Goal: Task Accomplishment & Management: Manage account settings

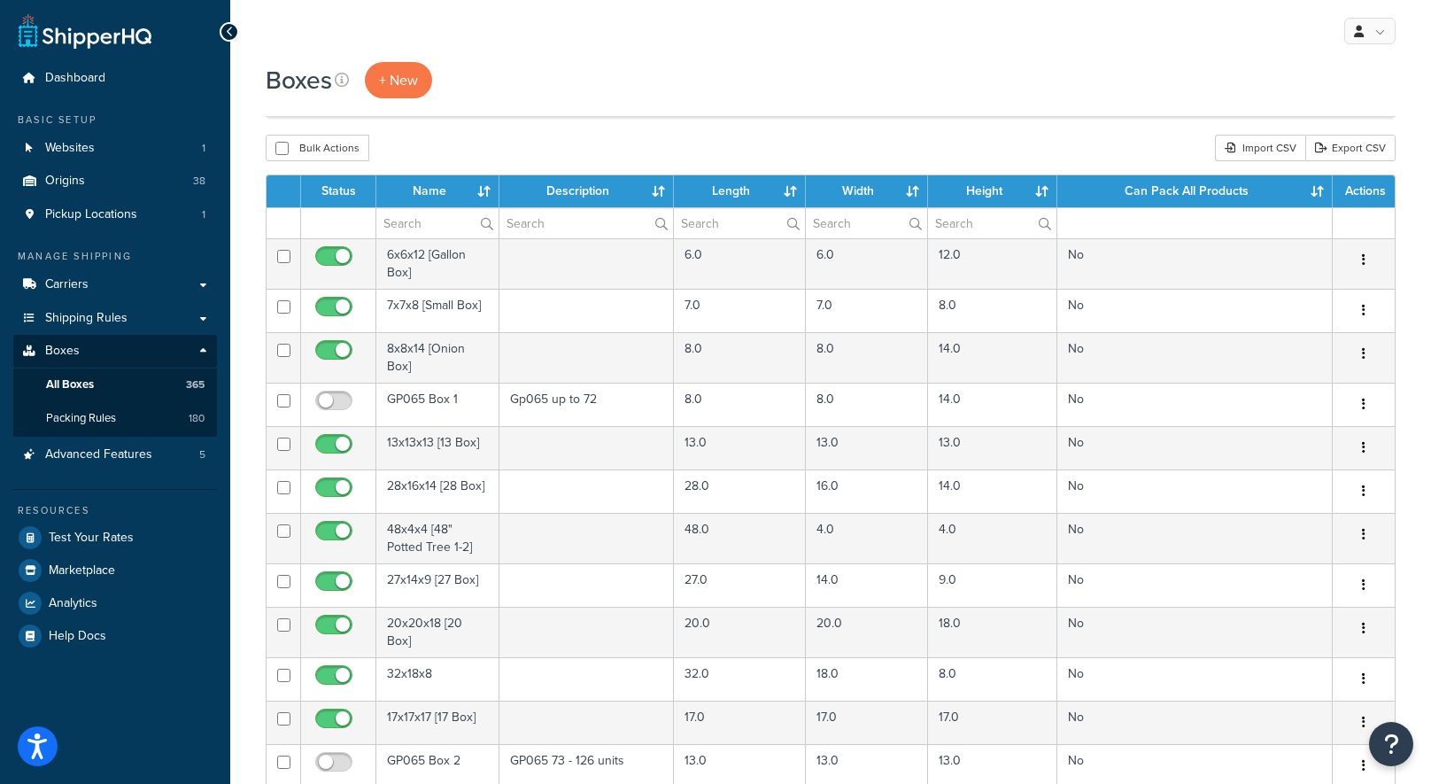
select select "1000"
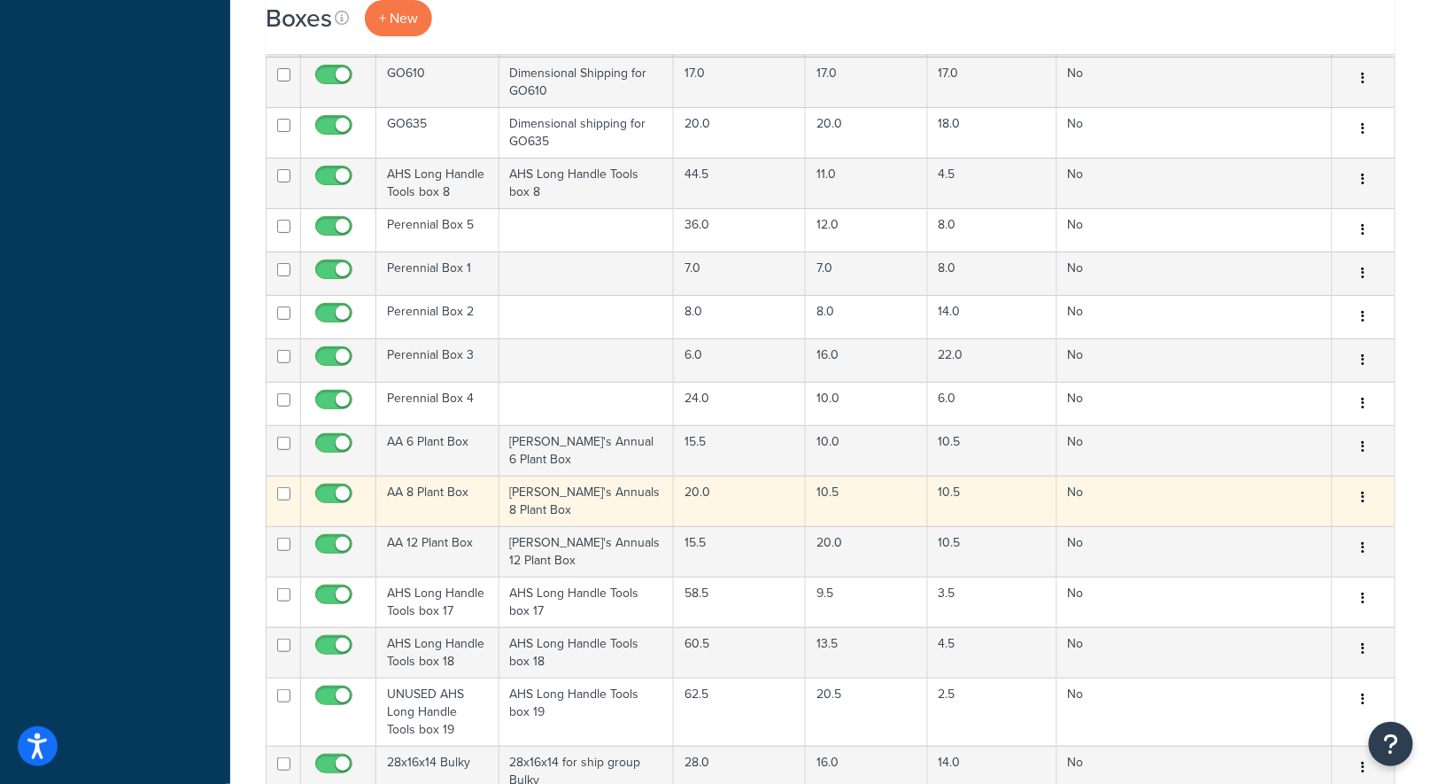
scroll to position [3547, 0]
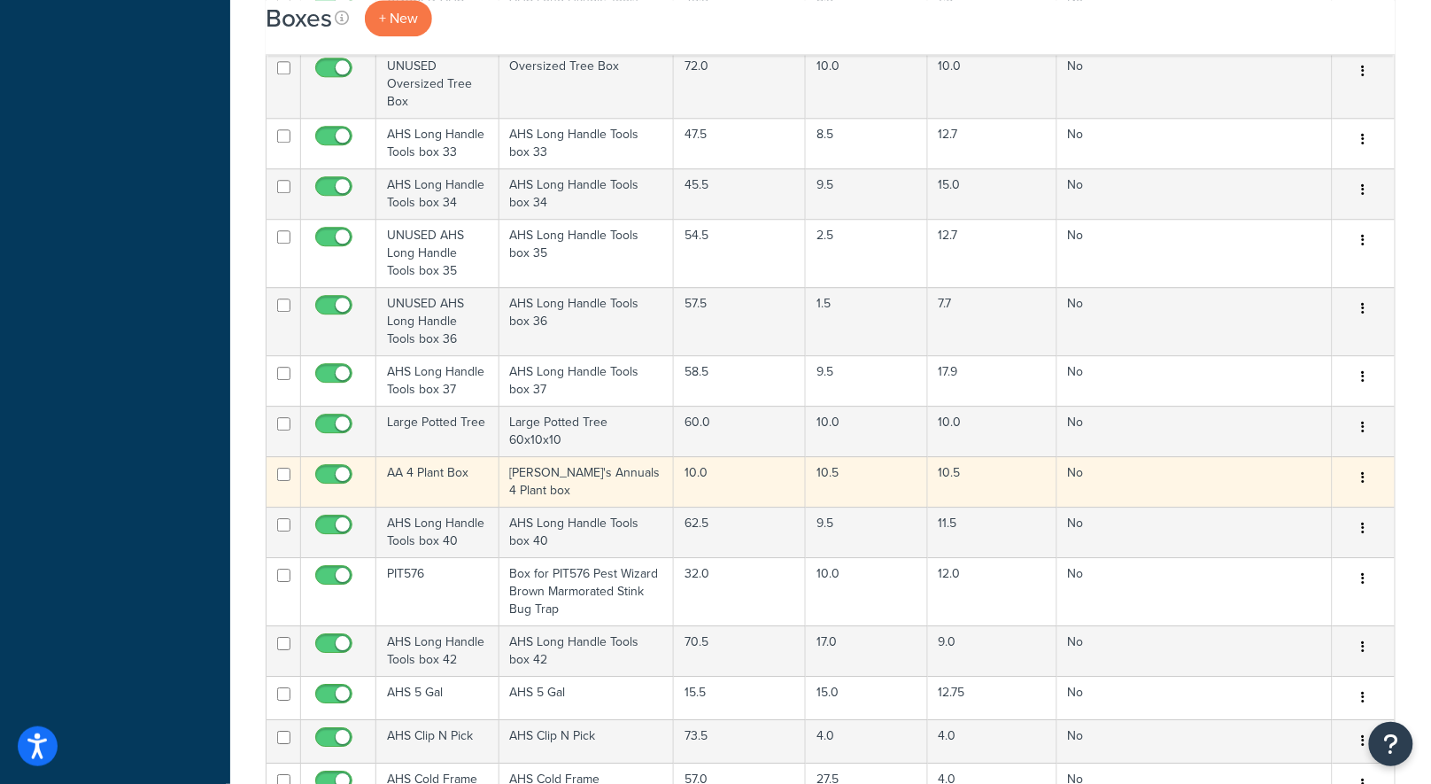
click at [624, 456] on td "Annie's Annuals 4 Plant box" at bounding box center [586, 481] width 174 height 50
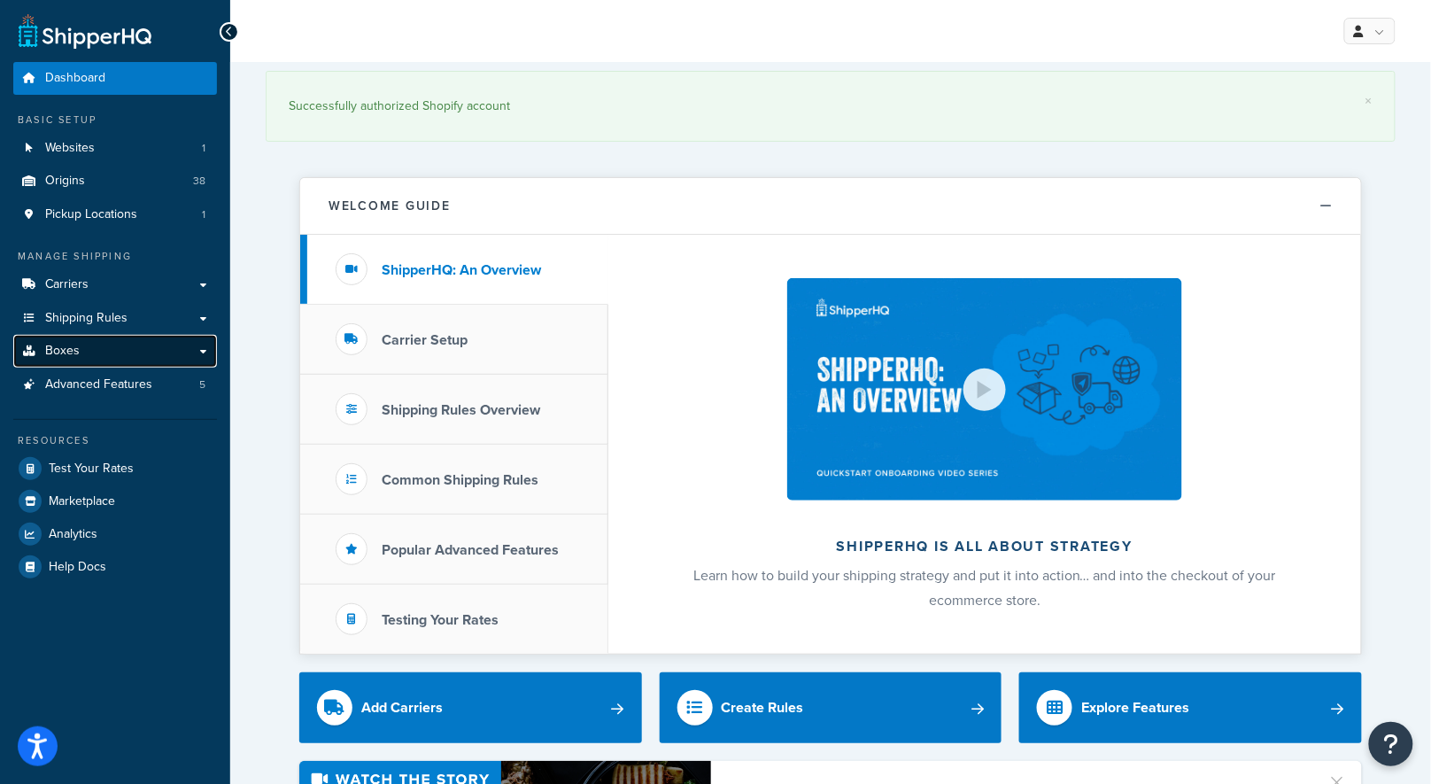
click at [81, 350] on link "Boxes" at bounding box center [115, 351] width 204 height 33
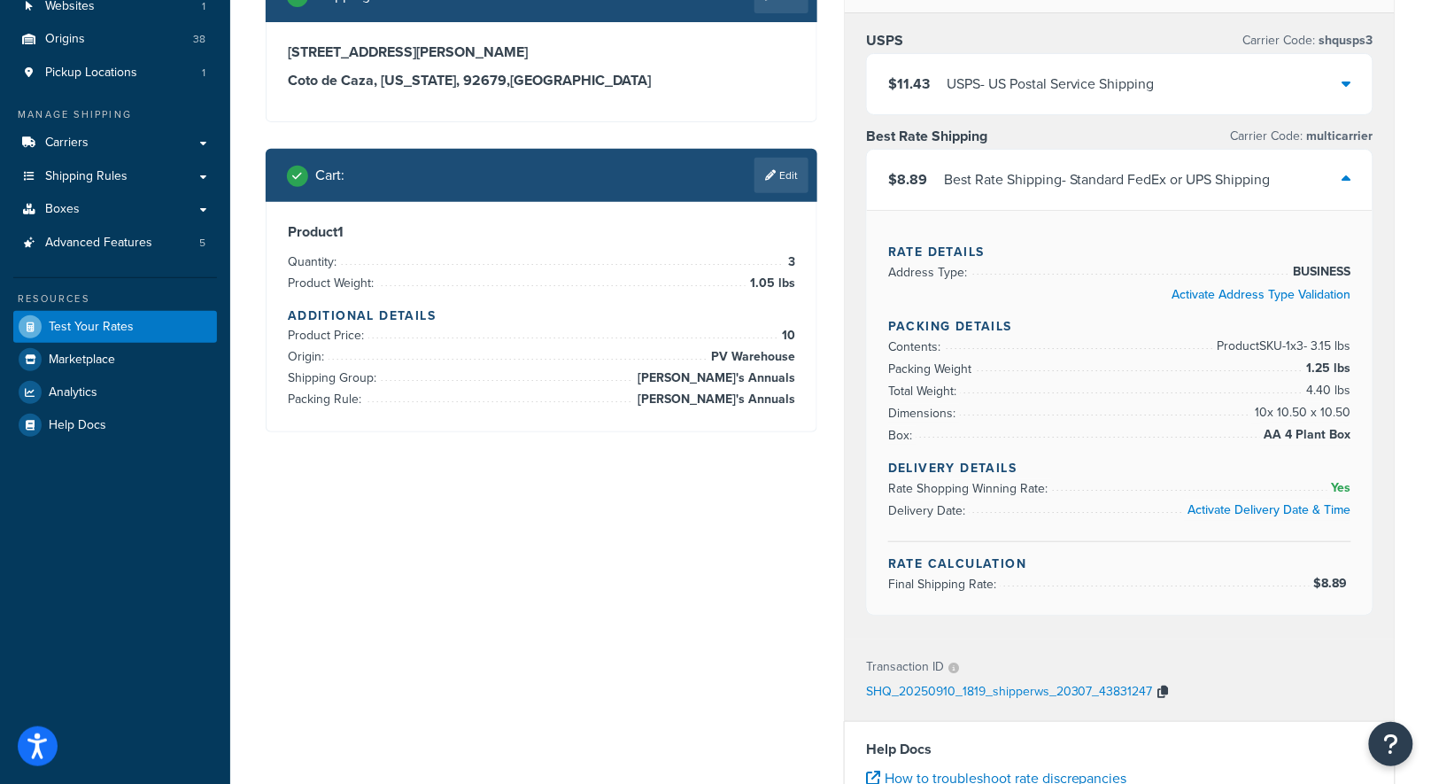
click at [1158, 685] on icon "button" at bounding box center [1163, 691] width 11 height 12
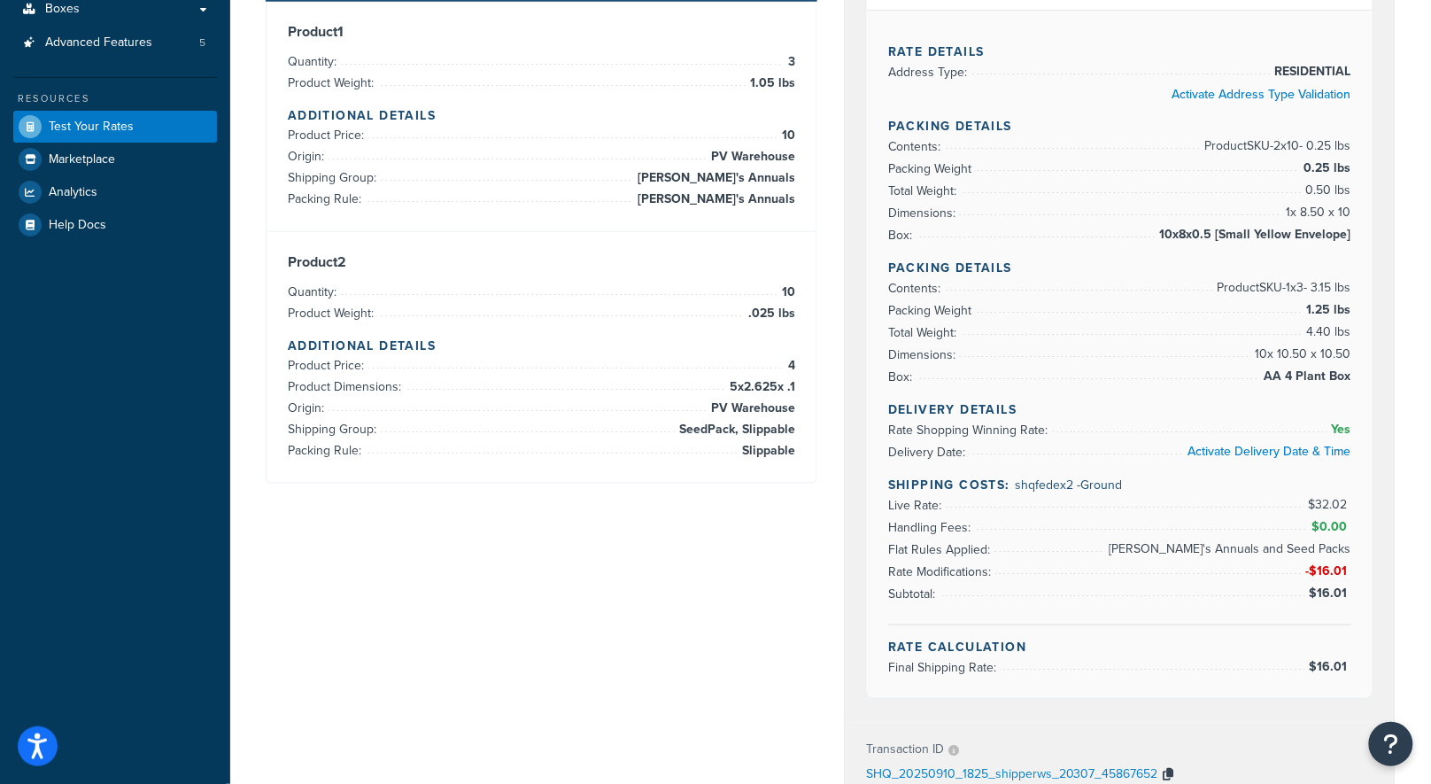
click at [1168, 771] on icon "button" at bounding box center [1169, 775] width 11 height 12
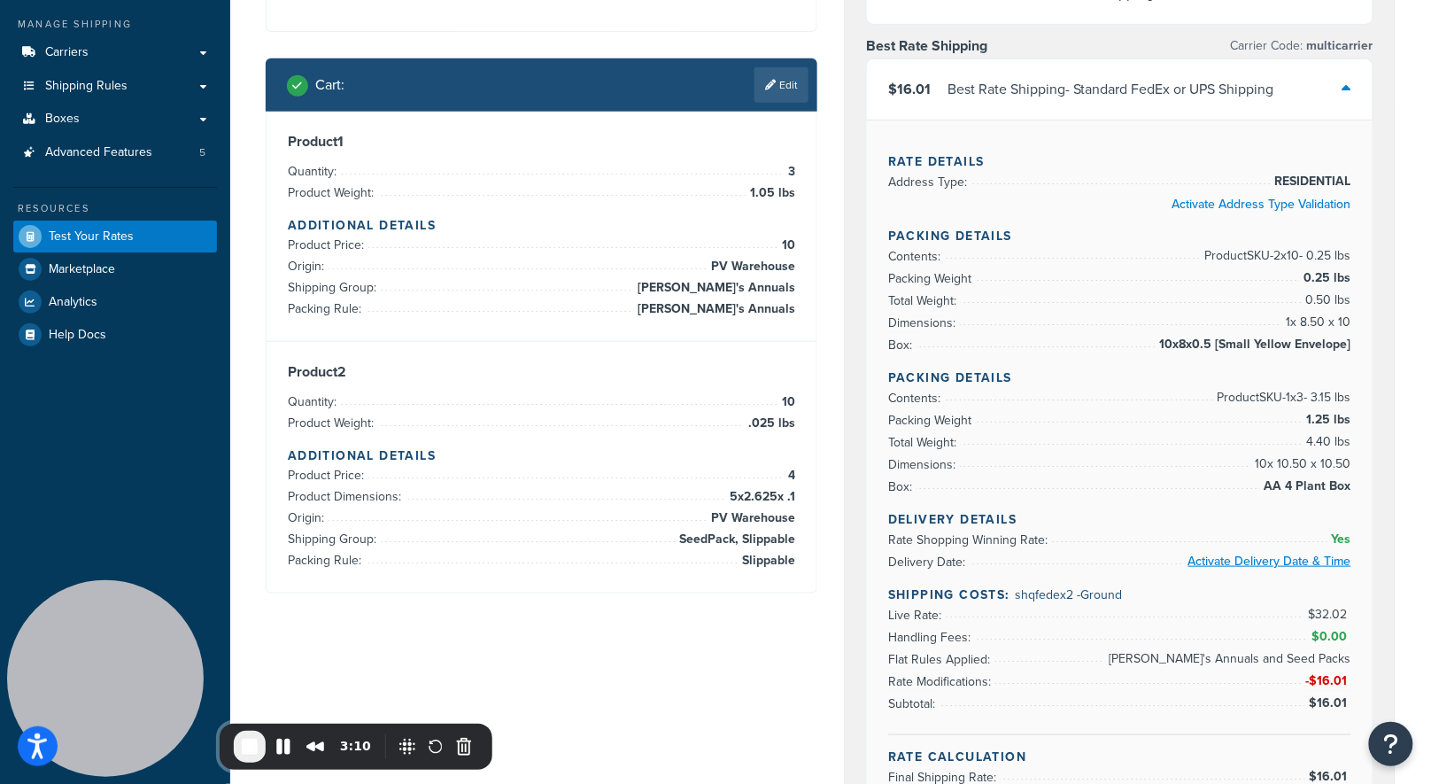
scroll to position [233, 0]
click at [243, 747] on span "End Recording" at bounding box center [249, 746] width 21 height 21
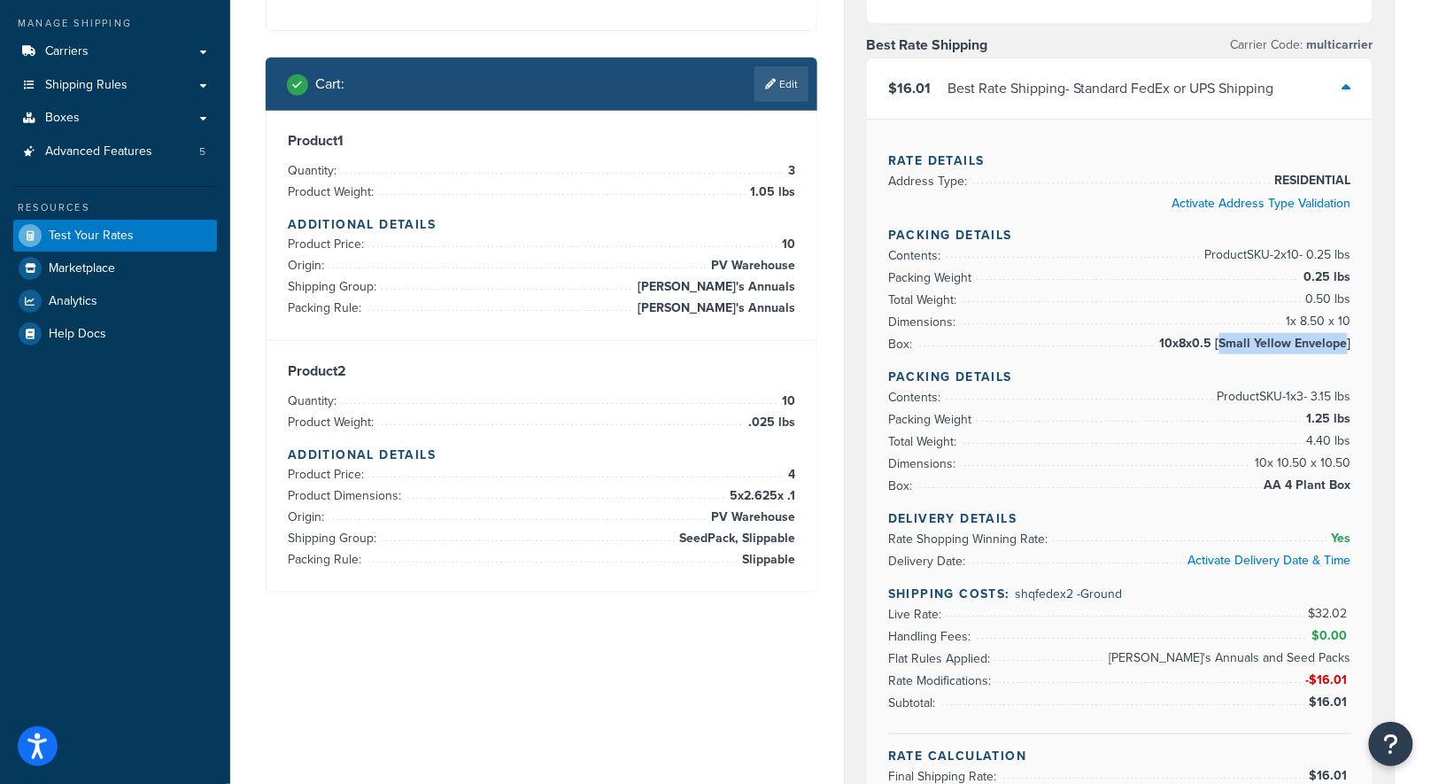
drag, startPoint x: 1349, startPoint y: 340, endPoint x: 1227, endPoint y: 341, distance: 122.2
click at [1227, 341] on span "10x8x0.5 [Small Yellow Envelope]" at bounding box center [1254, 343] width 196 height 21
copy span "Small Yellow Envelope"
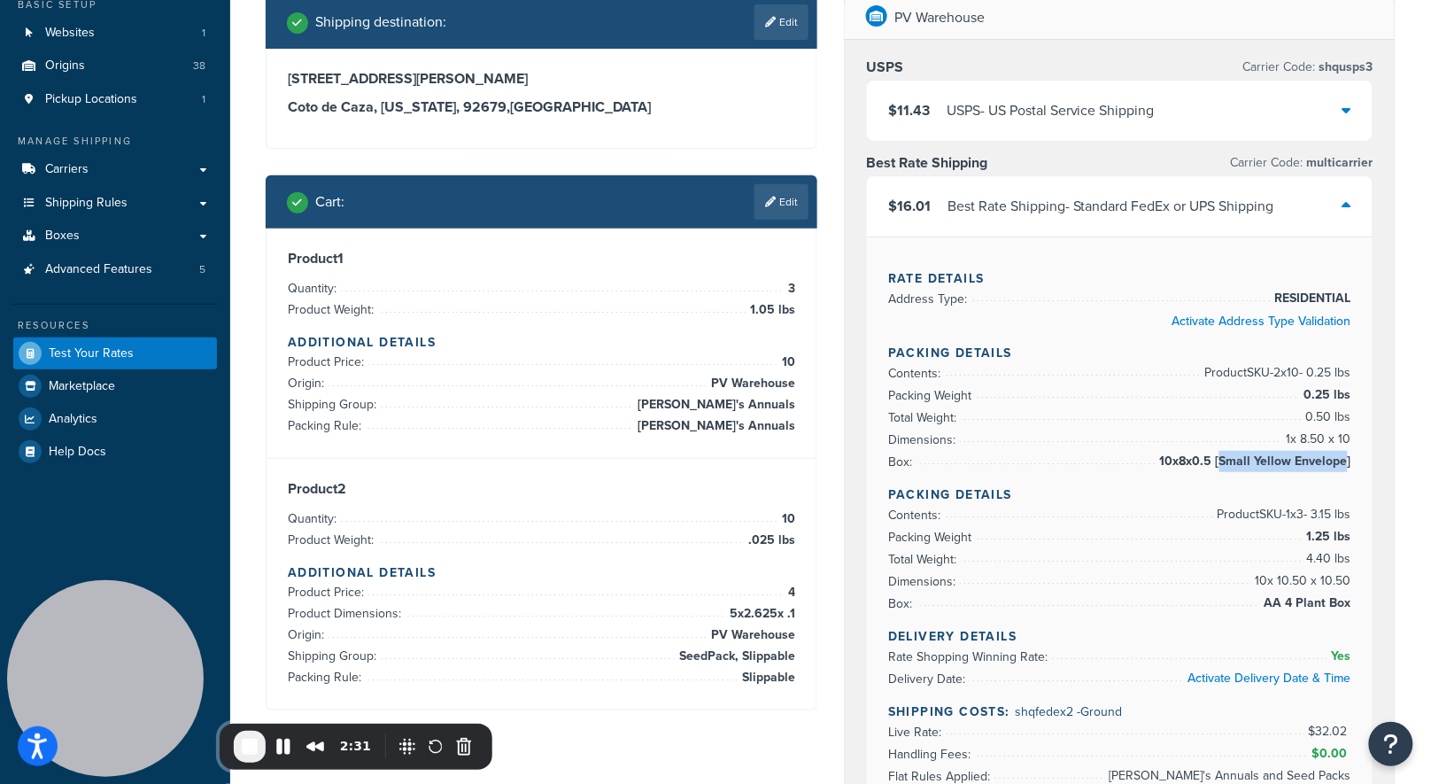
scroll to position [115, 0]
click at [1015, 414] on li "Total Weight: 0.50 lbs" at bounding box center [1119, 417] width 463 height 22
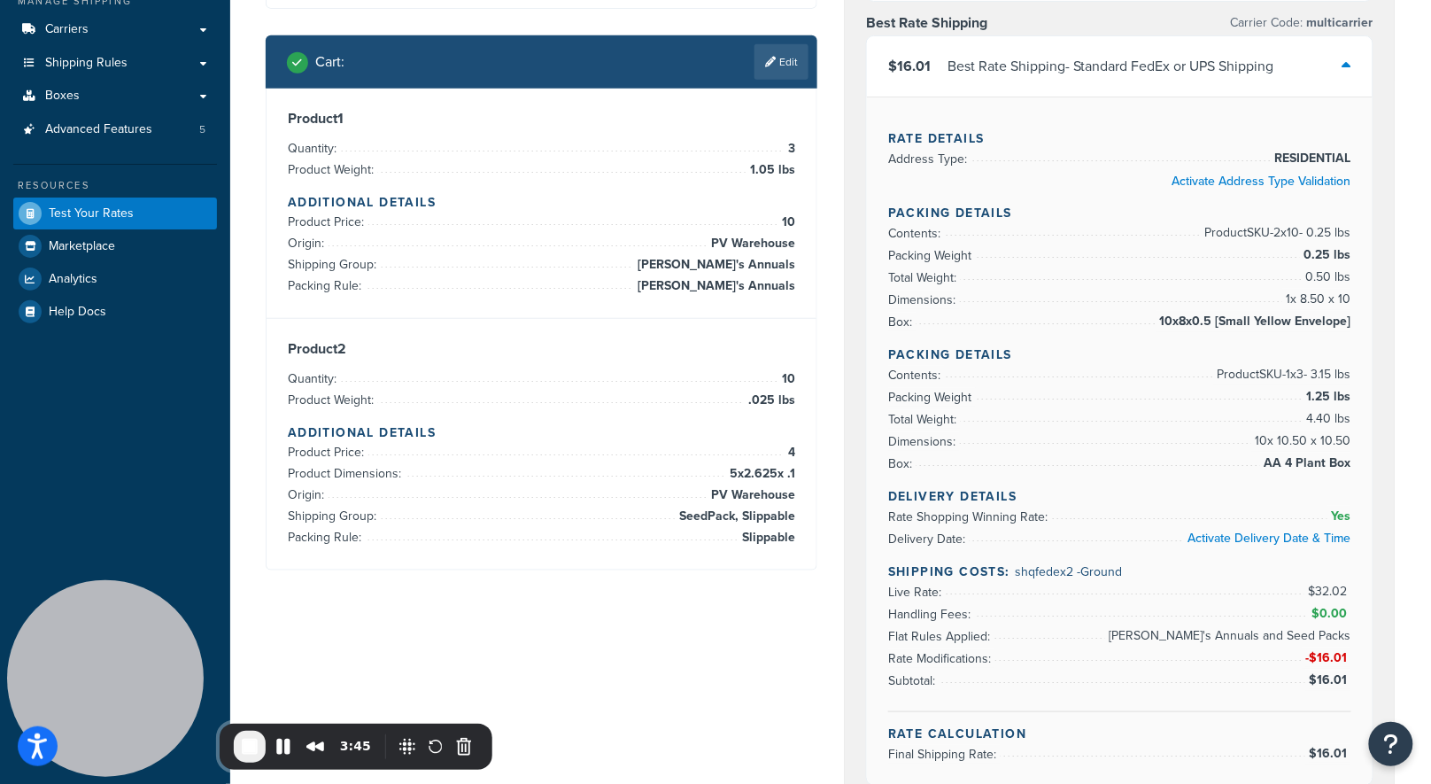
scroll to position [290, 0]
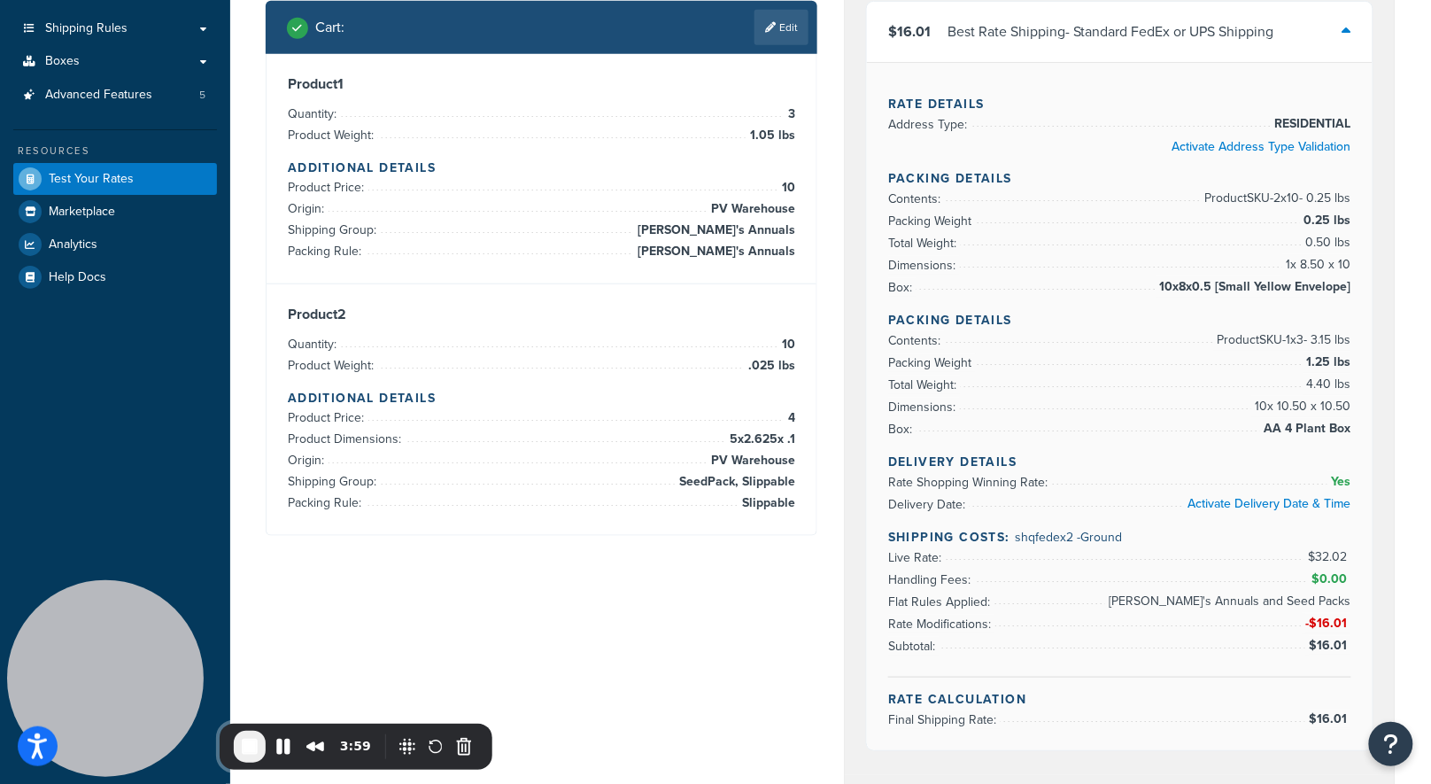
drag, startPoint x: 686, startPoint y: 480, endPoint x: 737, endPoint y: 485, distance: 50.8
click at [709, 485] on span "SeedPack, Slippable" at bounding box center [735, 481] width 120 height 21
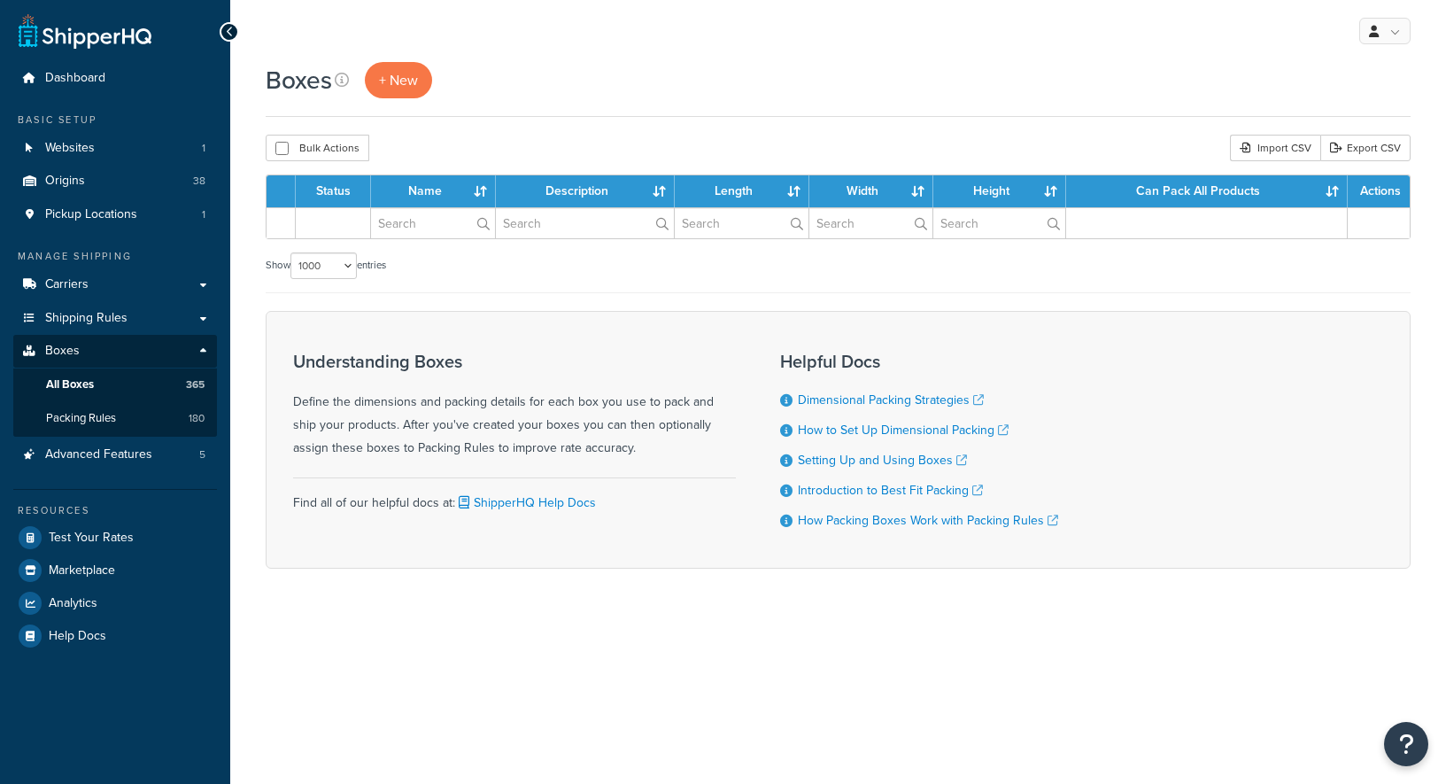
select select "1000"
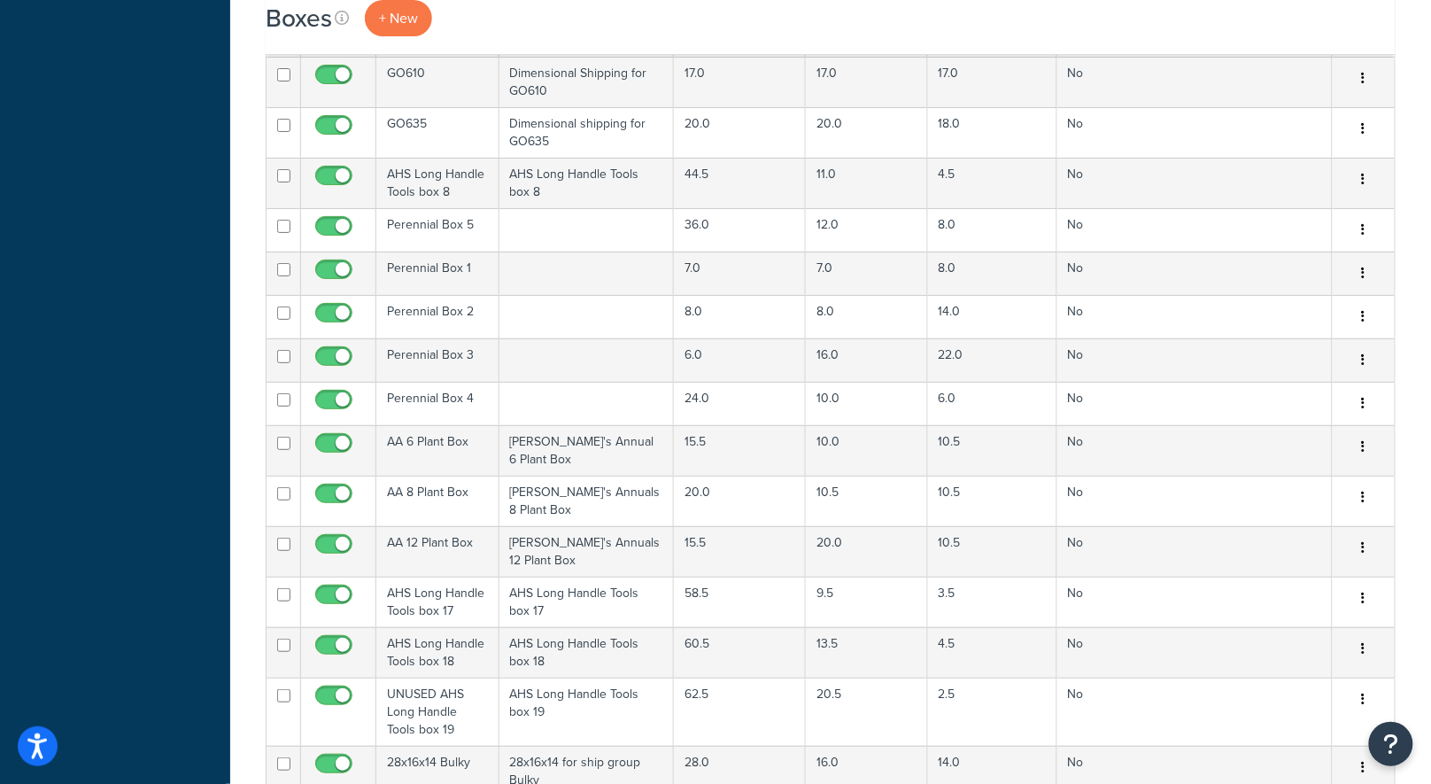
scroll to position [3547, 0]
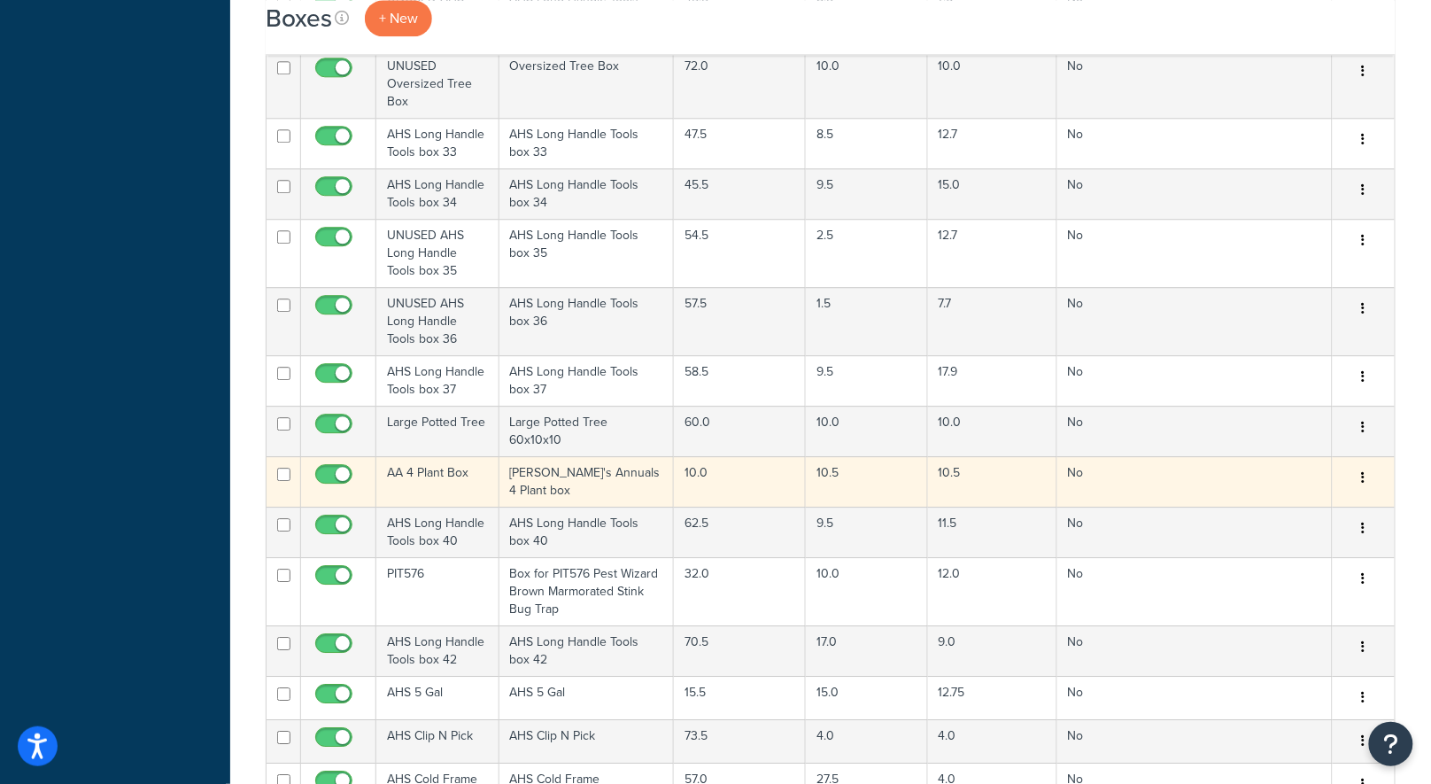
click at [580, 456] on td "Annie's Annuals 4 Plant box" at bounding box center [586, 481] width 174 height 50
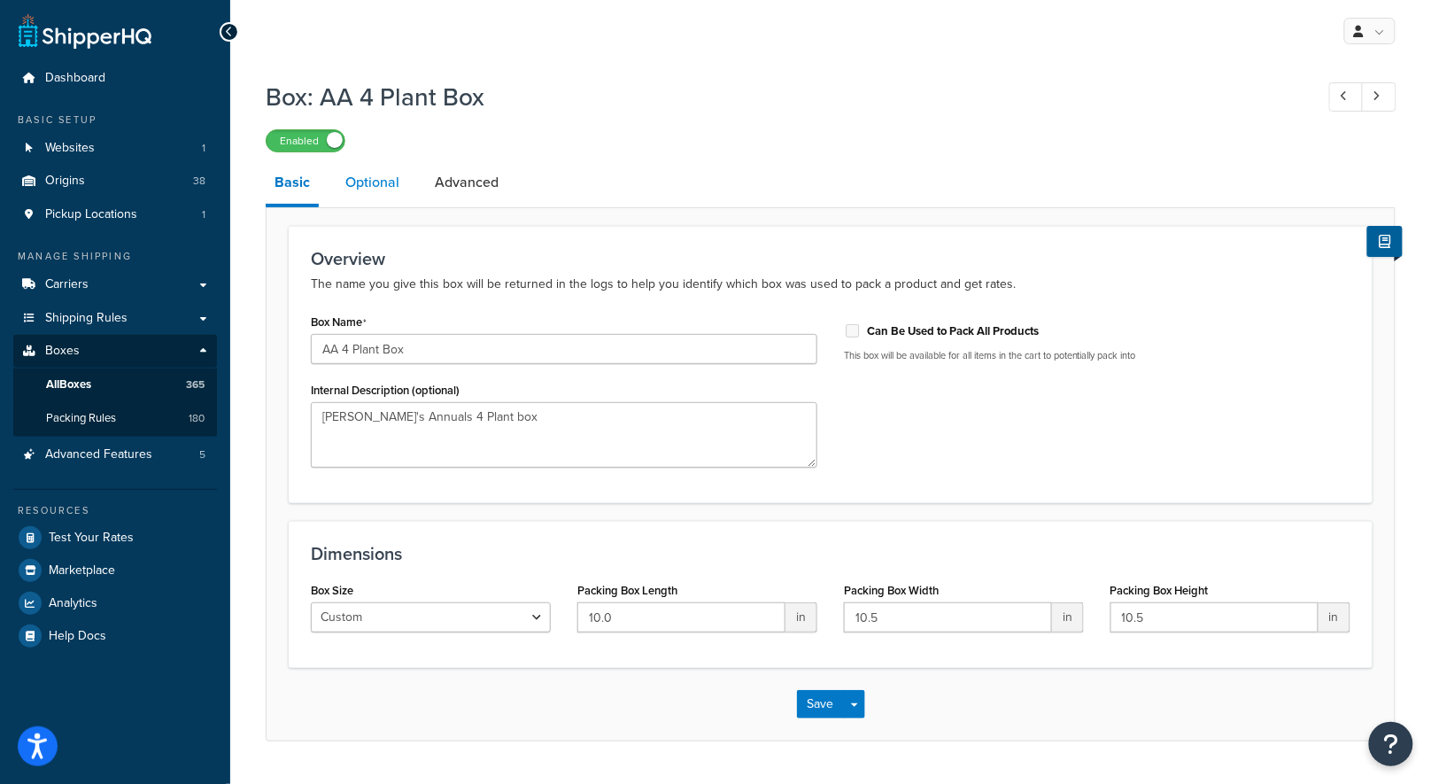
click at [376, 176] on link "Optional" at bounding box center [373, 182] width 72 height 43
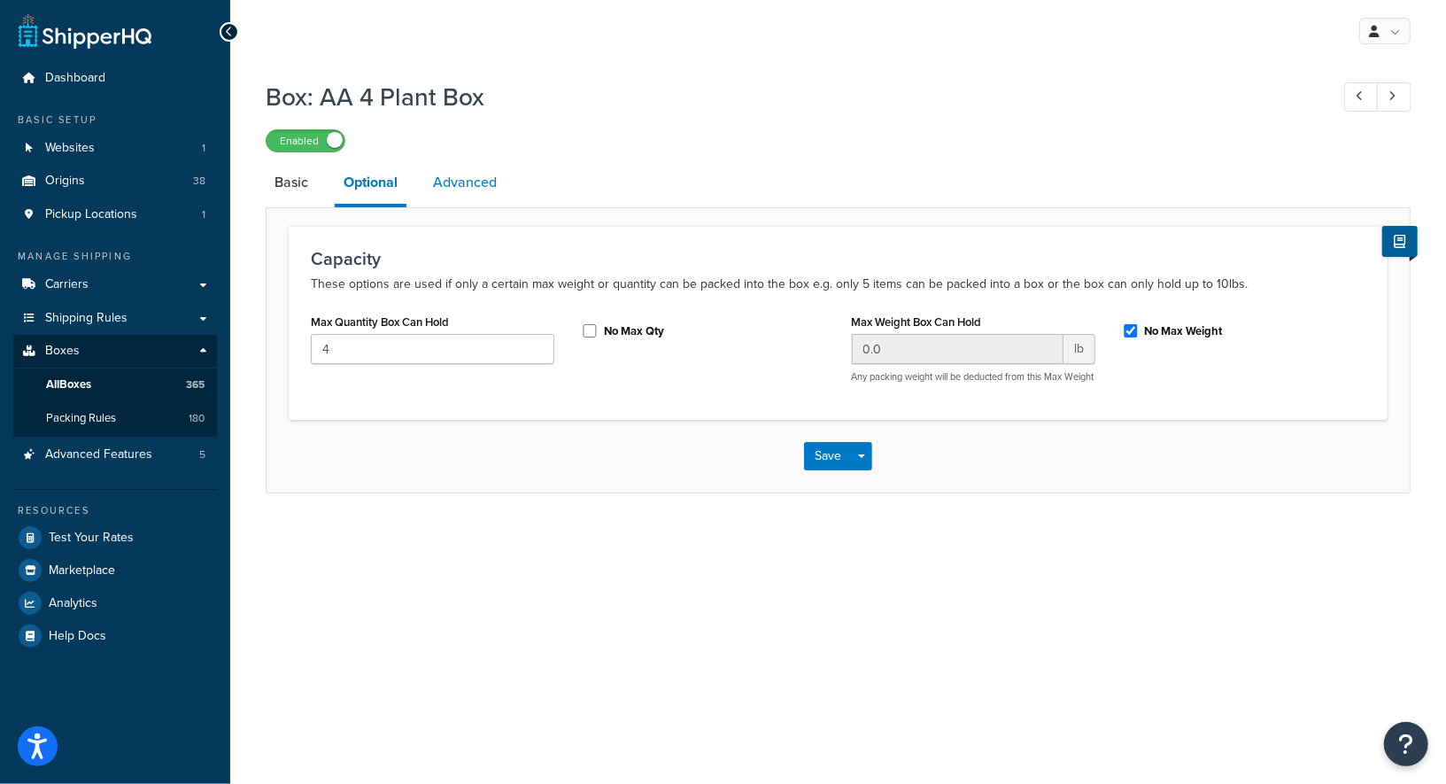
click at [485, 189] on link "Advanced" at bounding box center [464, 182] width 81 height 43
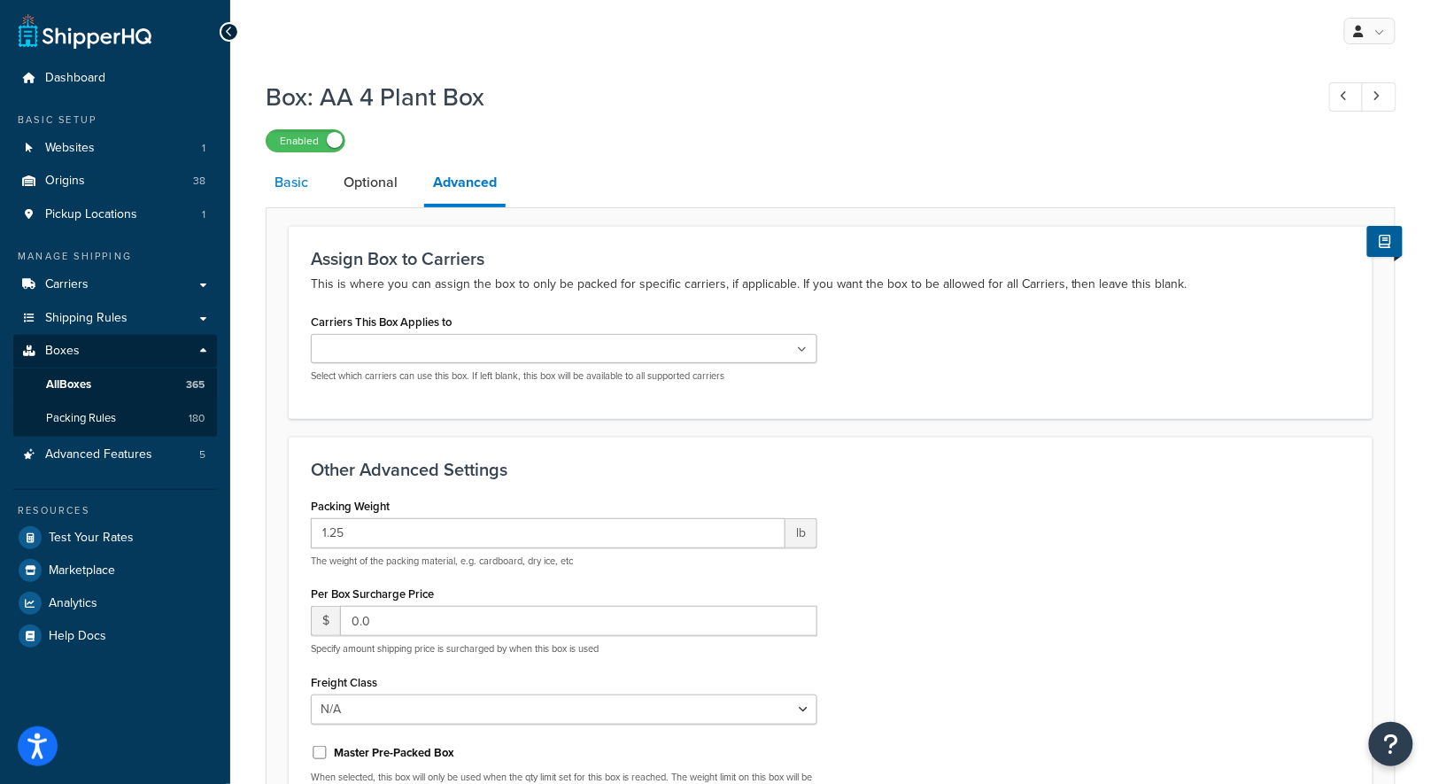
click at [297, 185] on link "Basic" at bounding box center [291, 182] width 51 height 43
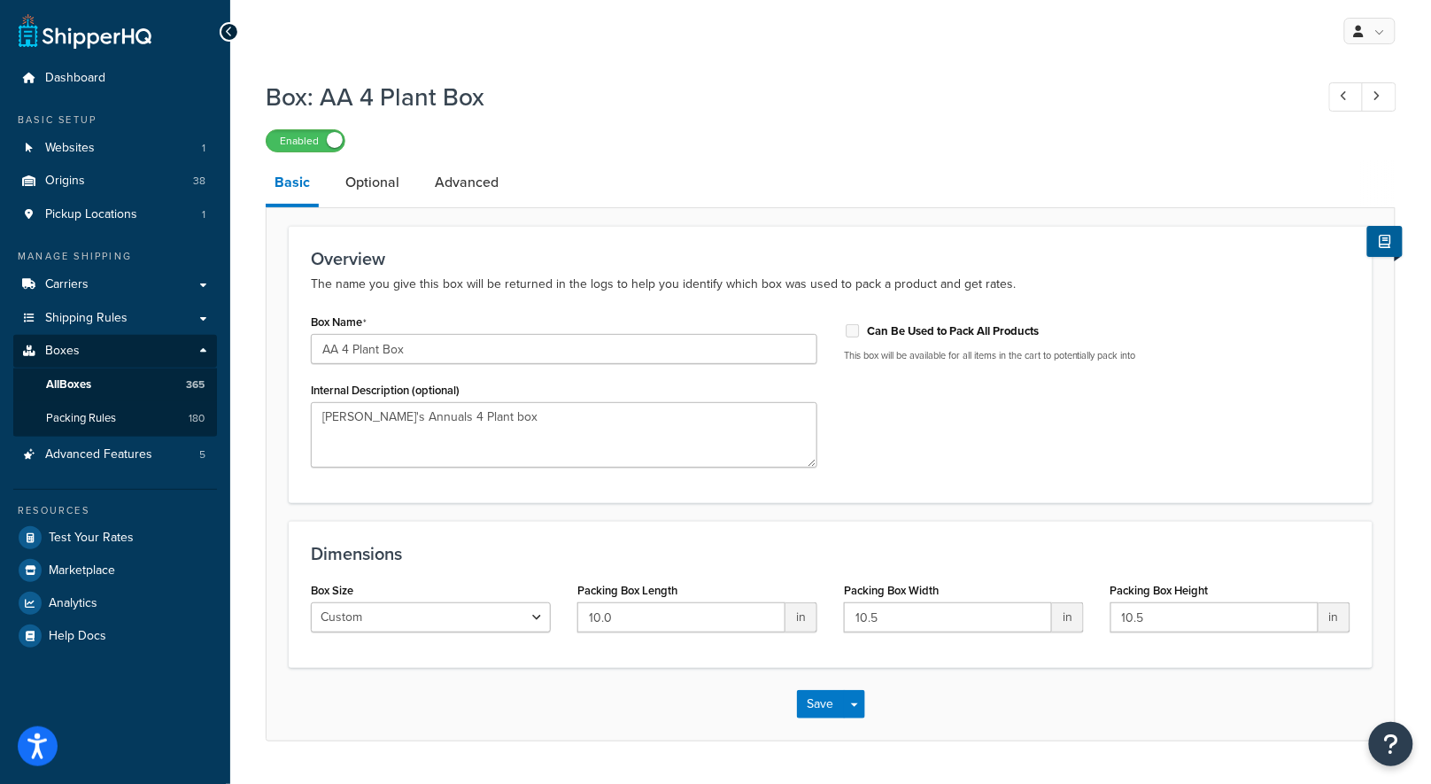
click at [641, 119] on div "Box: AA 4 Plant Box Enabled" at bounding box center [831, 111] width 1130 height 81
click at [111, 319] on span "Shipping Rules" at bounding box center [86, 318] width 82 height 15
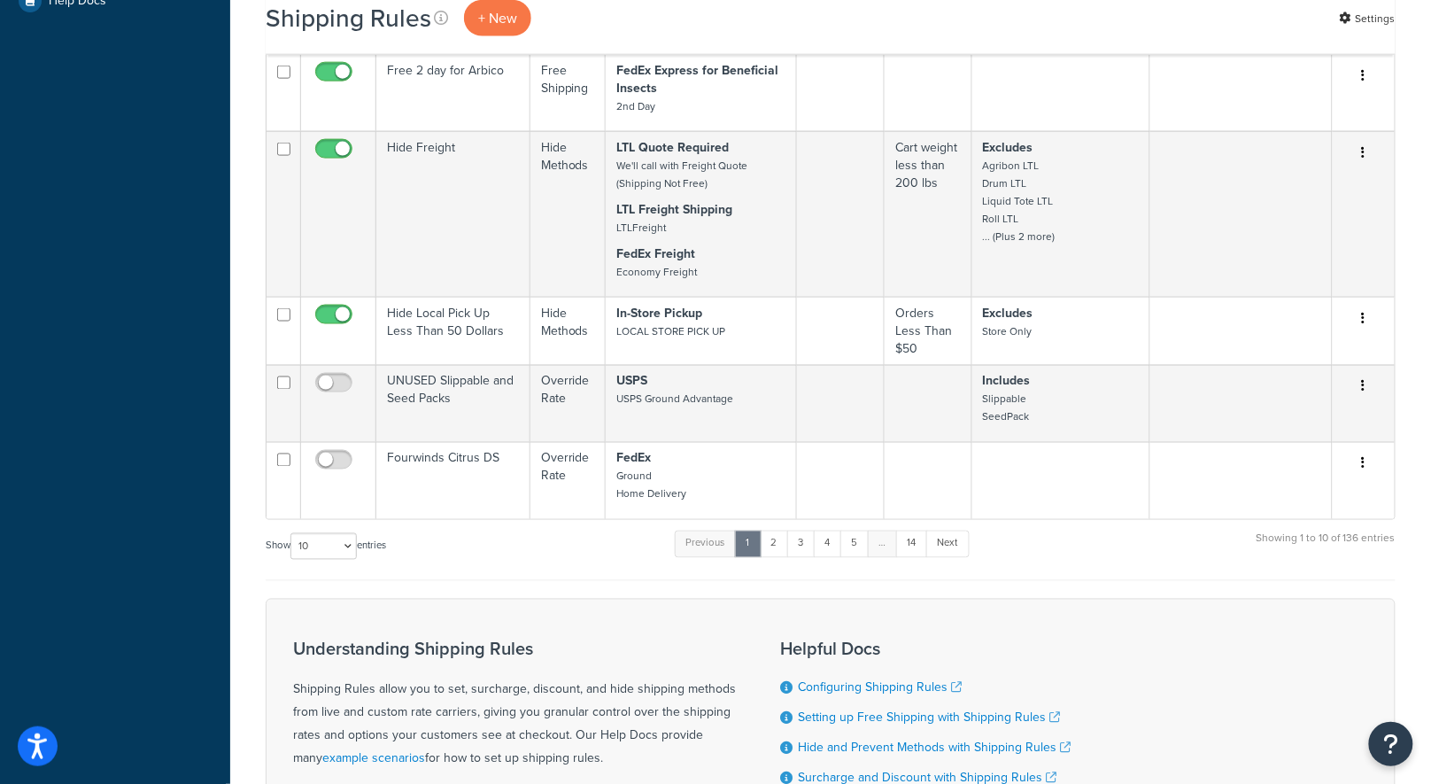
scroll to position [931, 0]
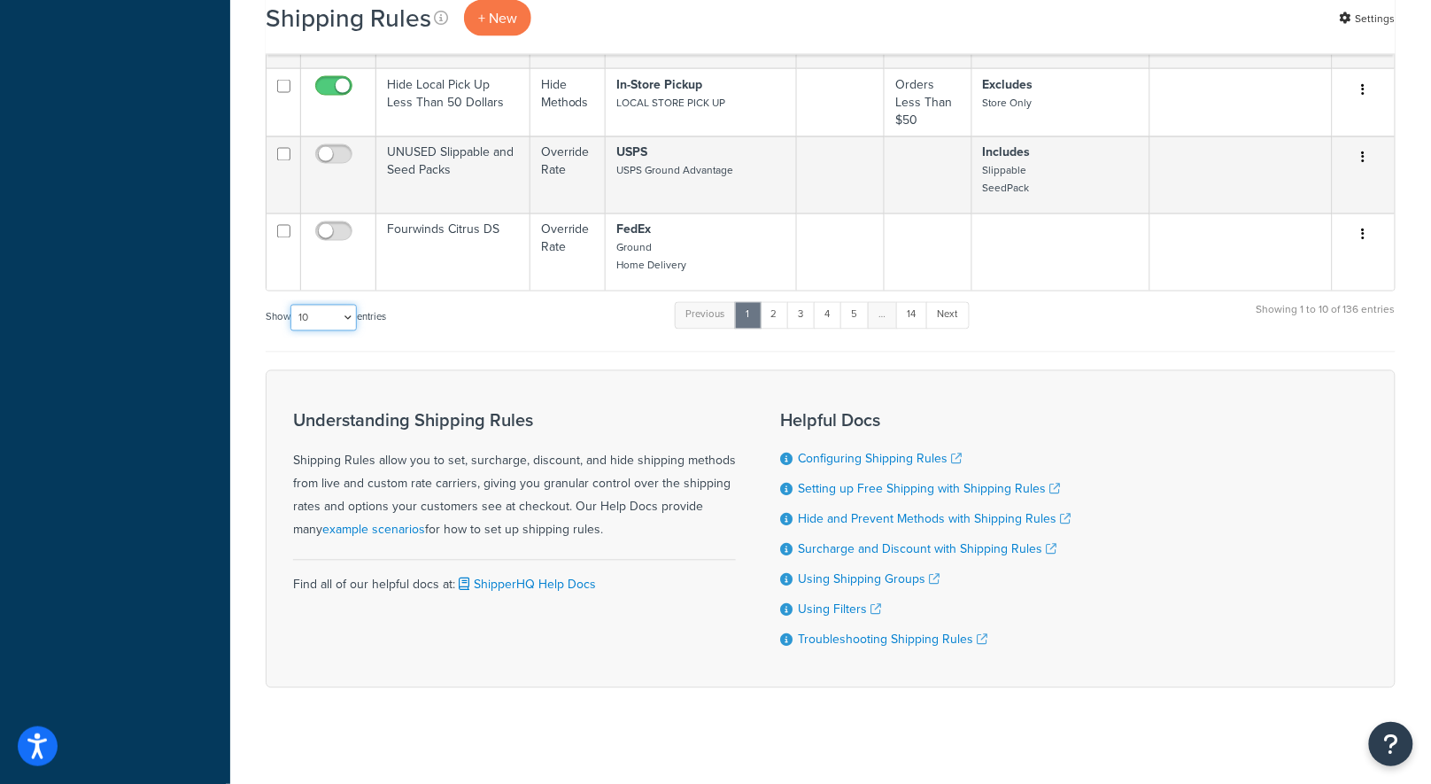
click at [319, 305] on select "10 15 25 50 100 1000" at bounding box center [323, 318] width 66 height 27
select select "1000"
click at [292, 305] on select "10 15 25 50 100 1000" at bounding box center [323, 318] width 66 height 27
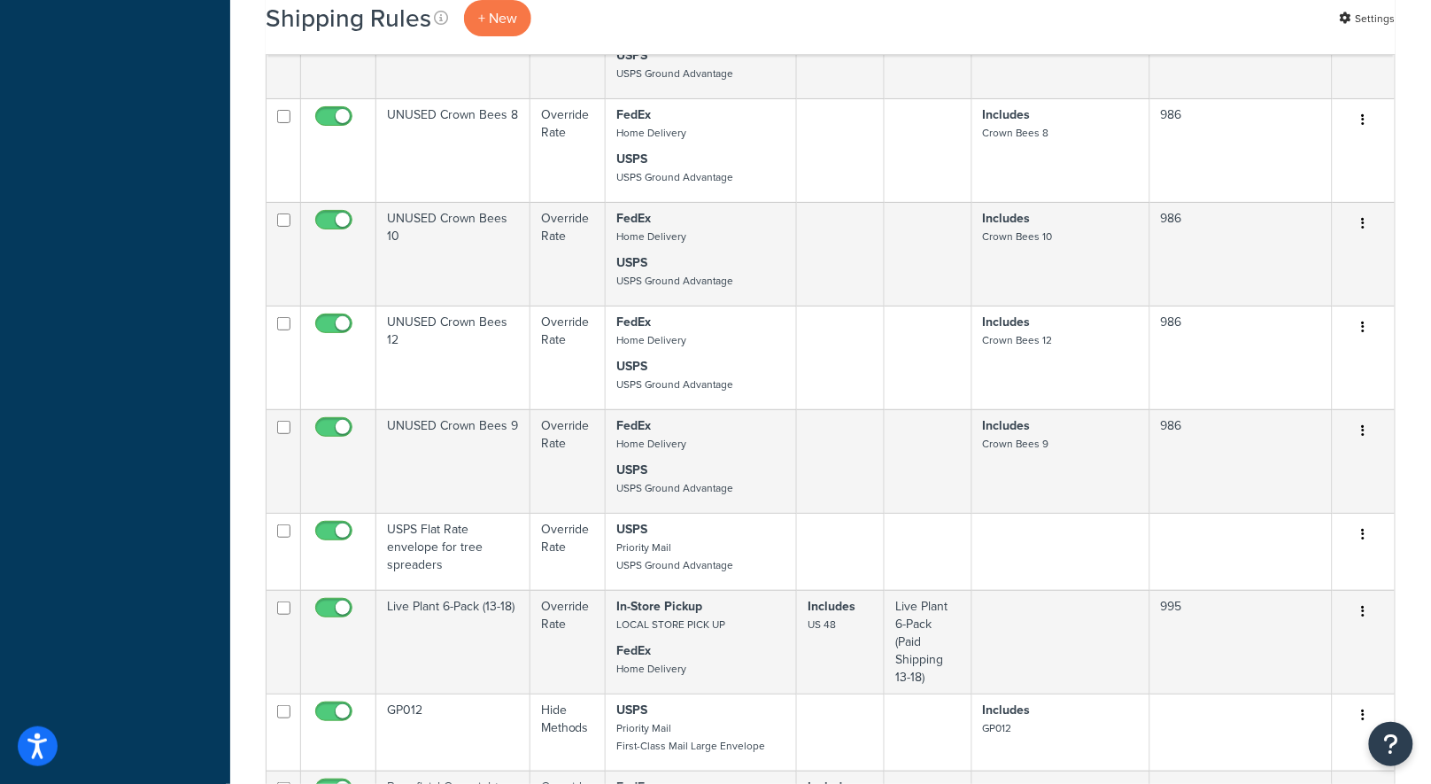
scroll to position [14981, 0]
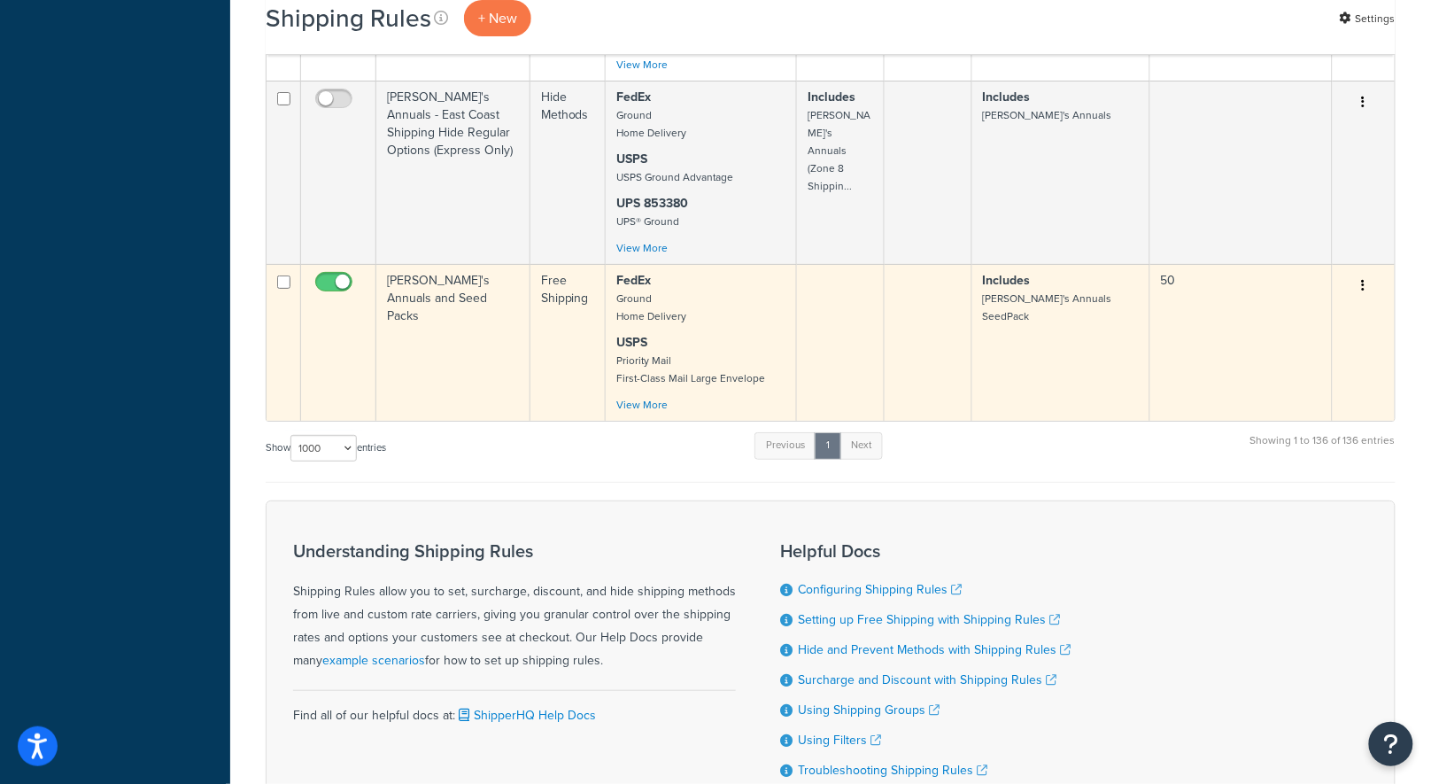
click at [440, 264] on td "[PERSON_NAME]'s Annuals and Seed Packs" at bounding box center [453, 342] width 154 height 157
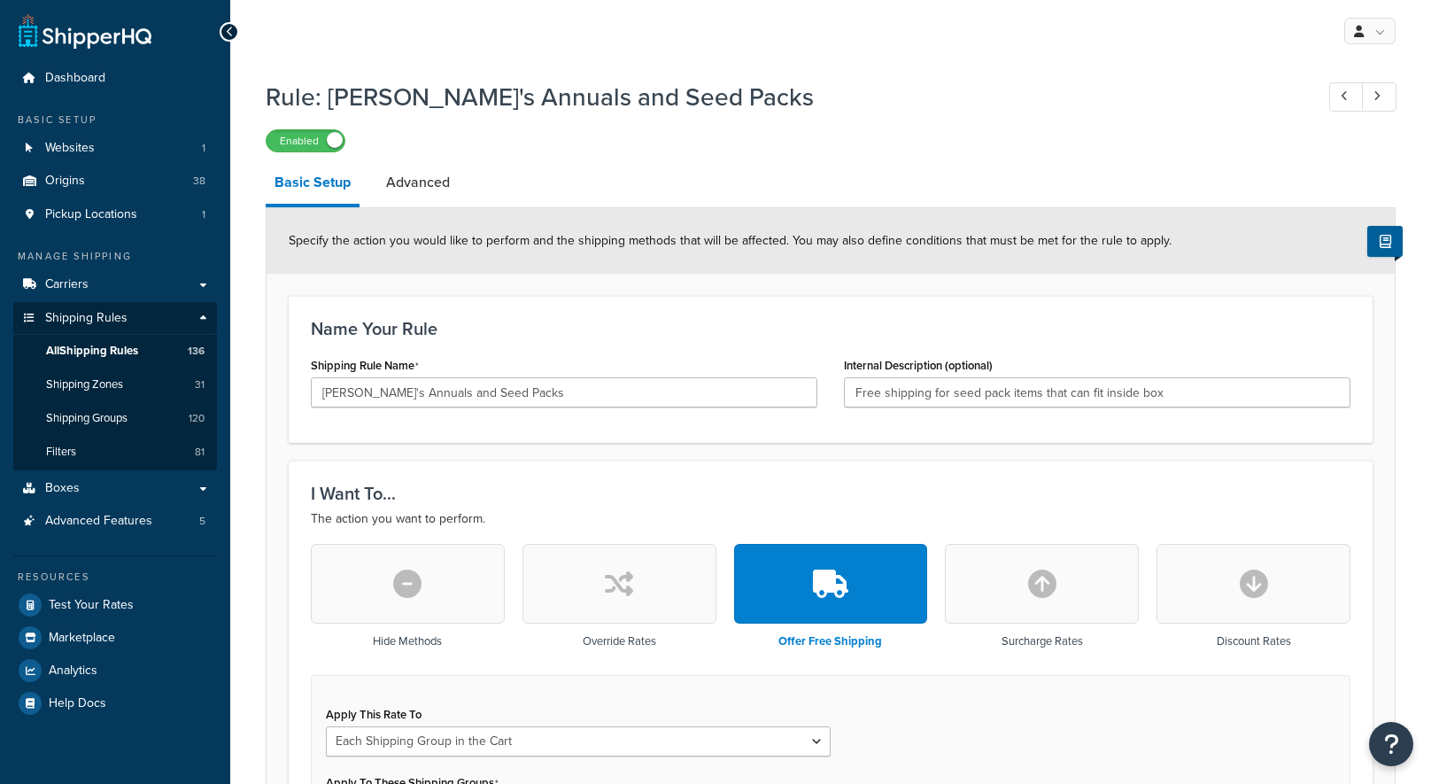
select select "SHIPPING_GROUP"
click at [613, 147] on div "Enabled" at bounding box center [831, 140] width 1130 height 25
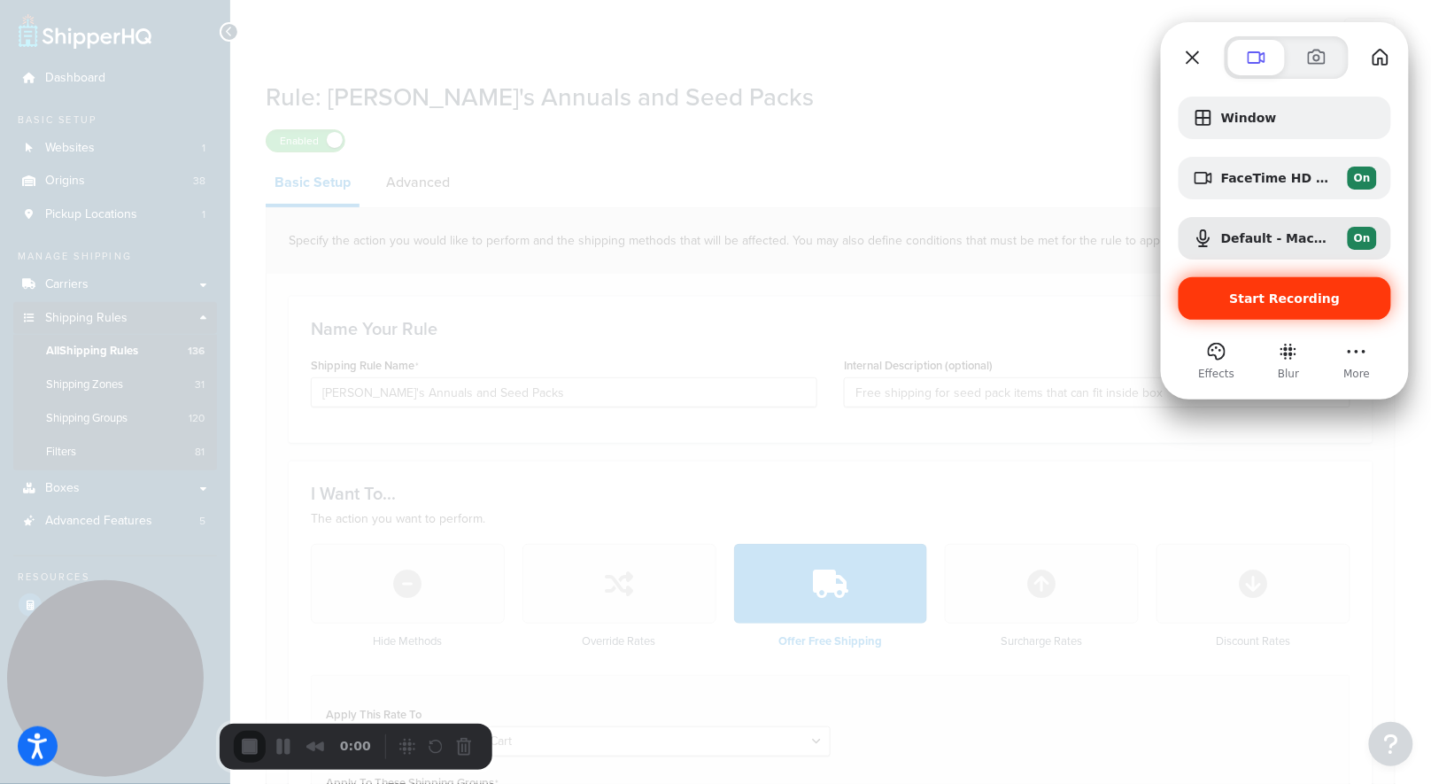
click at [1277, 291] on span "Start Recording" at bounding box center [1285, 298] width 111 height 14
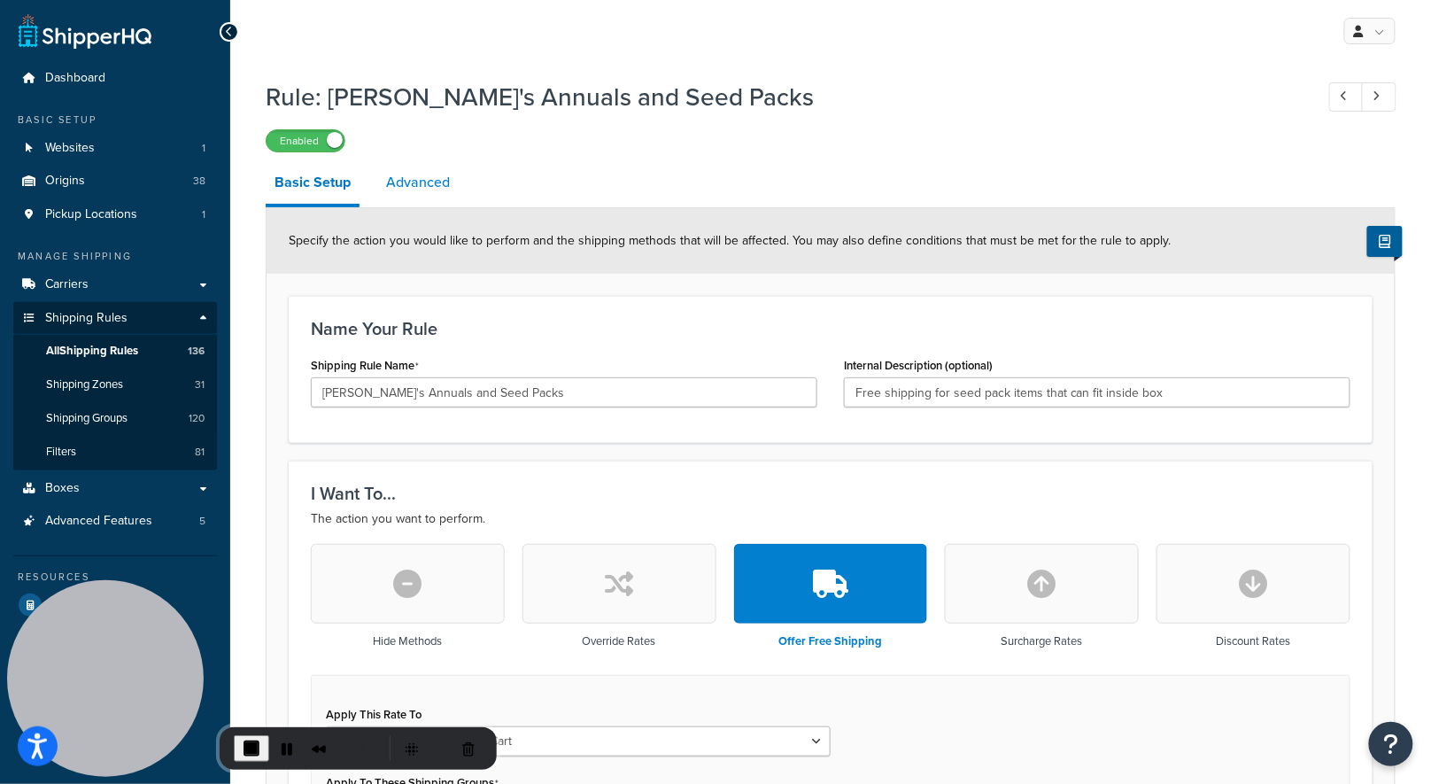
click at [429, 196] on link "Advanced" at bounding box center [417, 182] width 81 height 43
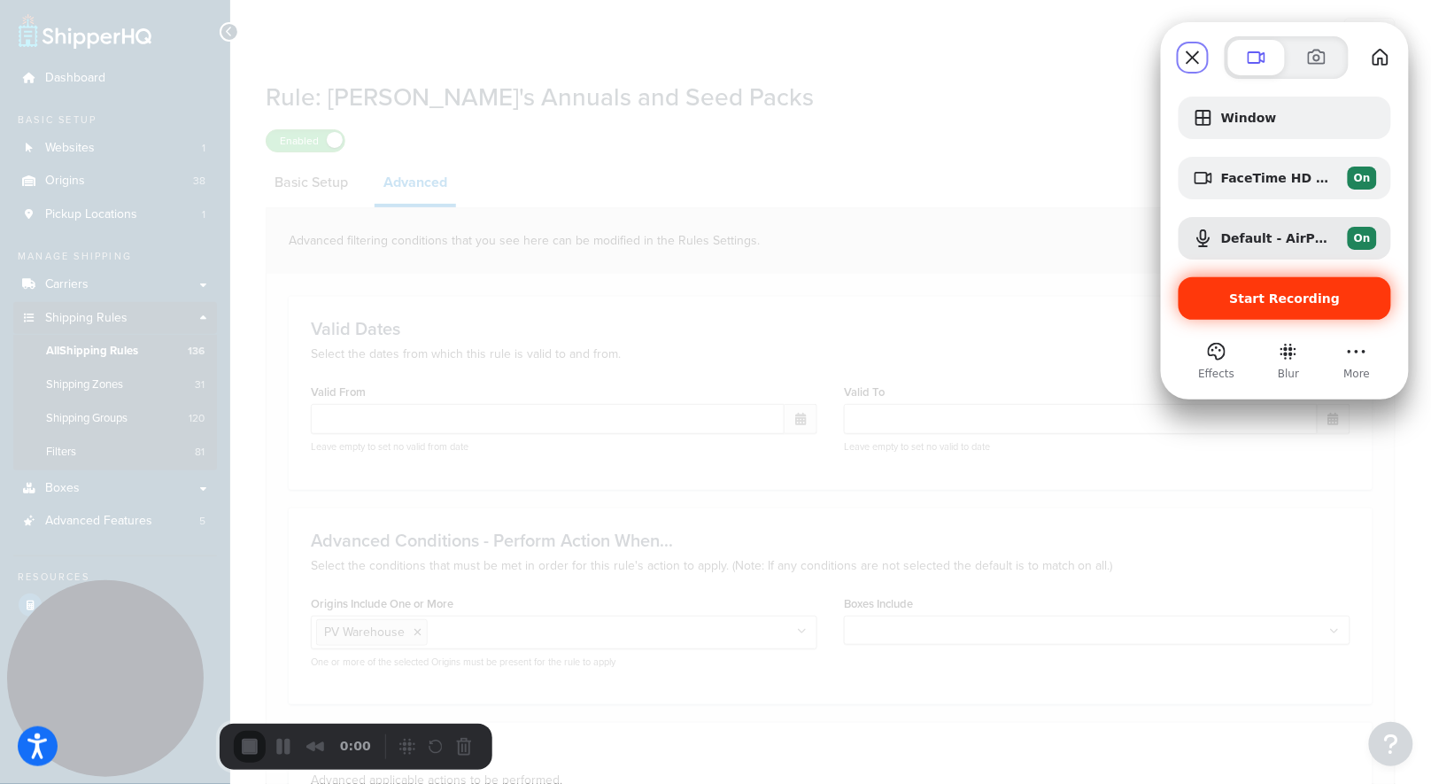
click at [1246, 303] on span "Start Recording" at bounding box center [1285, 298] width 111 height 14
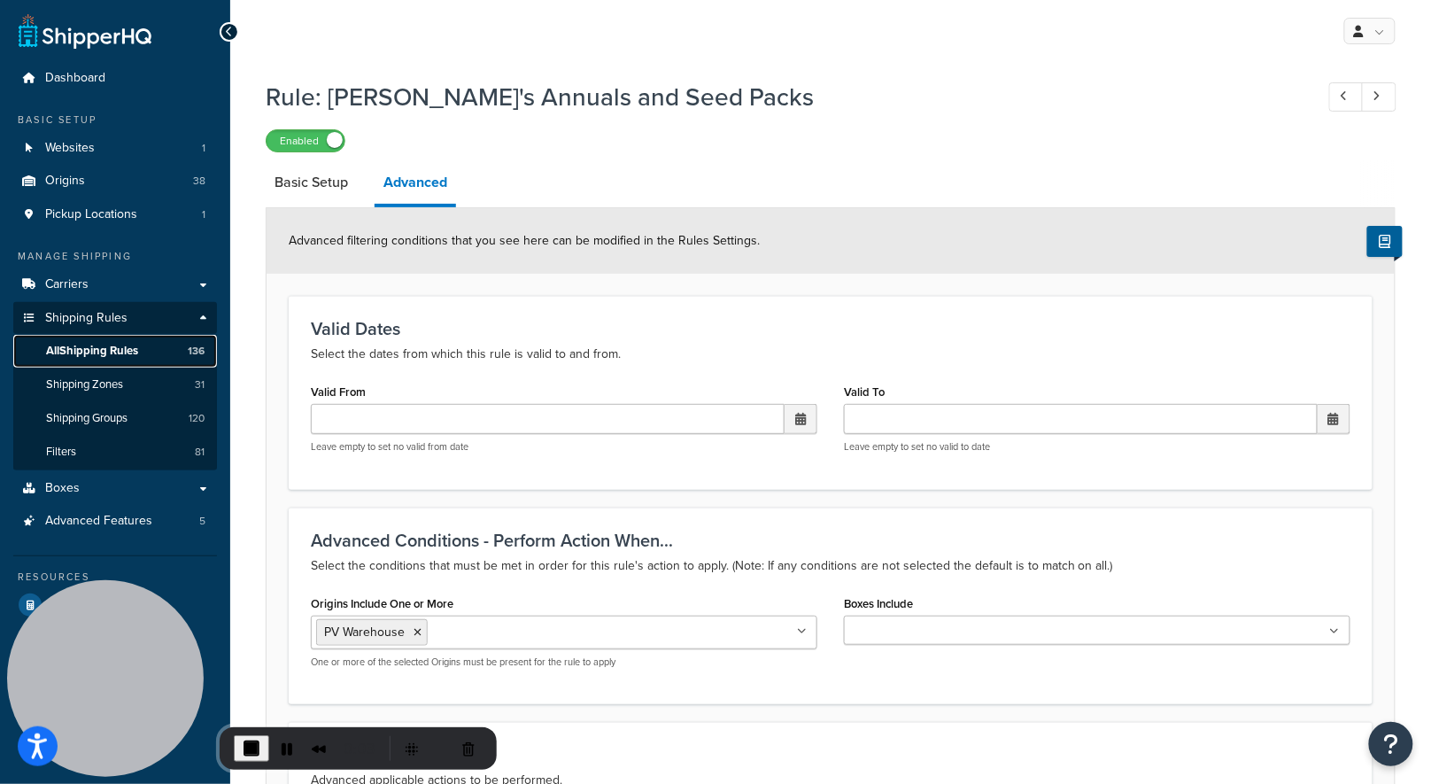
click at [123, 352] on span "All Shipping Rules" at bounding box center [92, 351] width 92 height 15
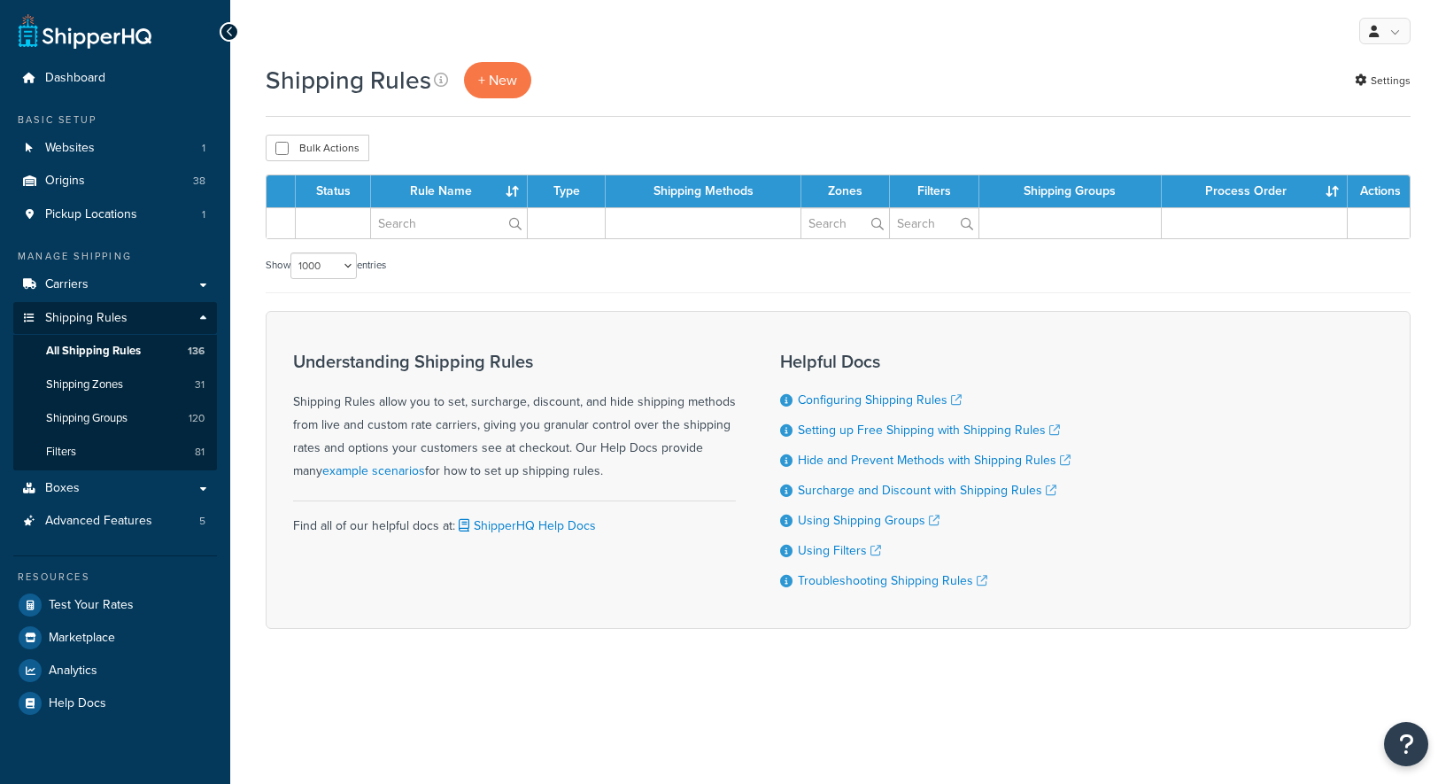
select select "1000"
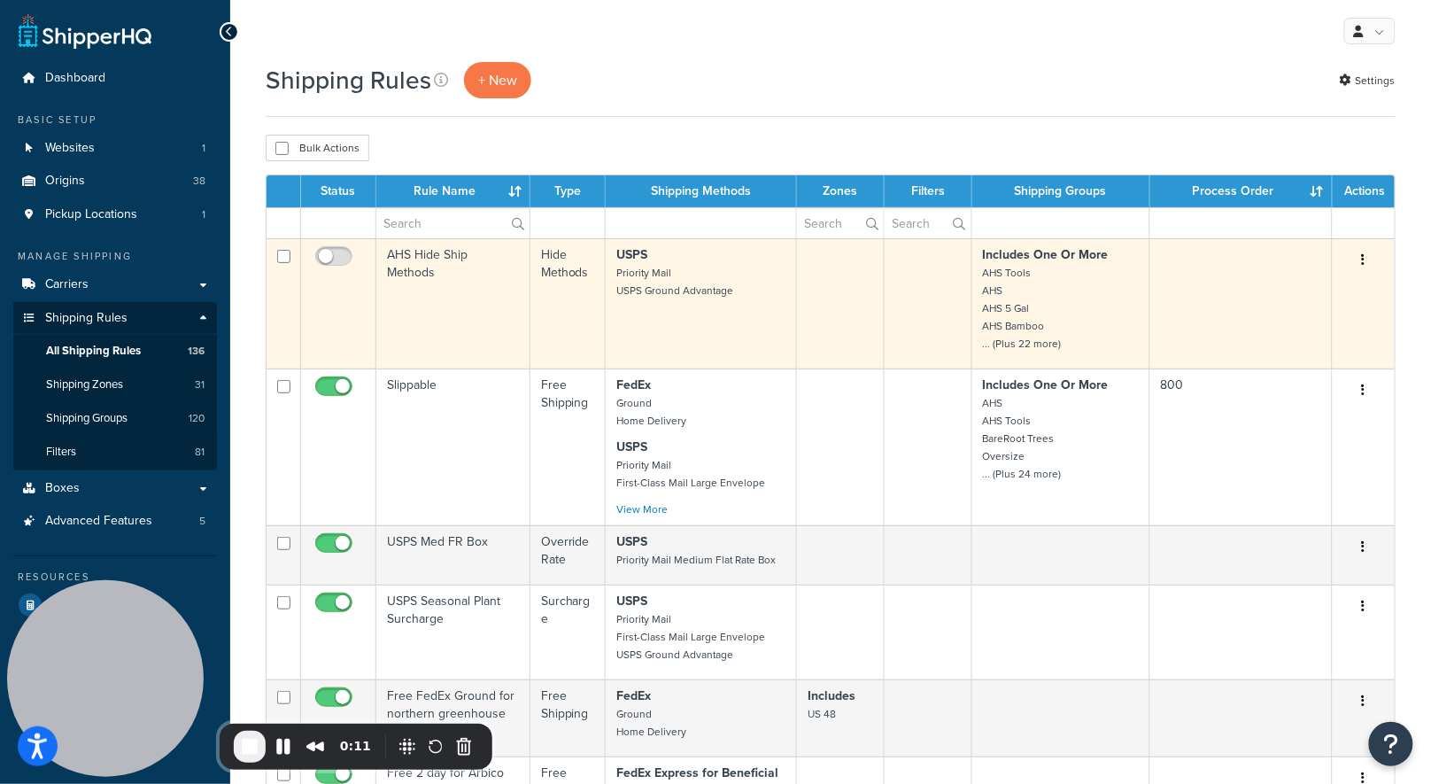
scroll to position [8956, 0]
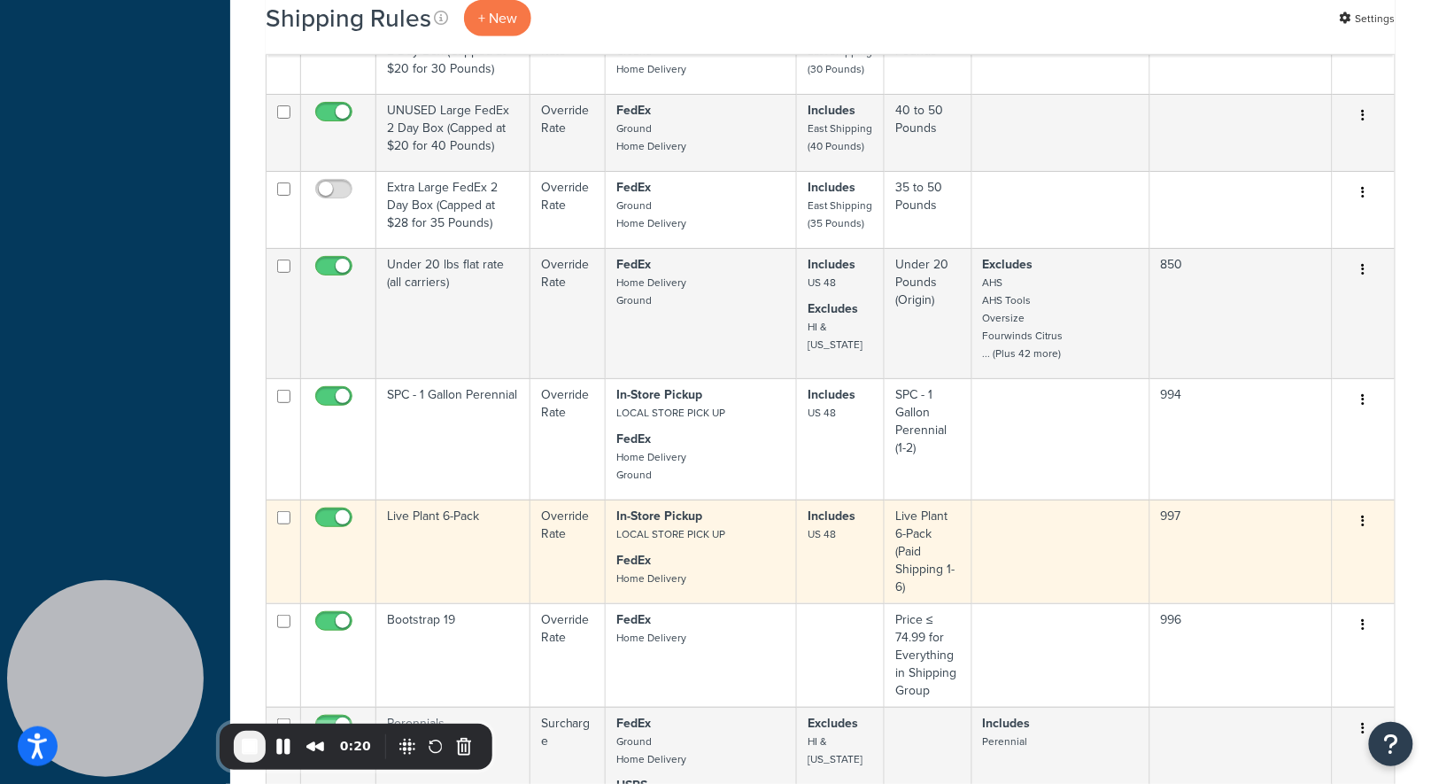
click at [805, 499] on td "Includes US 48" at bounding box center [841, 551] width 88 height 104
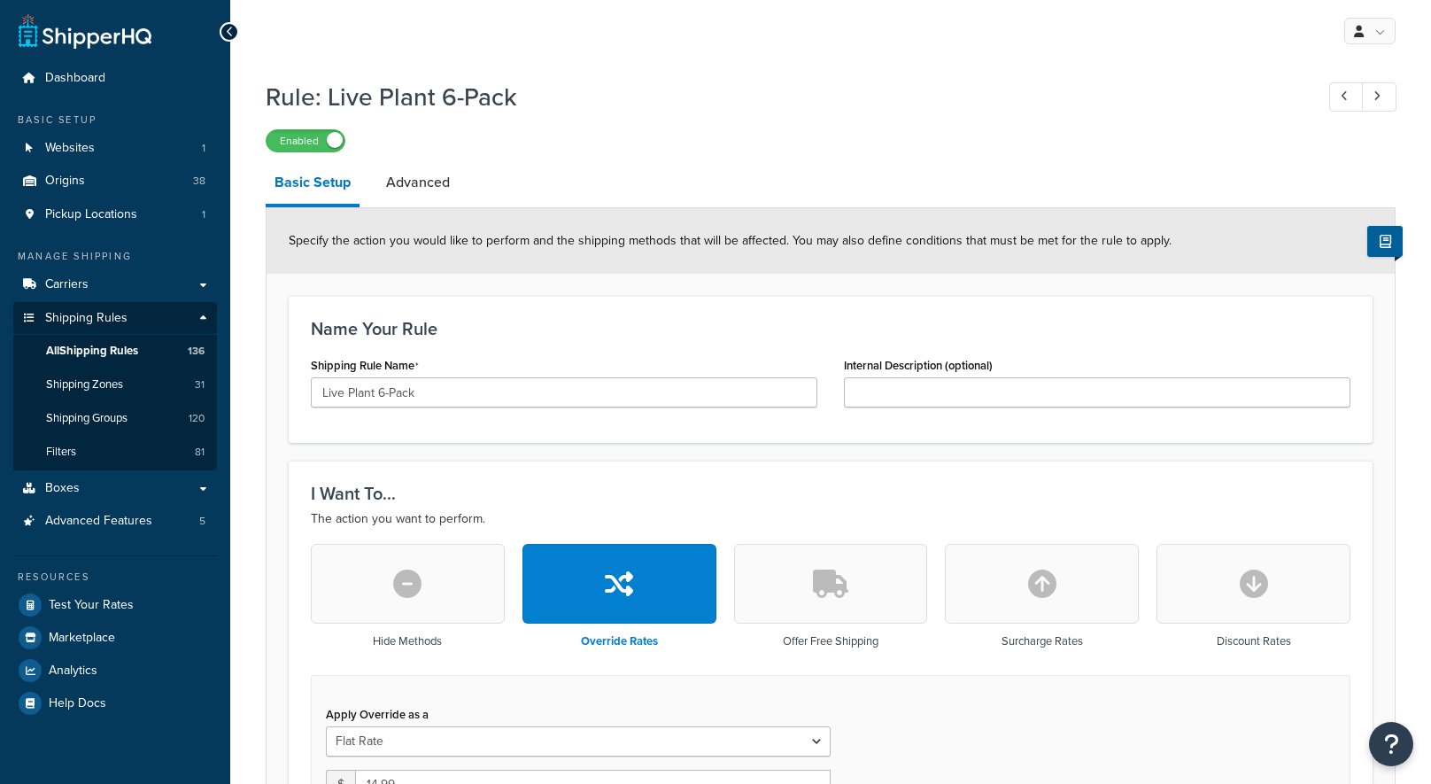
select select "BOX"
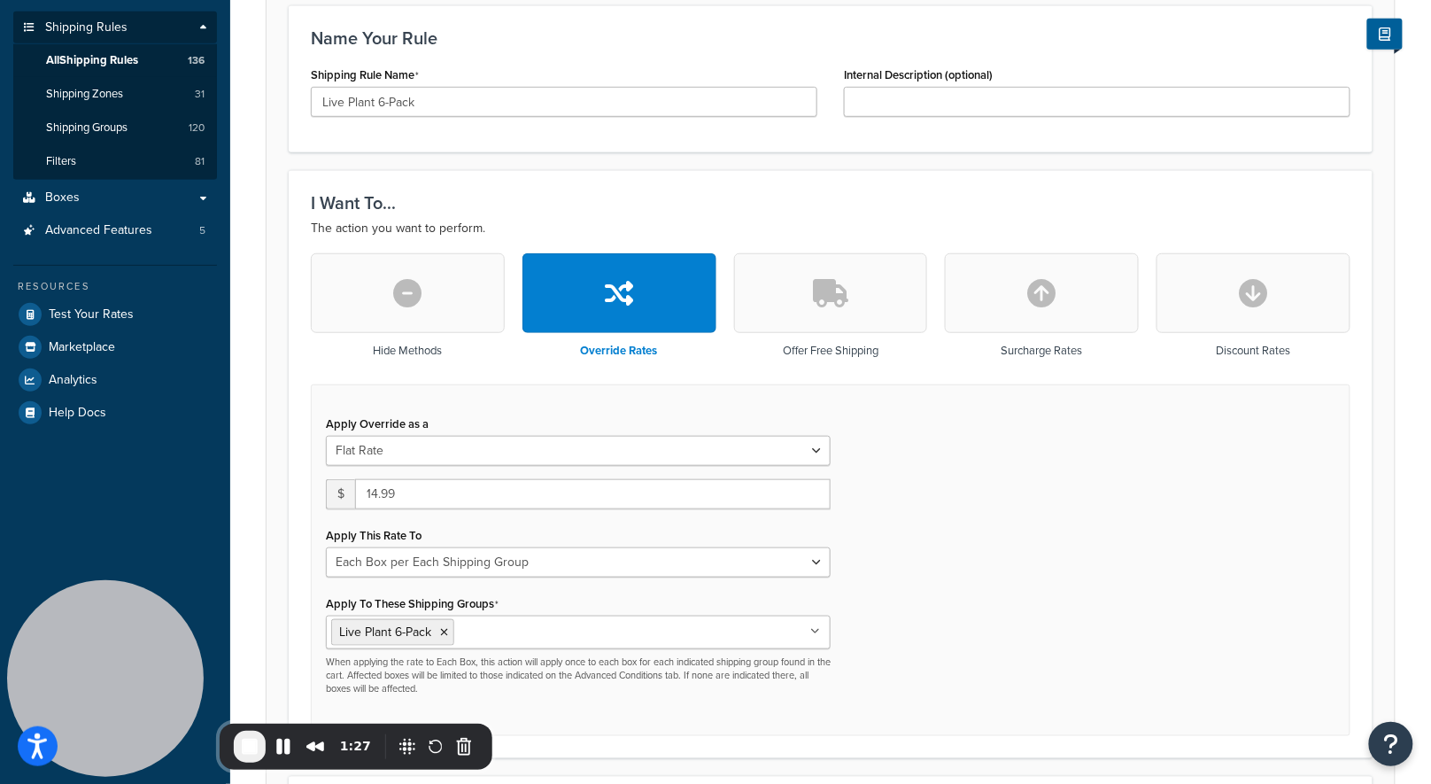
scroll to position [290, 0]
click at [240, 747] on span "End Recording" at bounding box center [249, 746] width 21 height 21
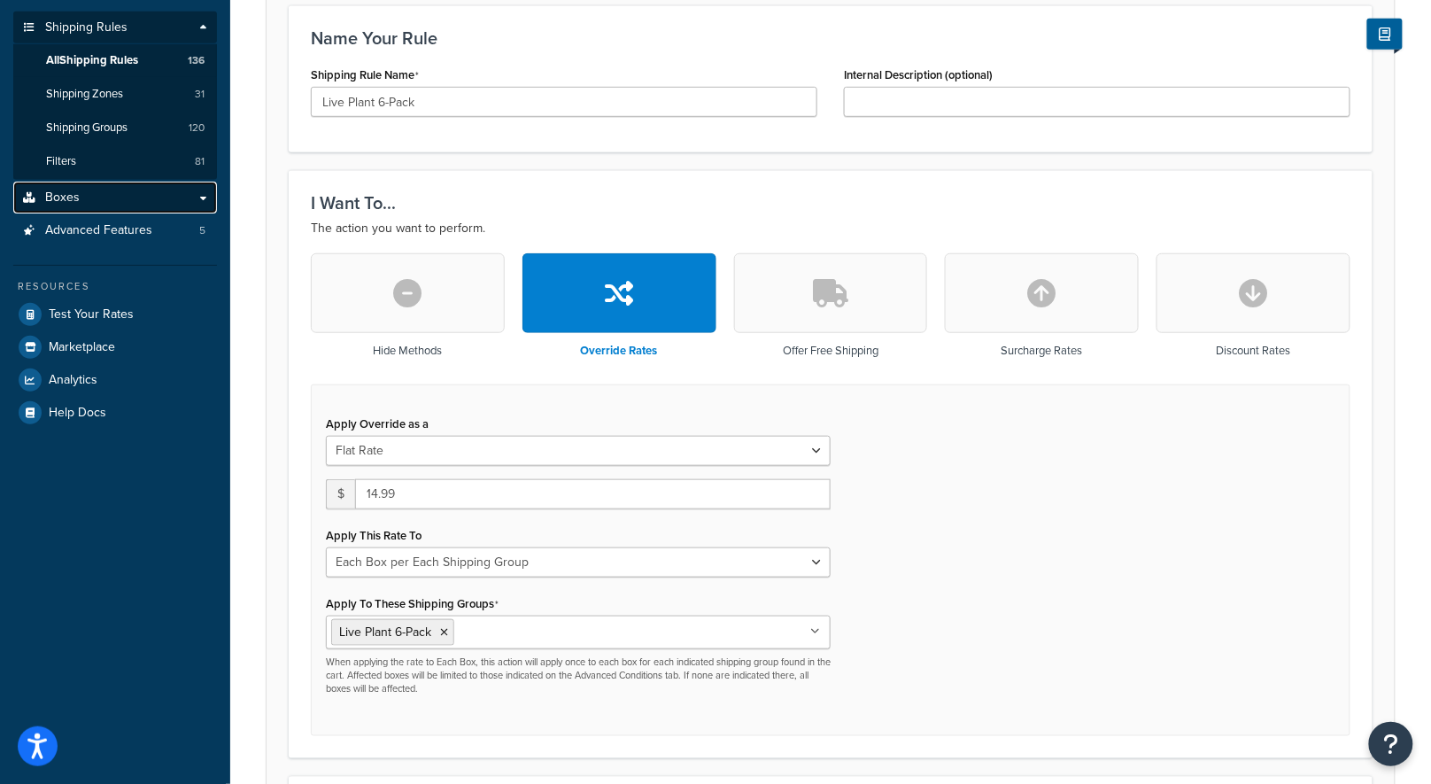
click at [72, 201] on span "Boxes" at bounding box center [62, 197] width 35 height 15
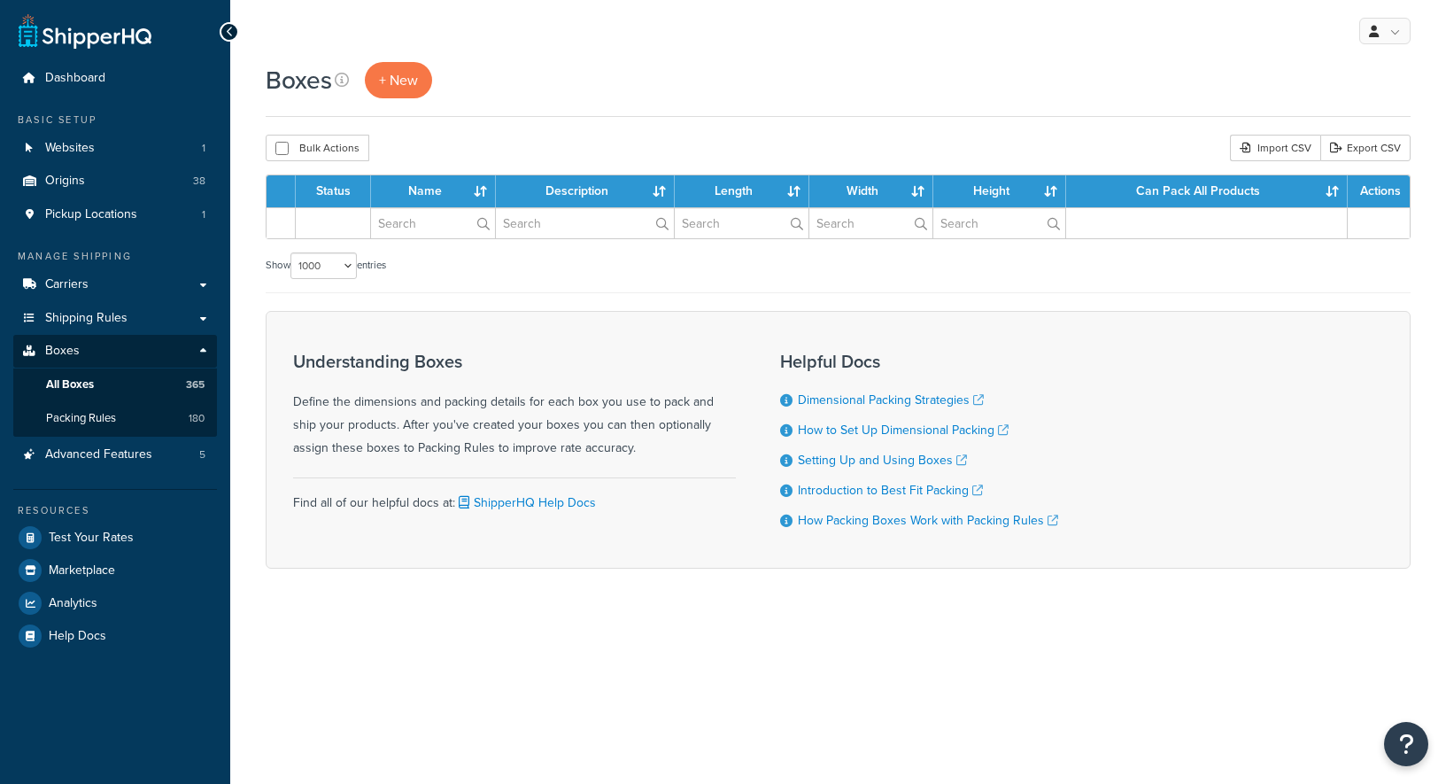
select select "1000"
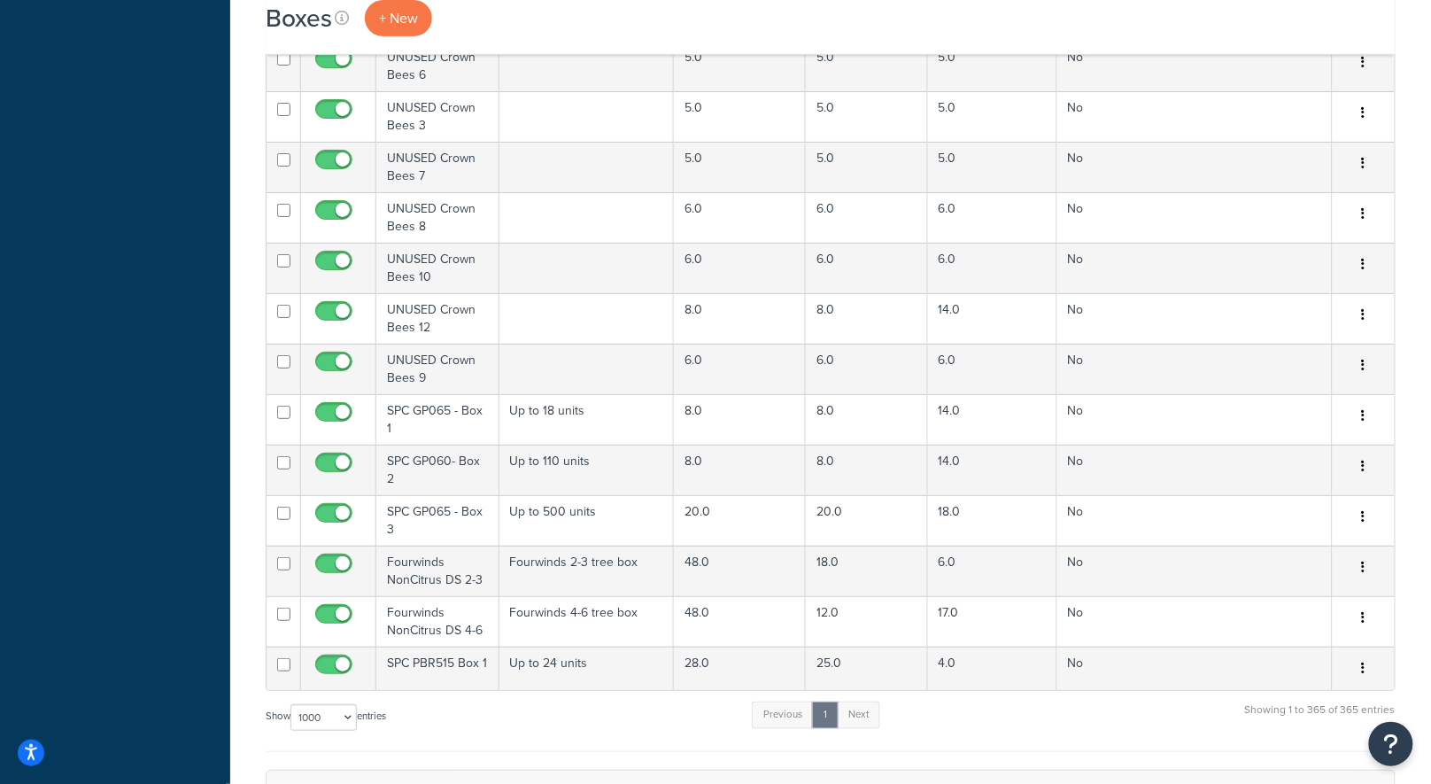
scroll to position [816, 0]
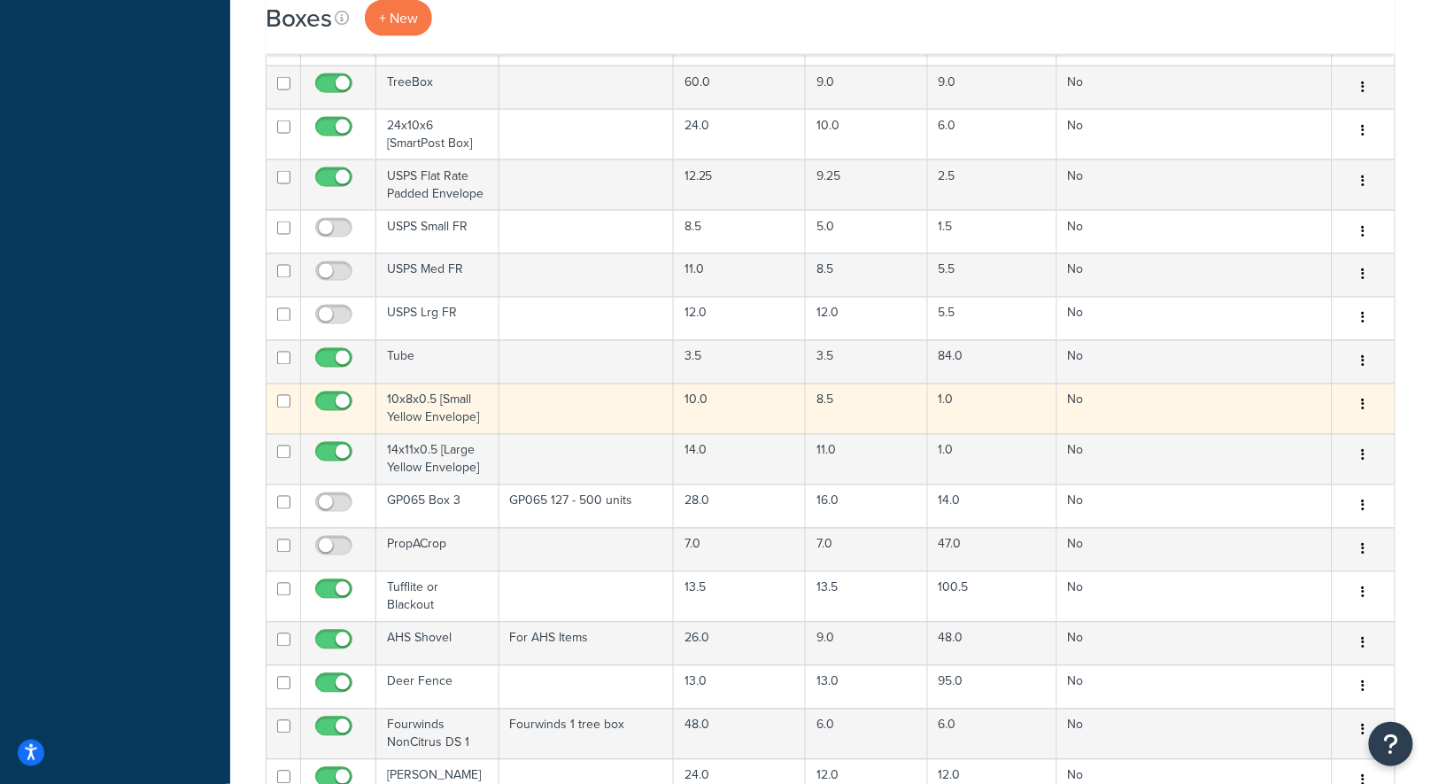
click at [627, 391] on td at bounding box center [586, 408] width 174 height 50
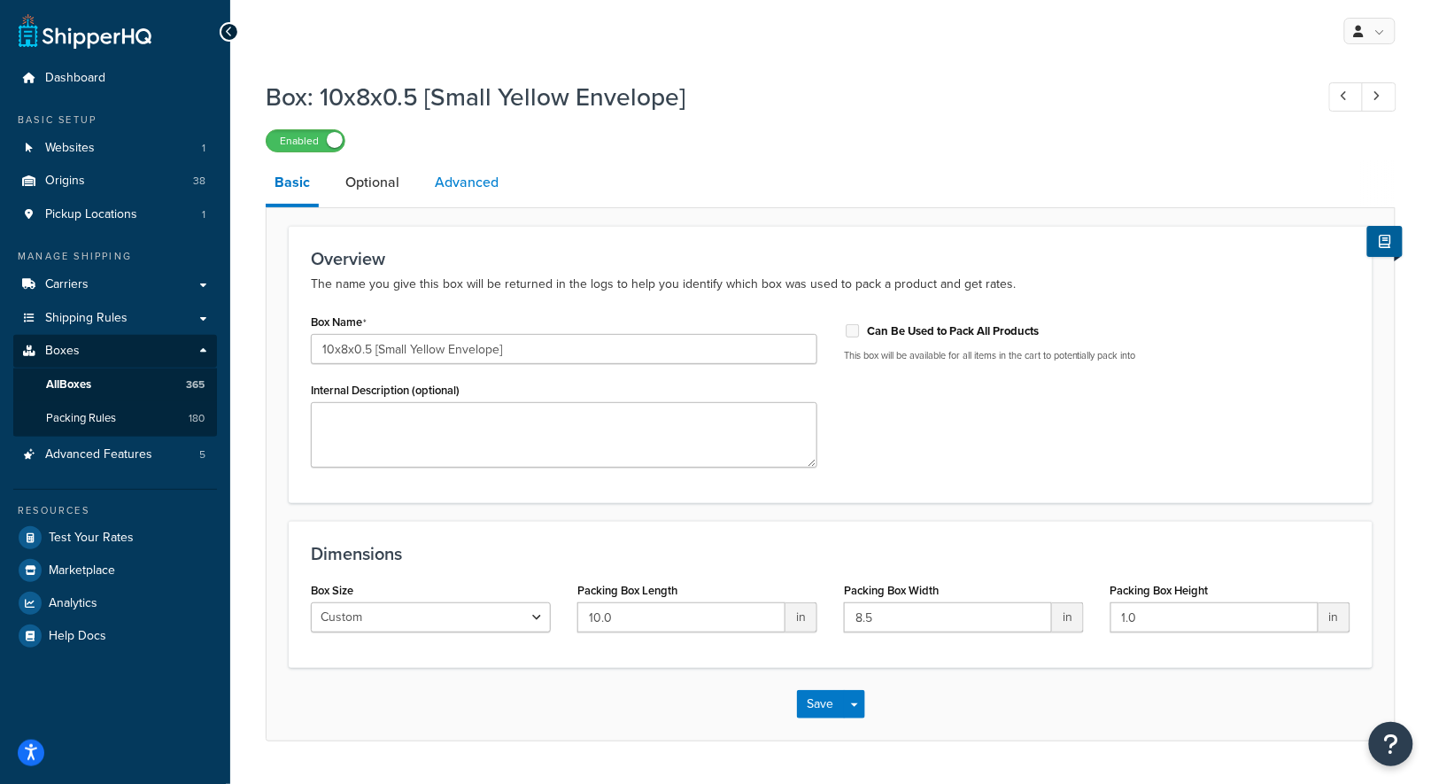
click at [499, 188] on link "Advanced" at bounding box center [466, 182] width 81 height 43
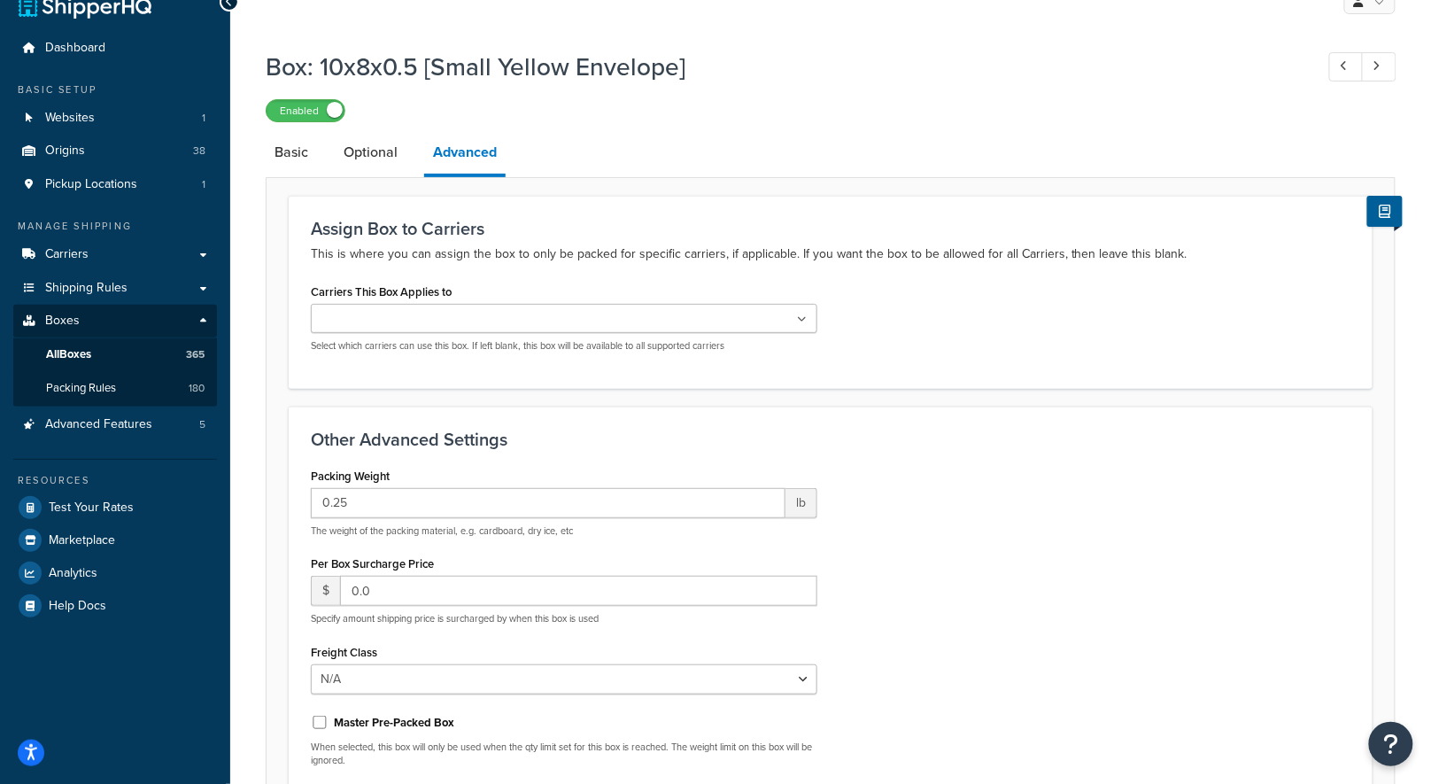
scroll to position [11, 0]
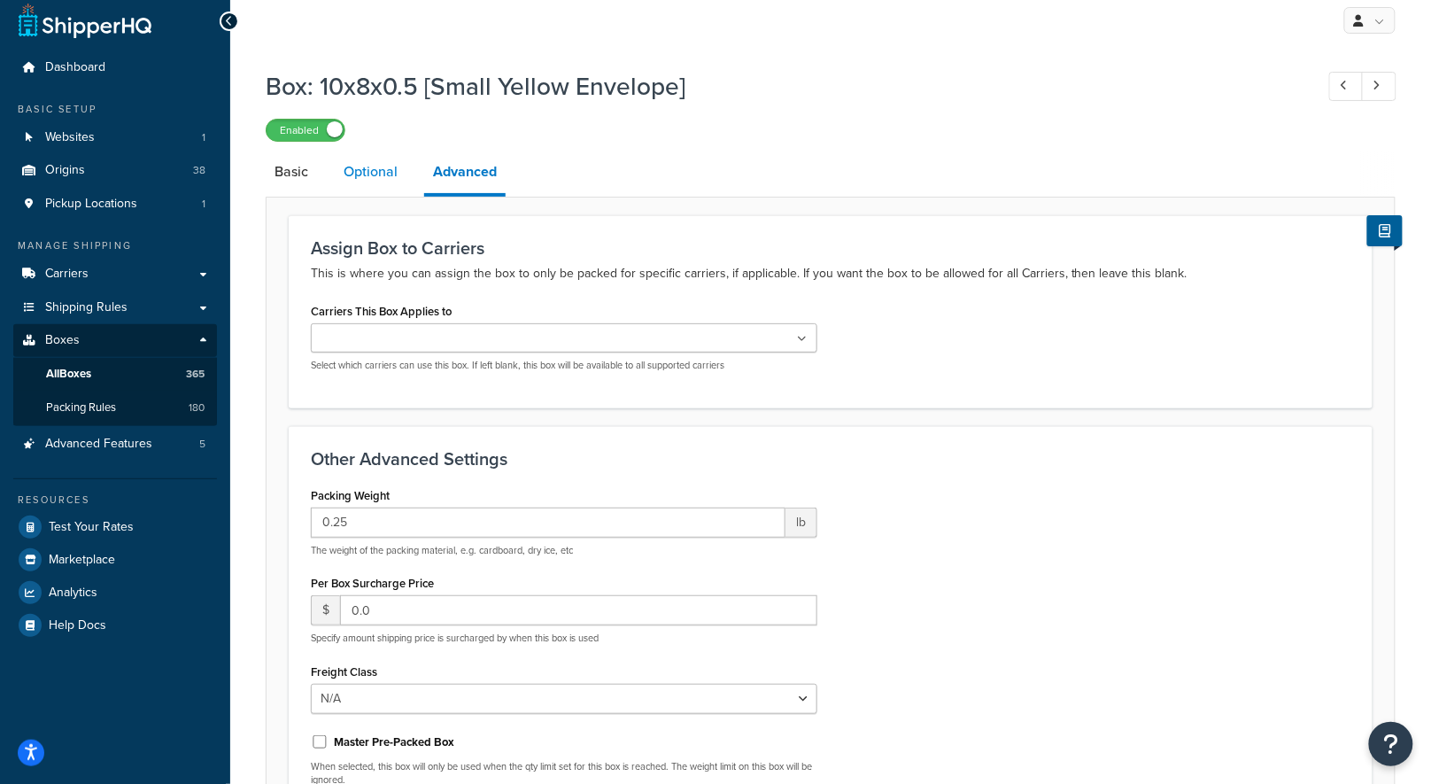
click at [396, 189] on link "Optional" at bounding box center [371, 172] width 72 height 43
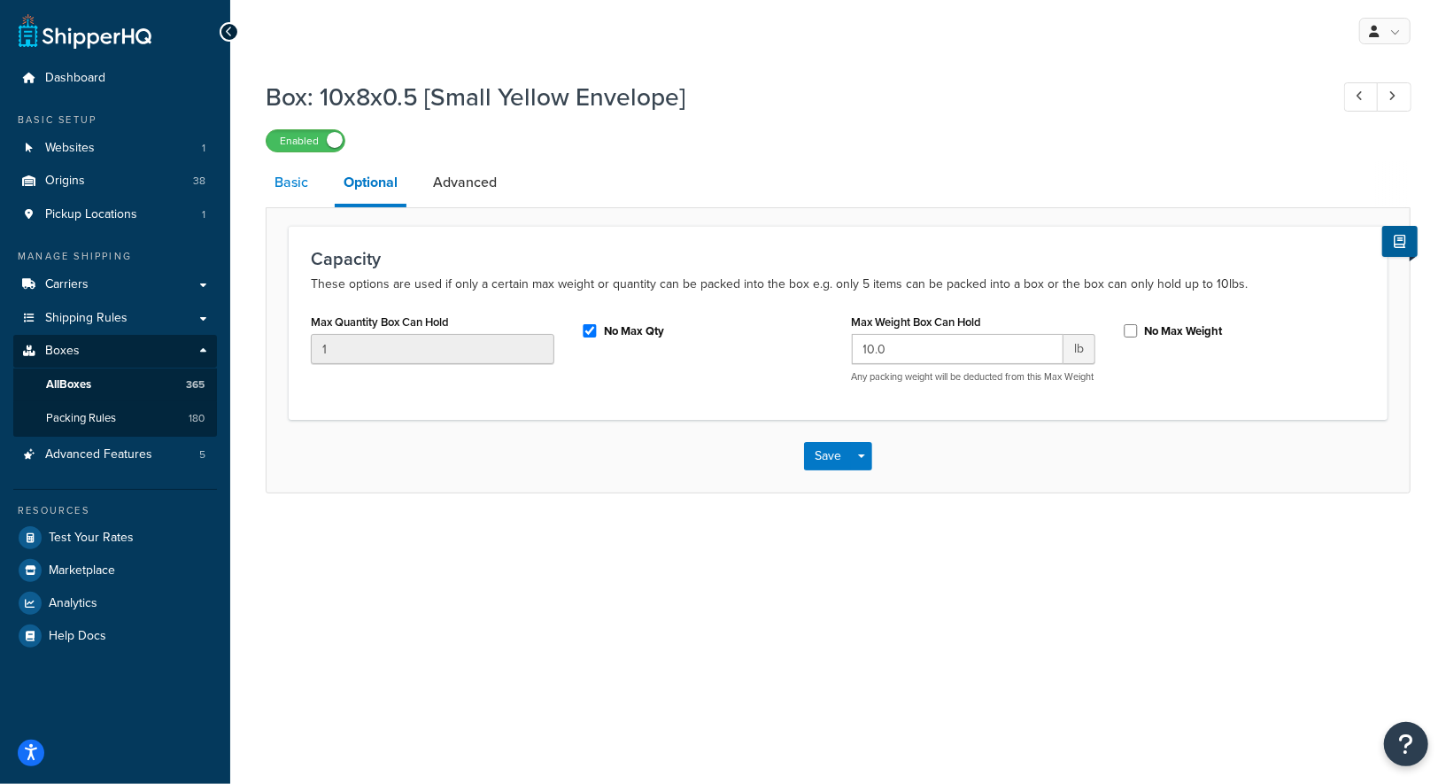
click at [293, 186] on link "Basic" at bounding box center [291, 182] width 51 height 43
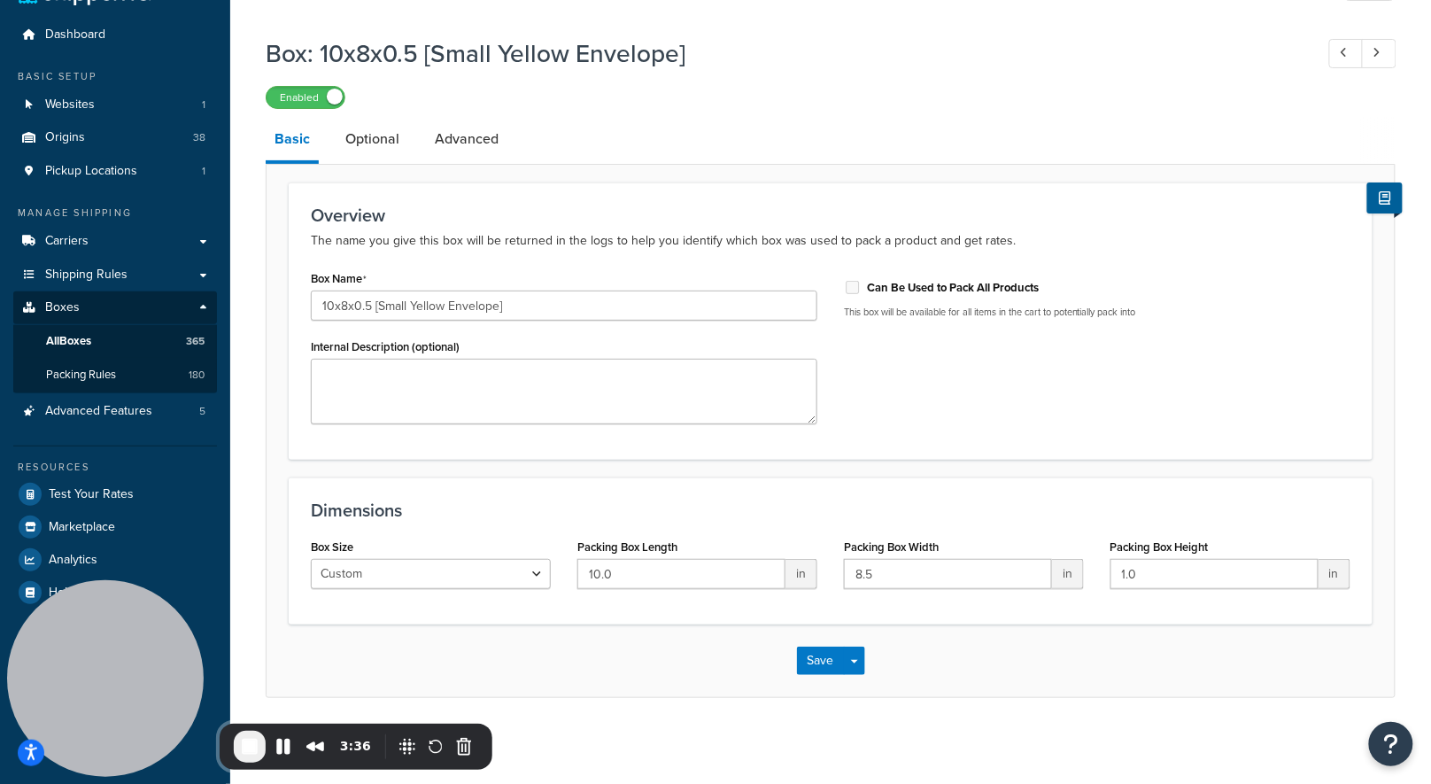
scroll to position [44, 0]
click at [390, 139] on link "Optional" at bounding box center [373, 138] width 72 height 43
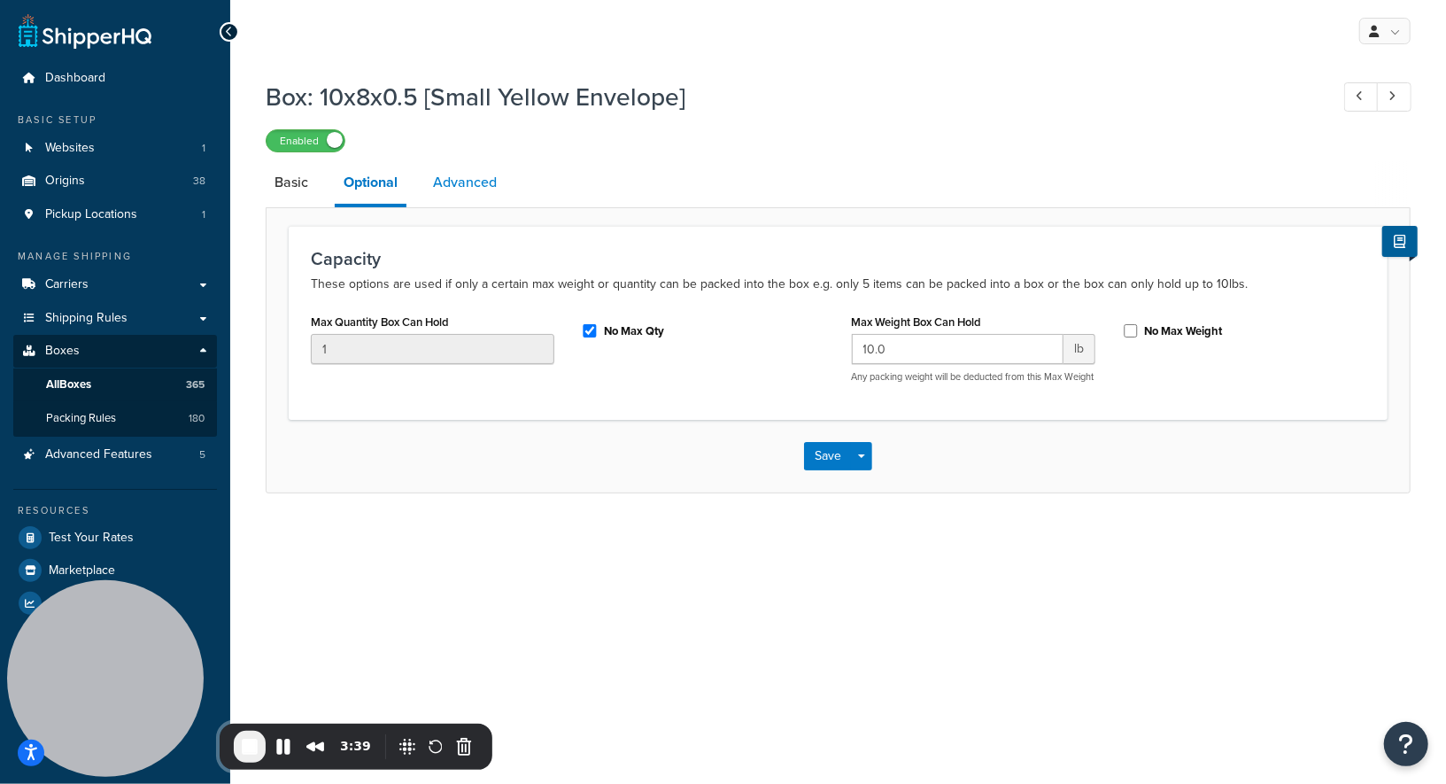
click at [476, 184] on link "Advanced" at bounding box center [464, 182] width 81 height 43
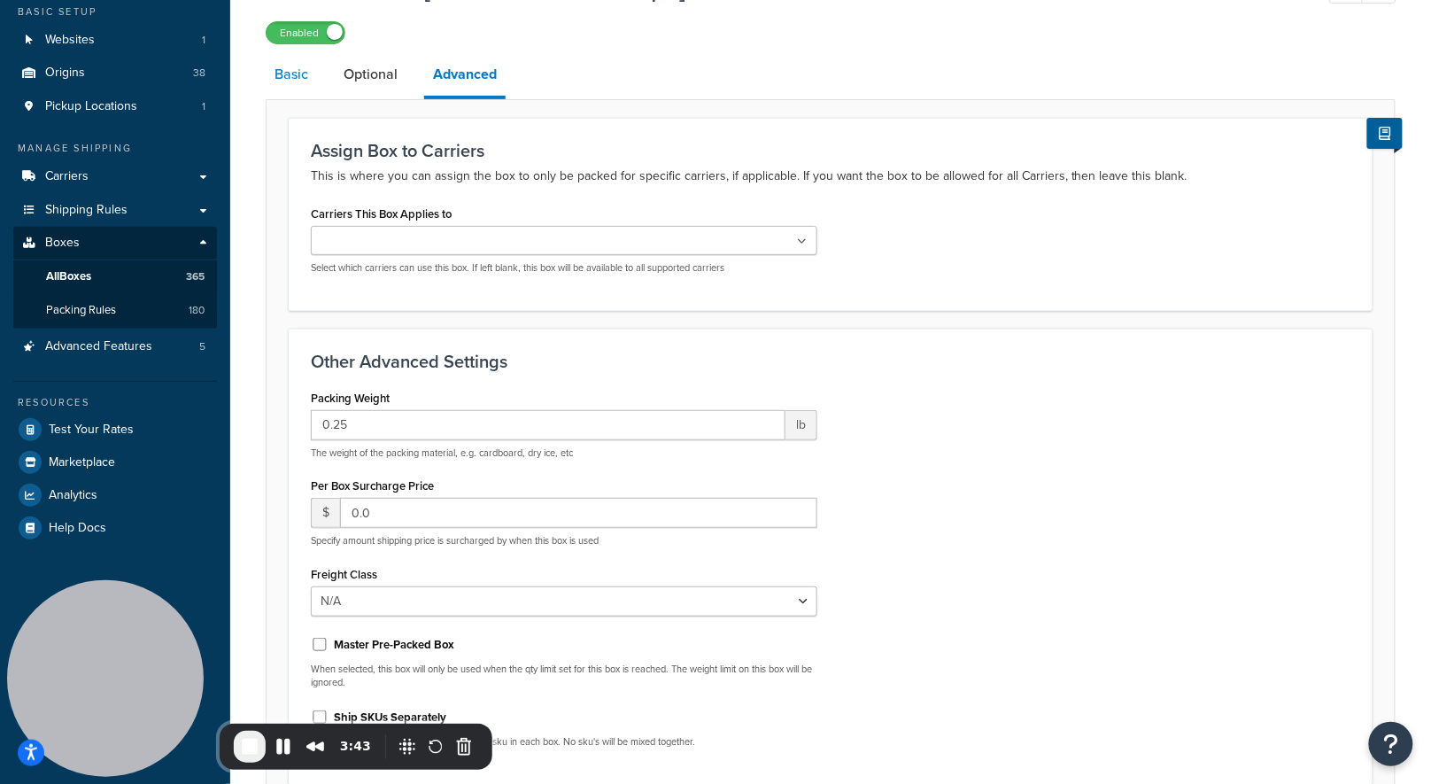
click at [303, 77] on link "Basic" at bounding box center [291, 74] width 51 height 43
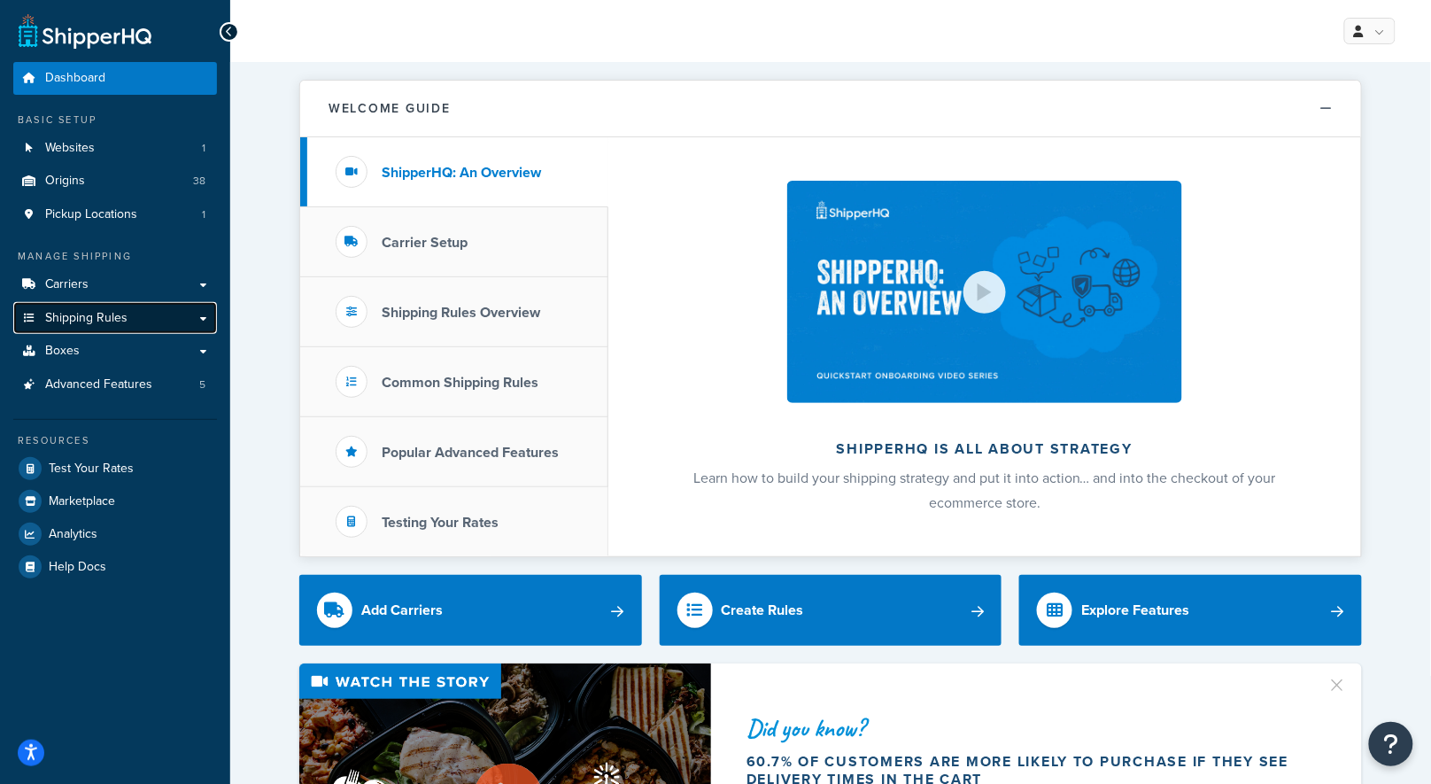
click at [105, 313] on span "Shipping Rules" at bounding box center [86, 318] width 82 height 15
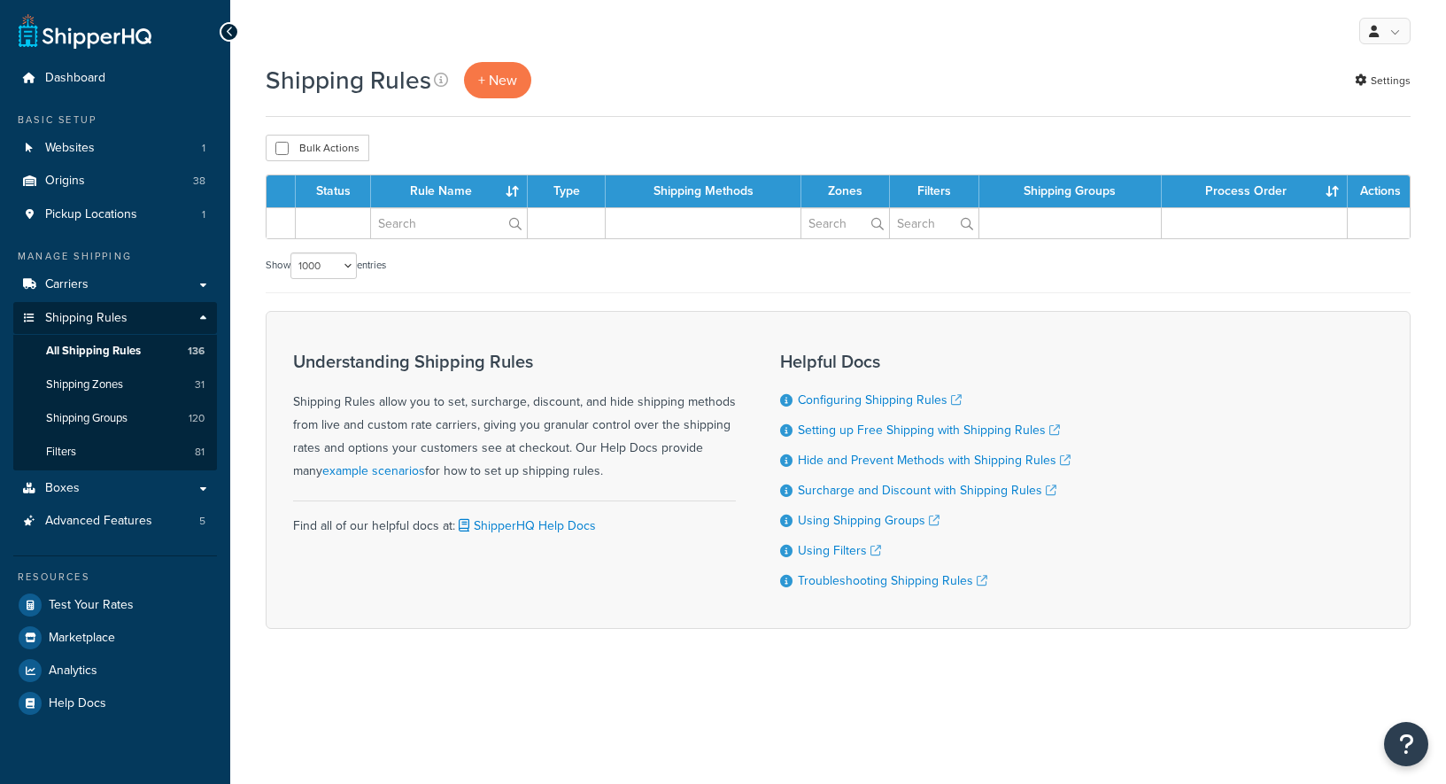
select select "1000"
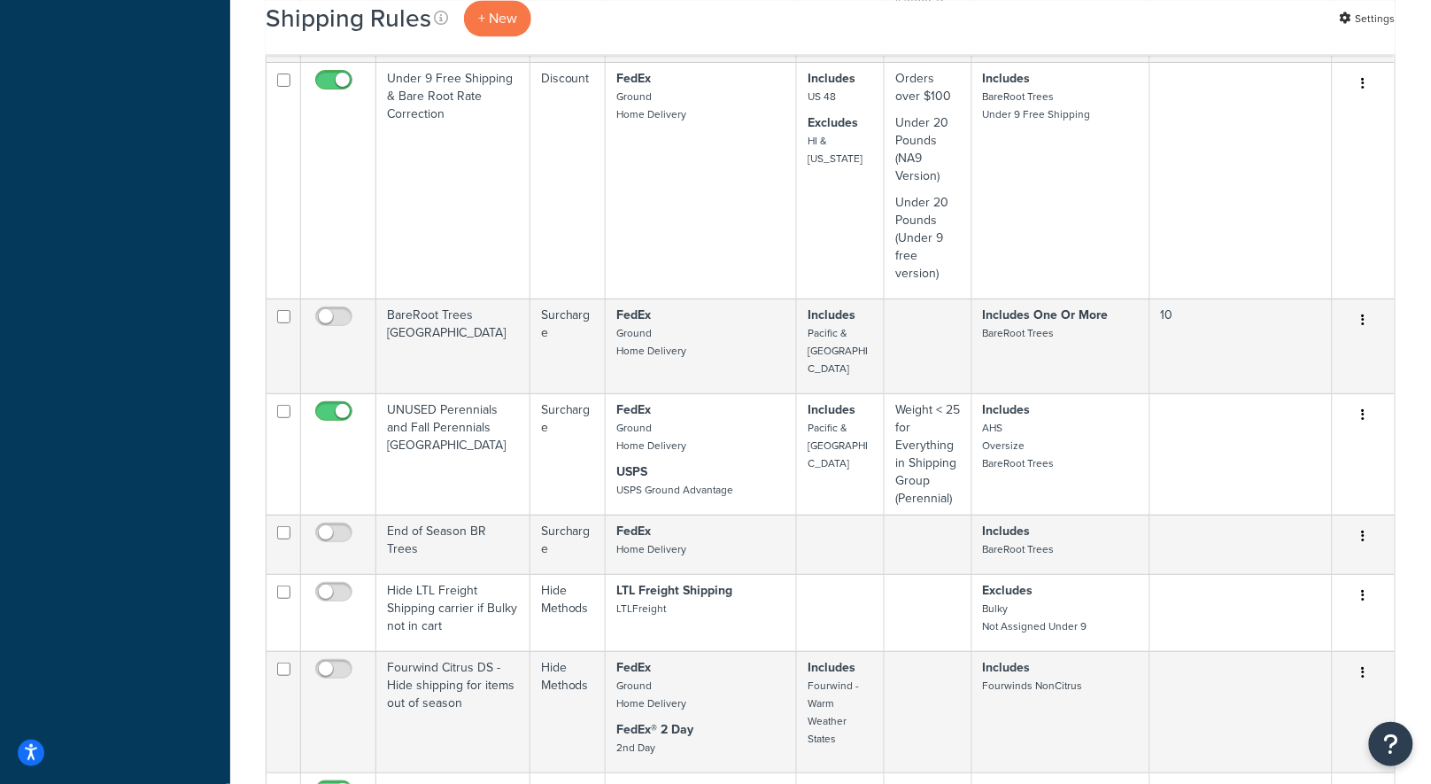
scroll to position [14981, 0]
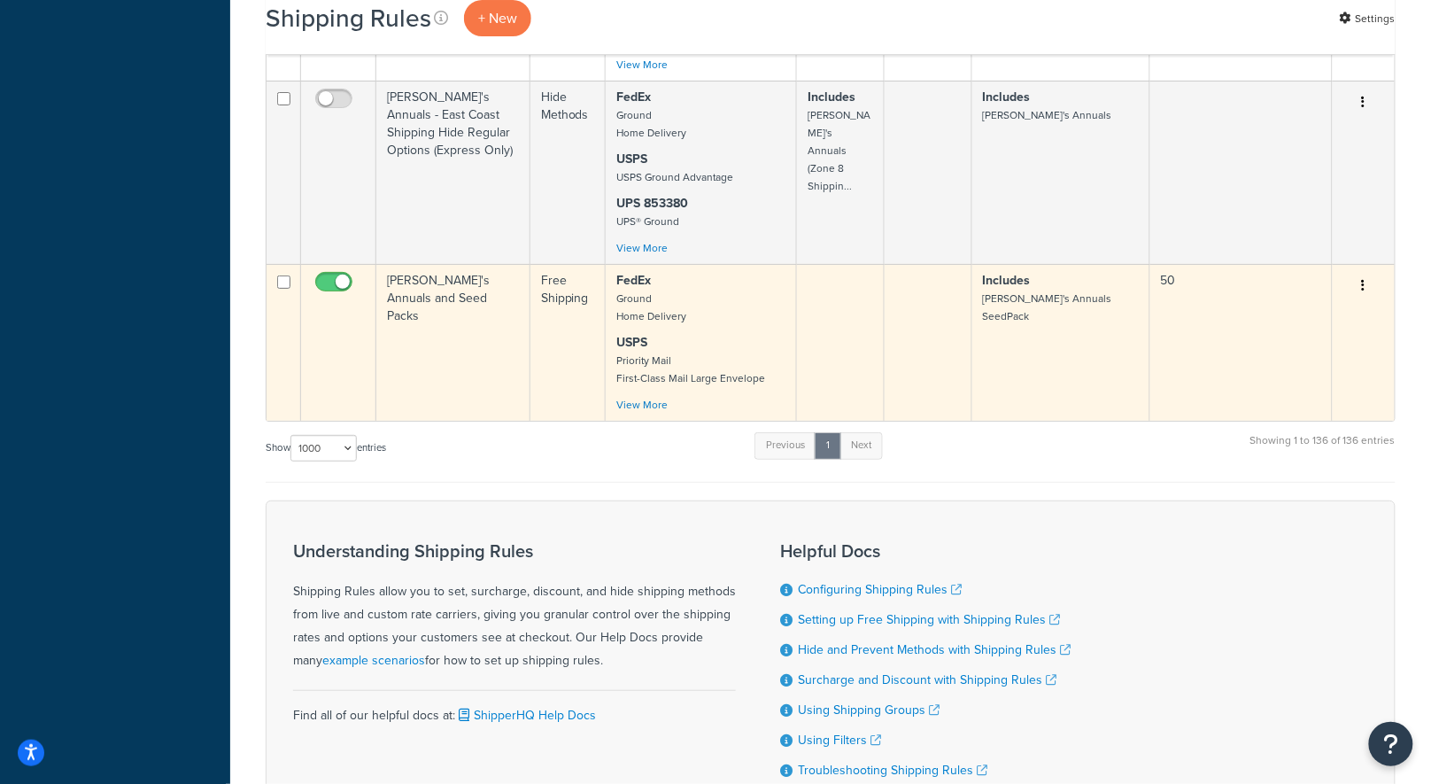
click at [461, 264] on td "[PERSON_NAME]'s Annuals and Seed Packs" at bounding box center [453, 342] width 154 height 157
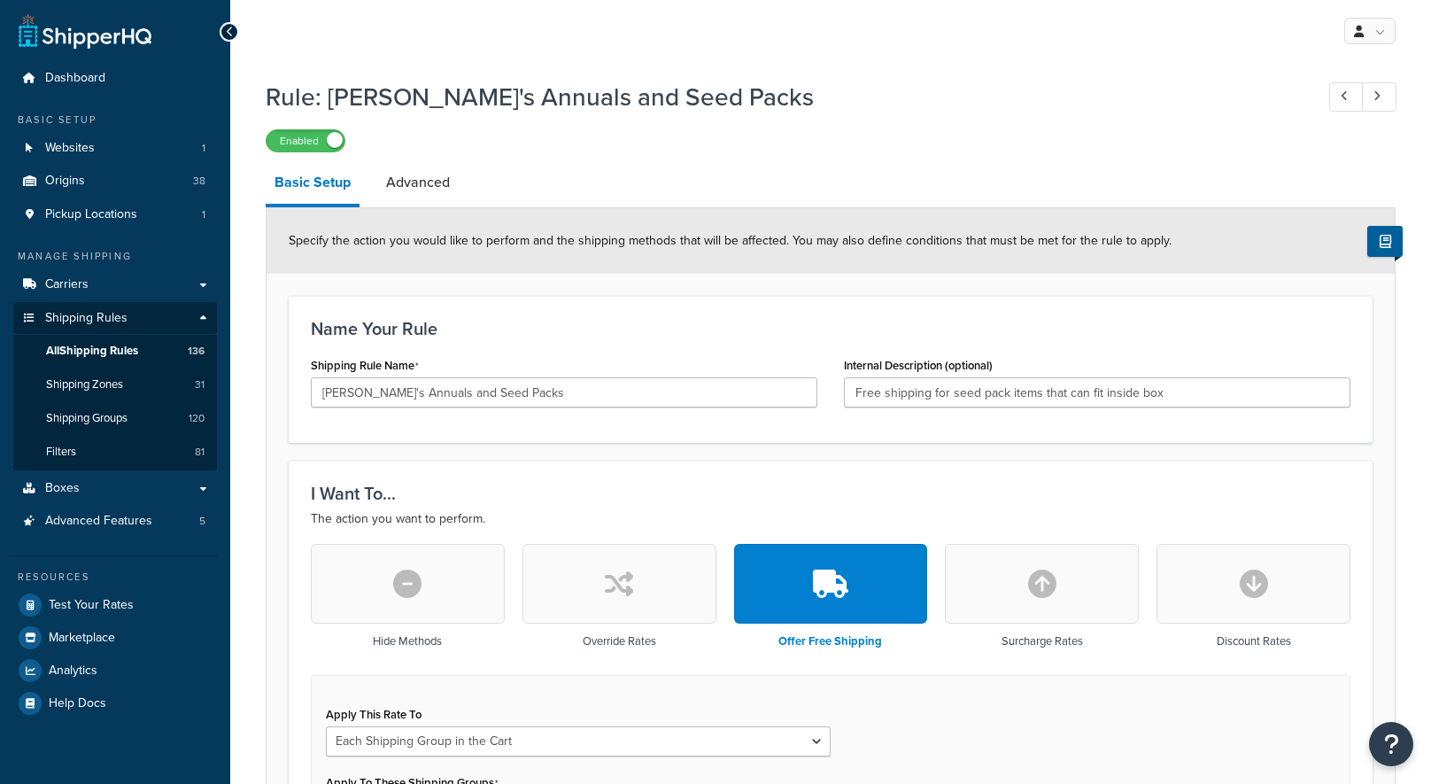
select select "SHIPPING_GROUP"
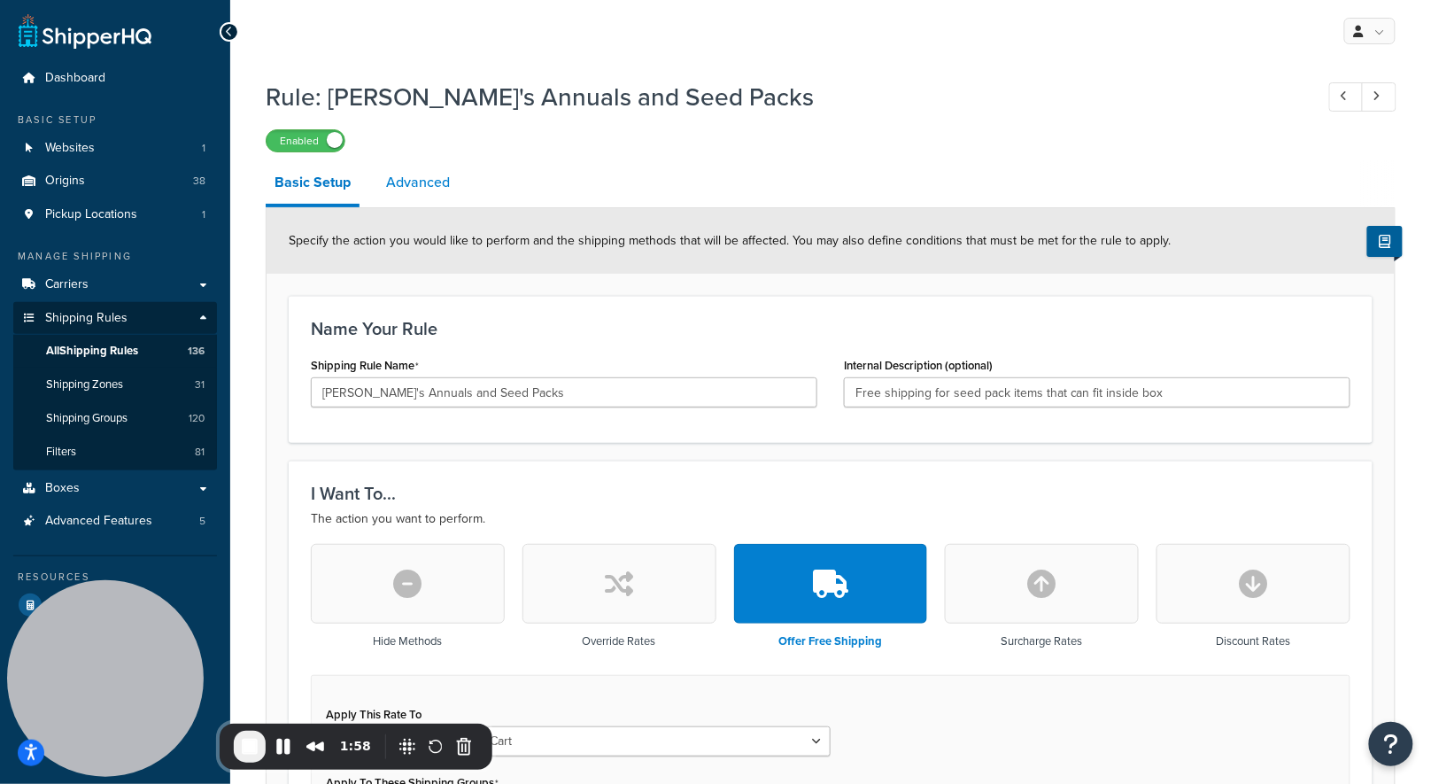
click at [412, 180] on link "Advanced" at bounding box center [417, 182] width 81 height 43
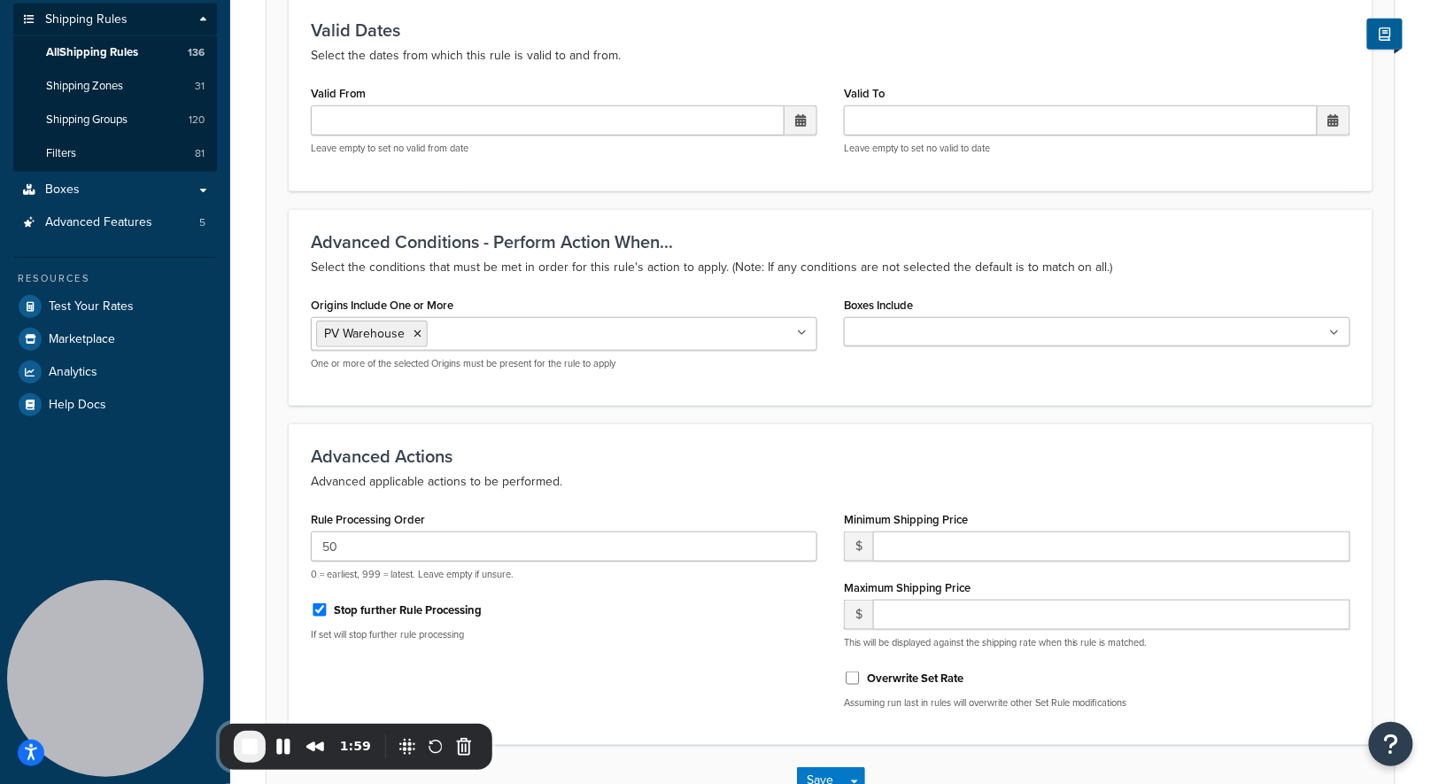
scroll to position [418, 0]
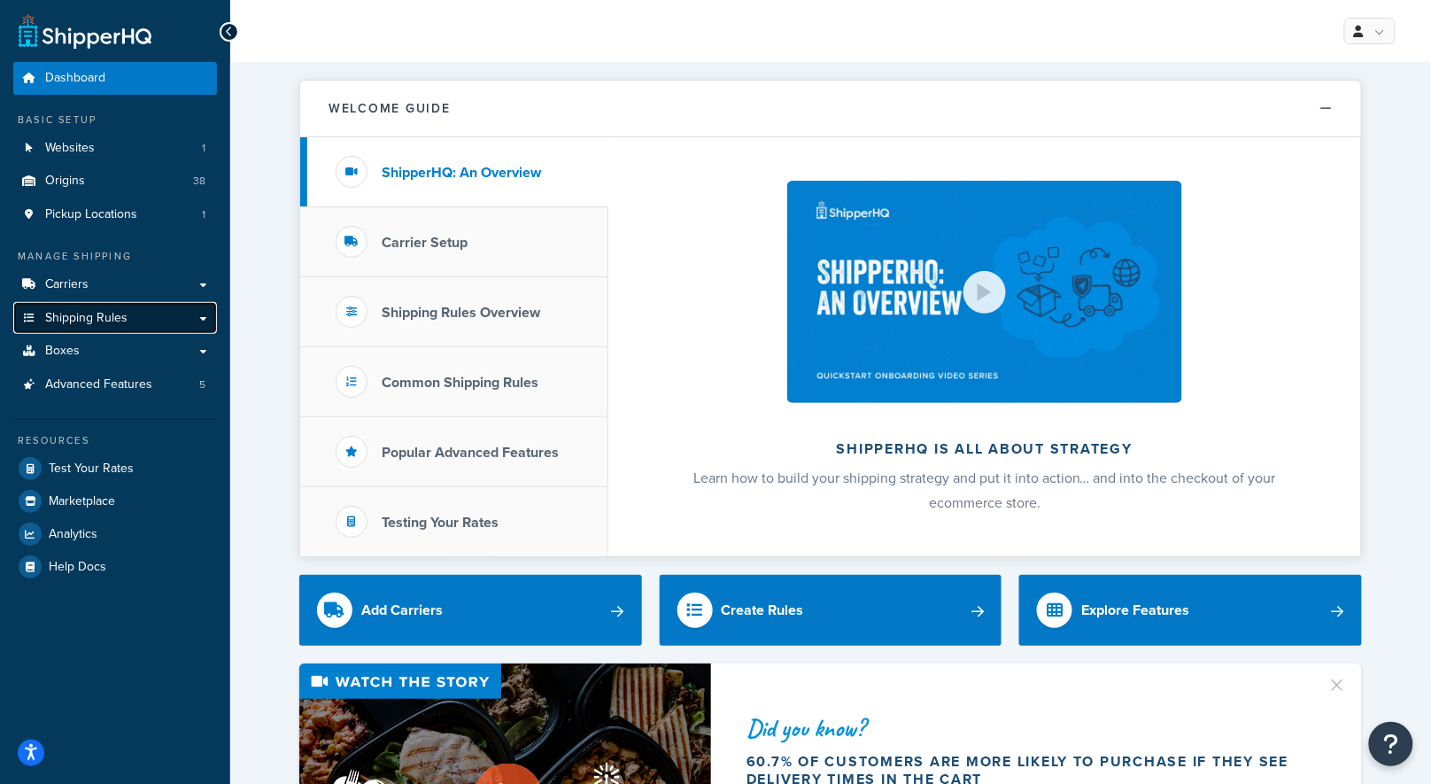
click at [76, 326] on link "Shipping Rules" at bounding box center [115, 318] width 204 height 33
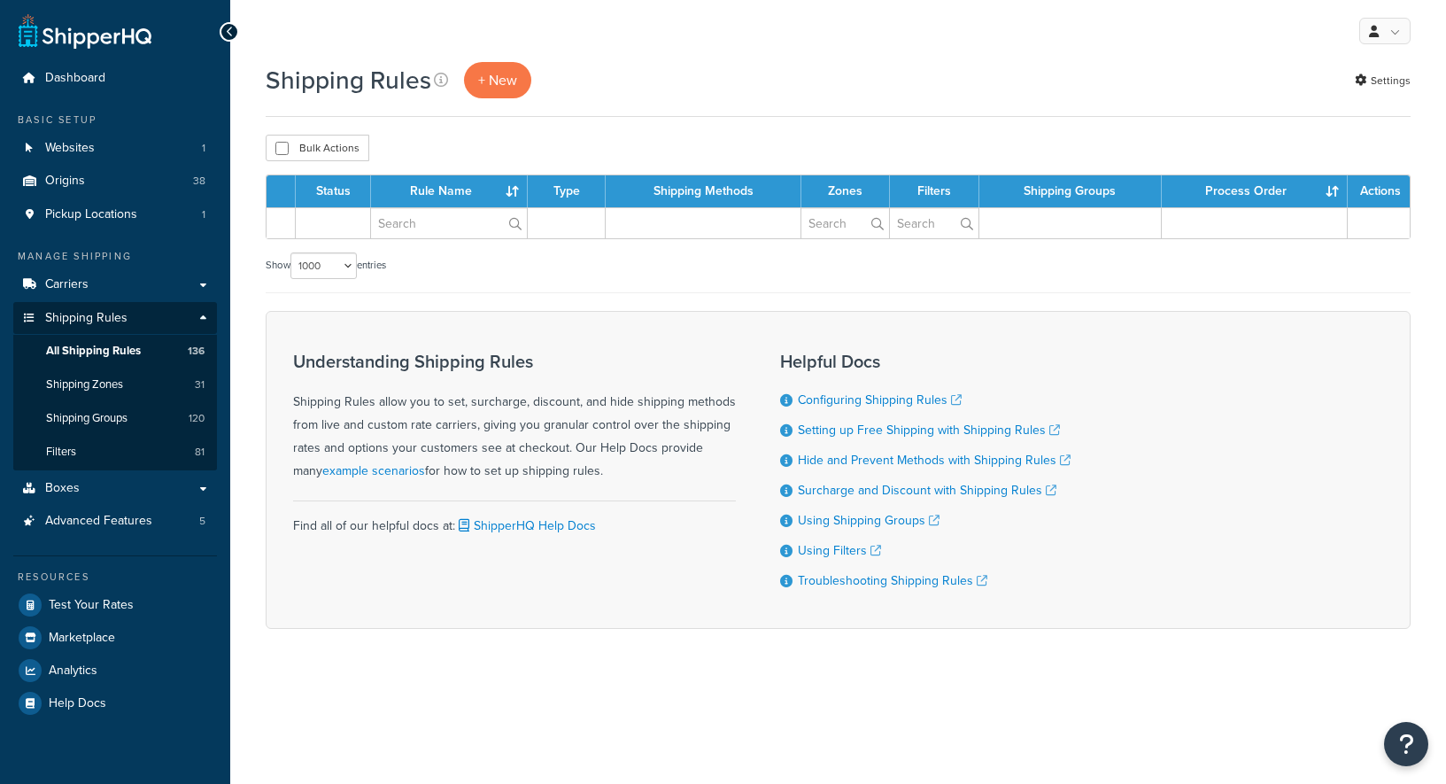
select select "1000"
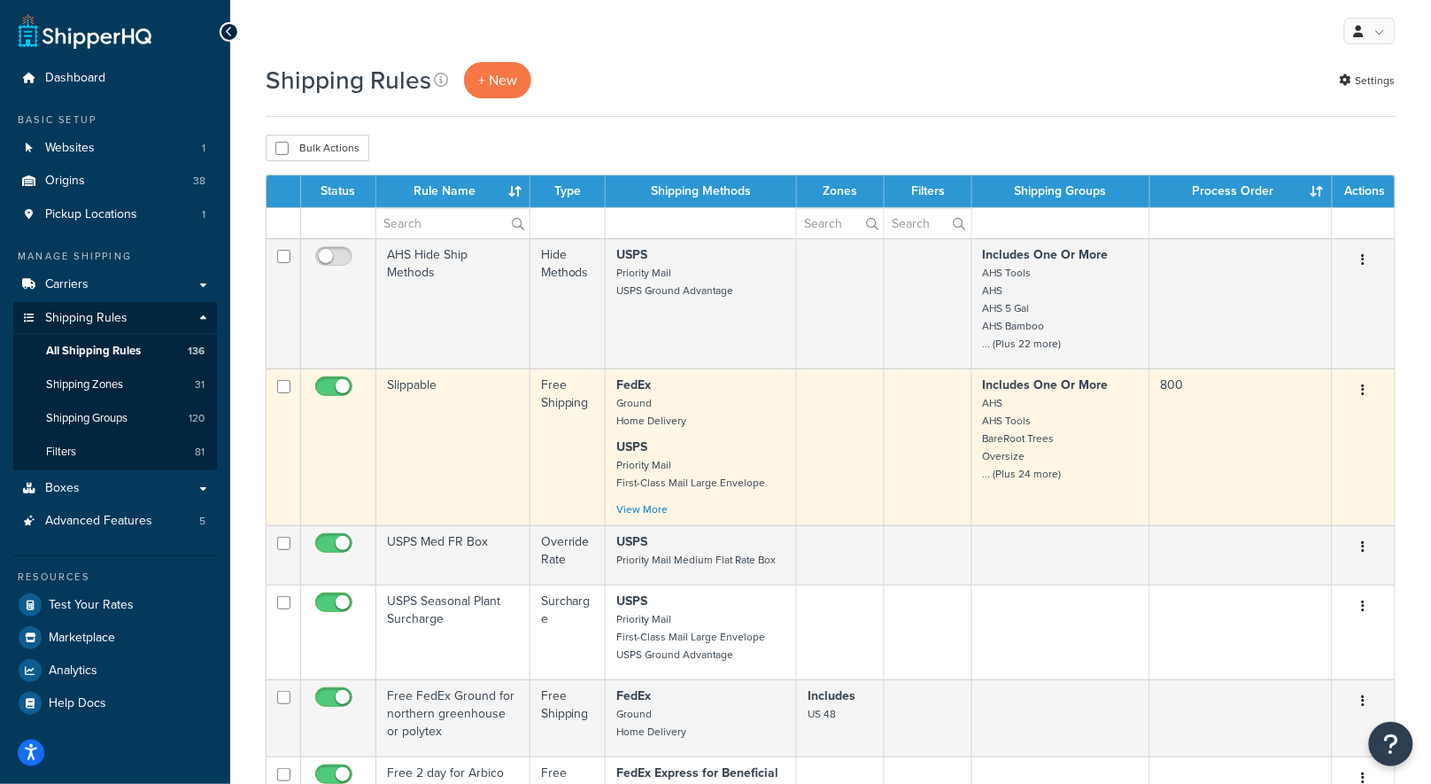
click at [452, 453] on td "Slippable" at bounding box center [453, 446] width 154 height 157
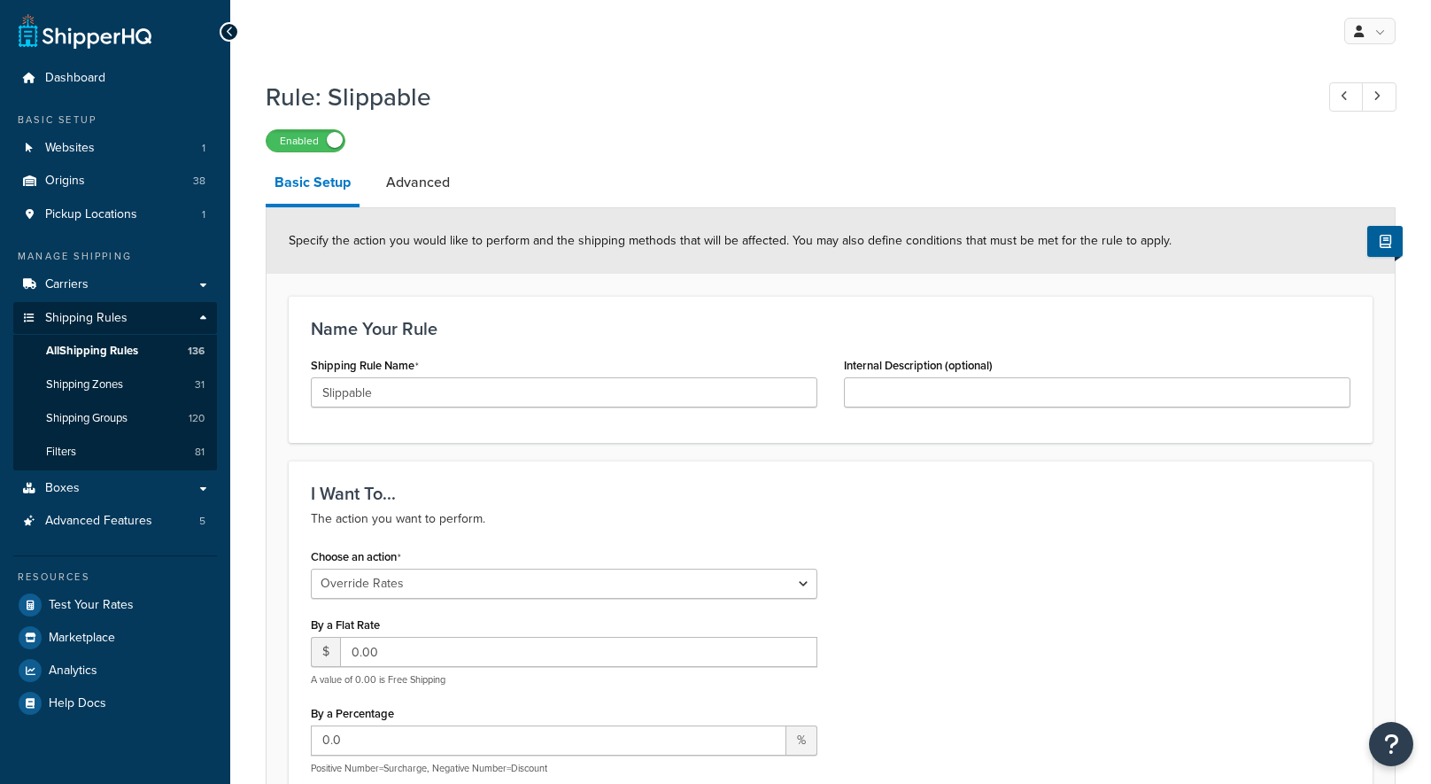
select select "OVERRIDE"
select select "BOX"
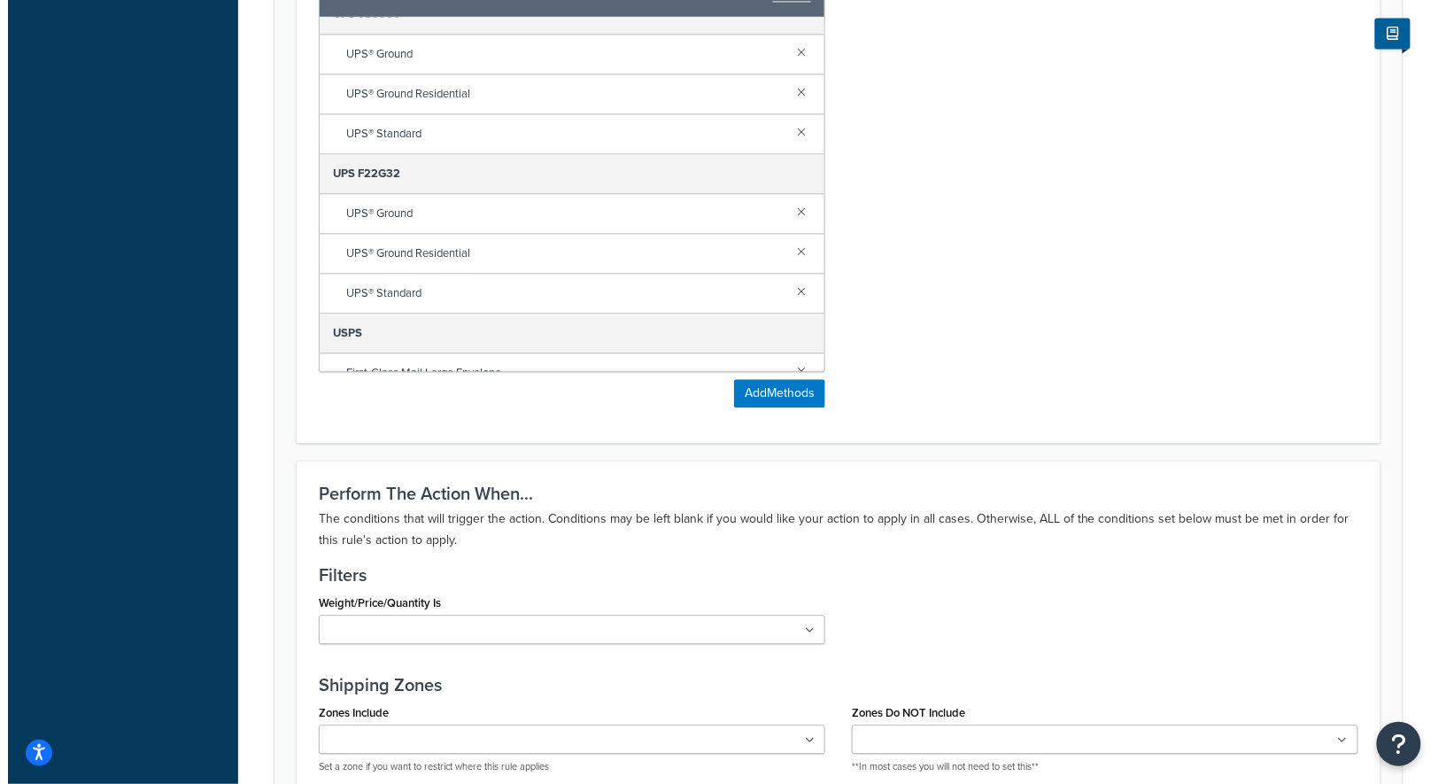
scroll to position [236, 0]
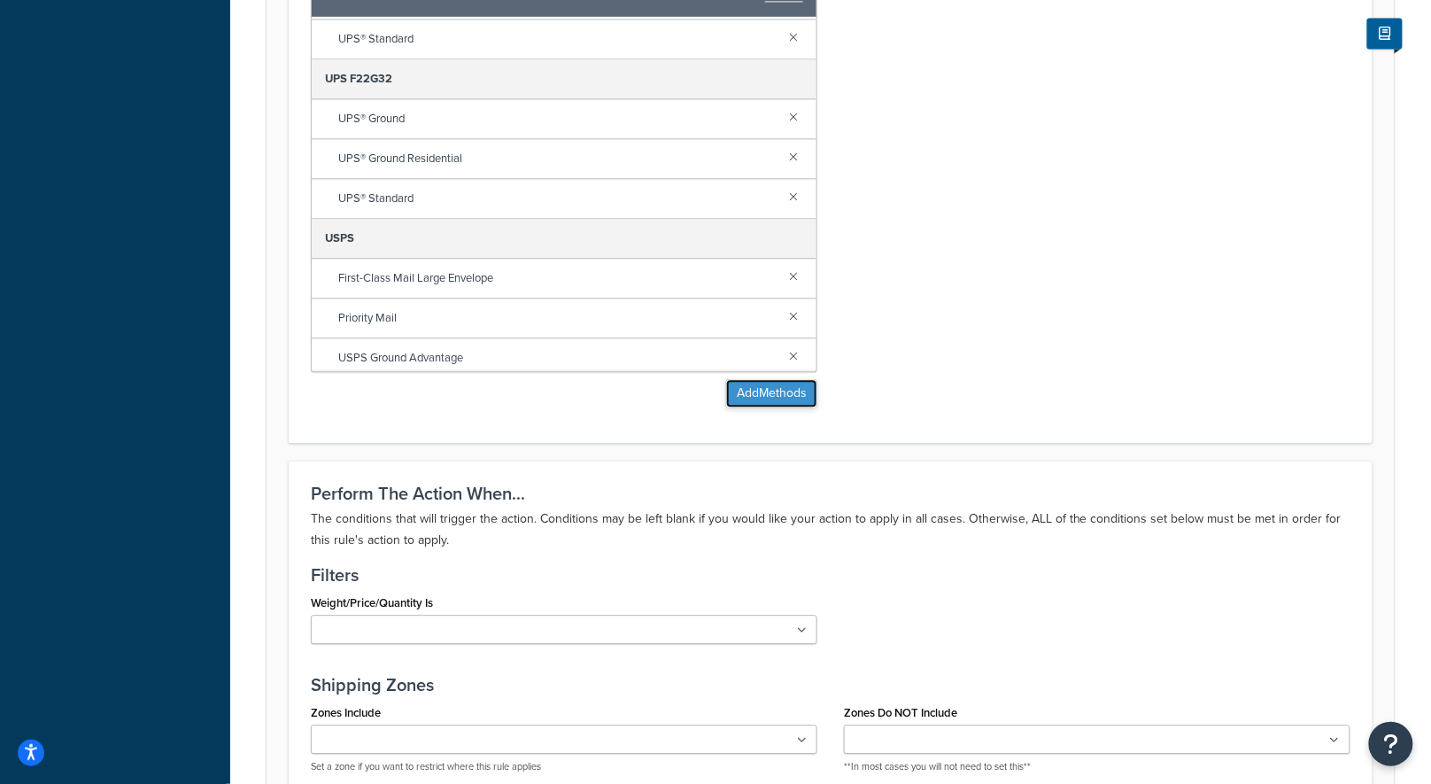
click at [778, 387] on button "Add Methods" at bounding box center [771, 393] width 91 height 28
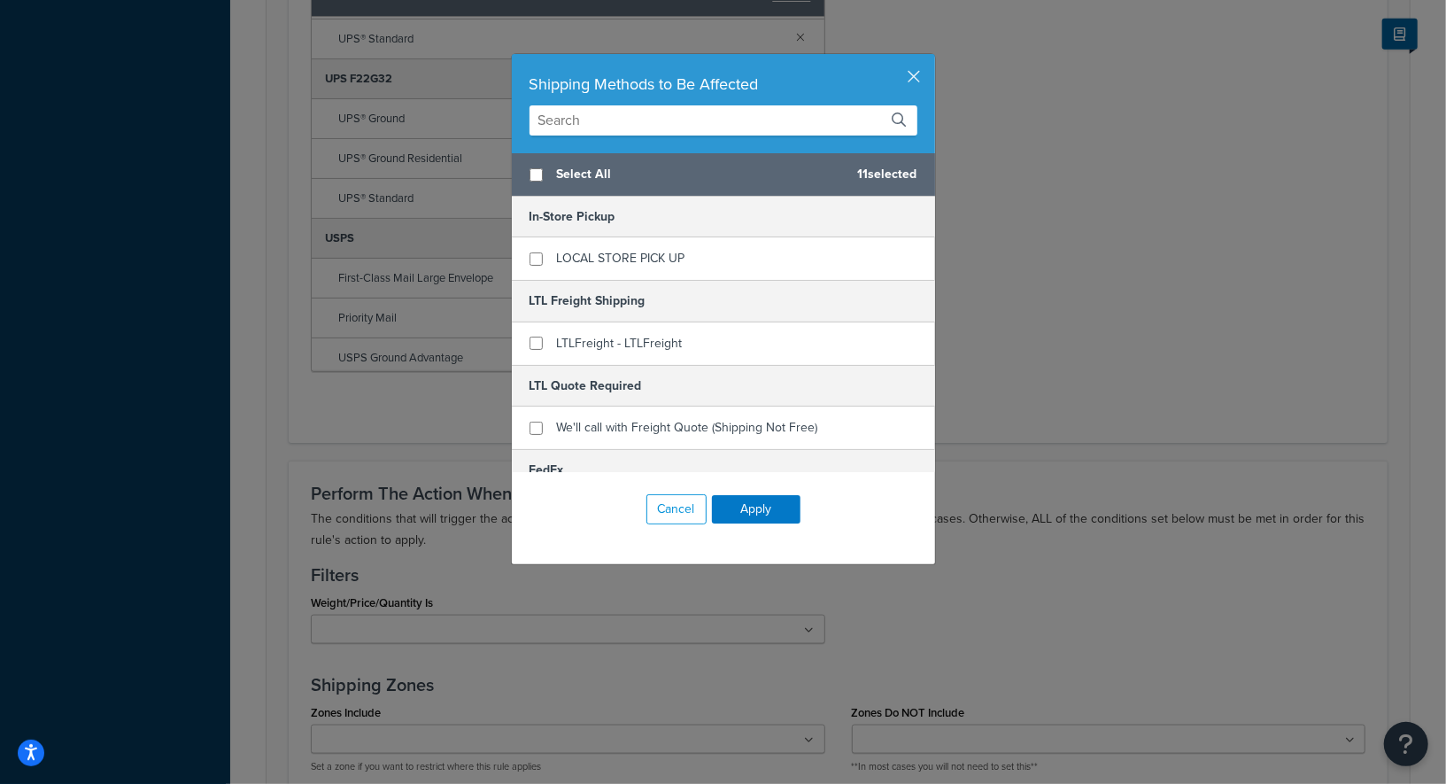
click at [636, 124] on input "text" at bounding box center [724, 120] width 388 height 30
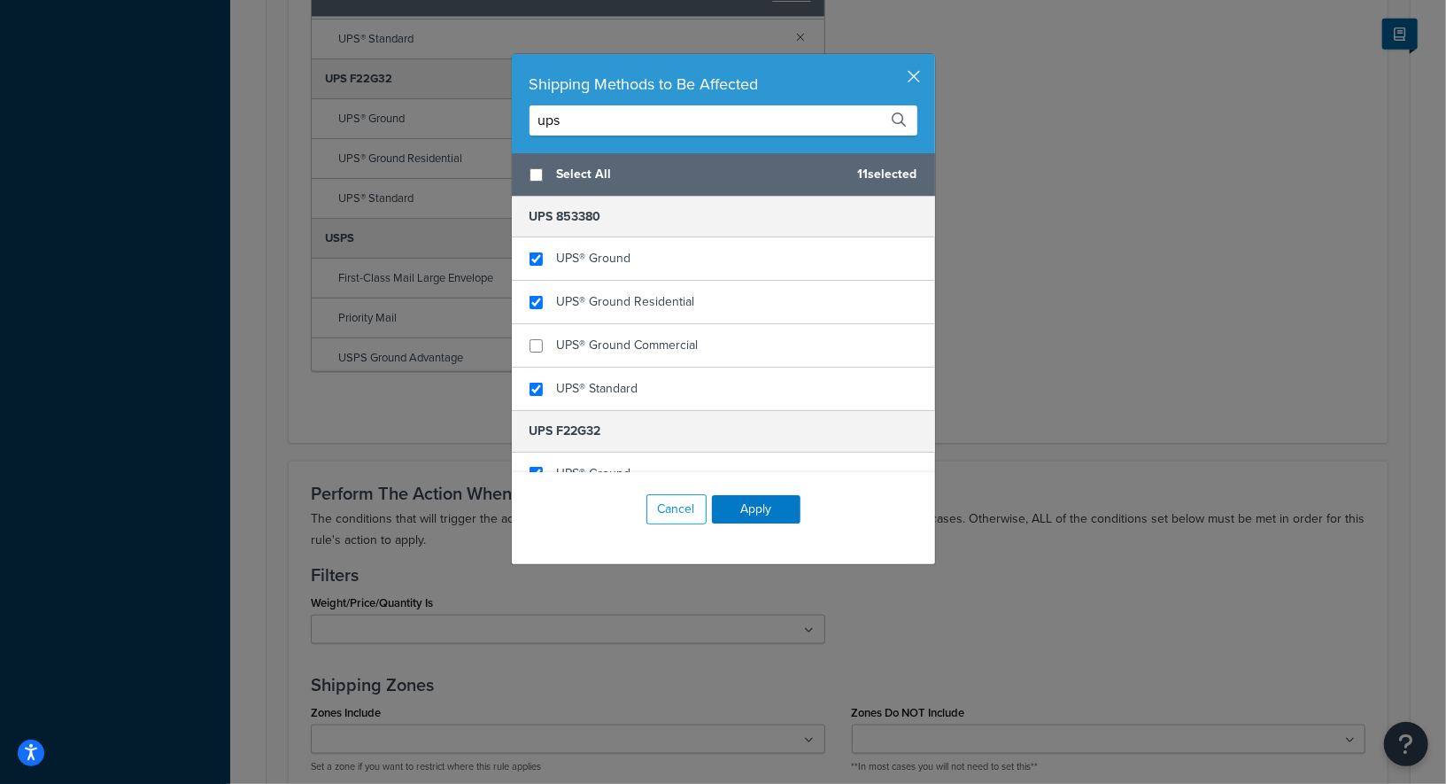
type input "ups"
click at [530, 170] on input "checkbox" at bounding box center [536, 174] width 13 height 13
checkbox input "true"
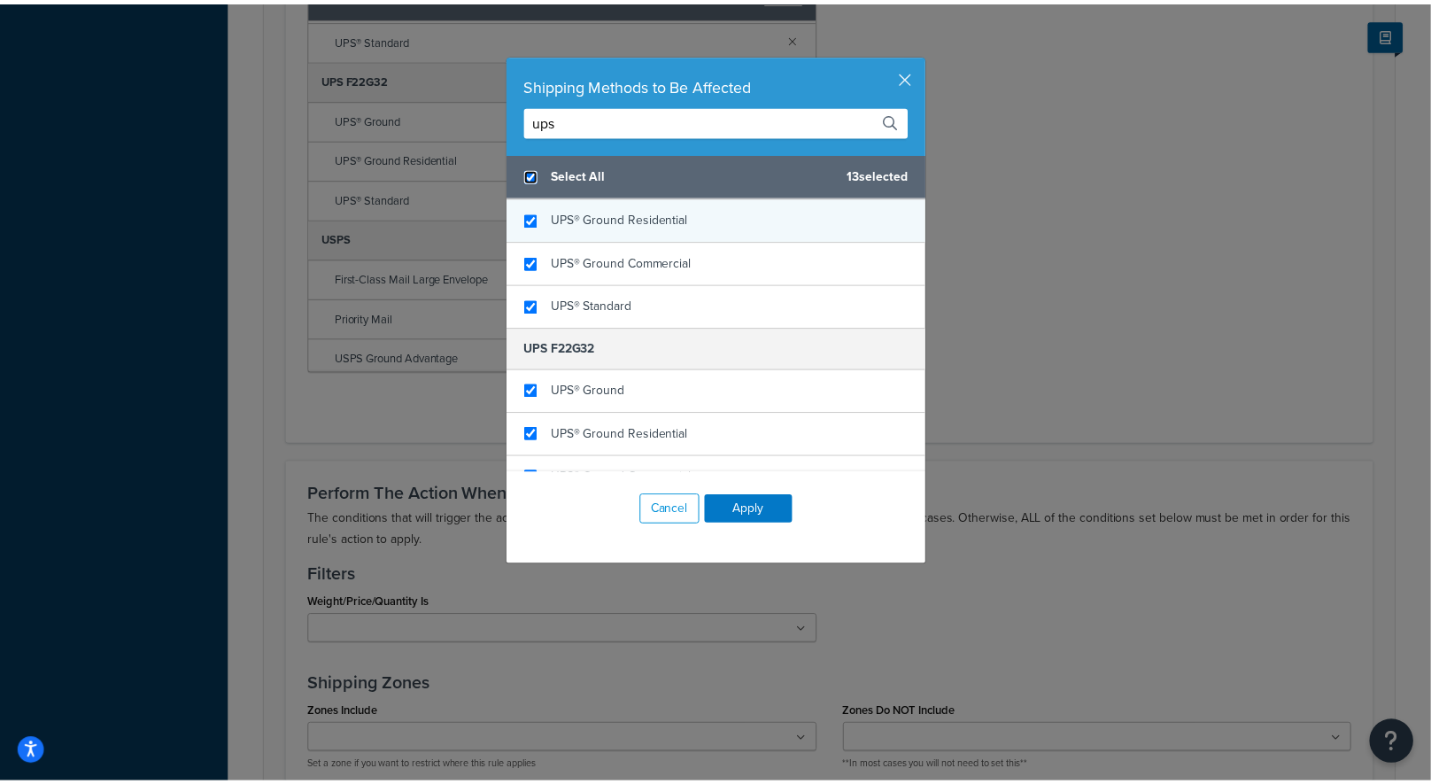
scroll to position [149, 0]
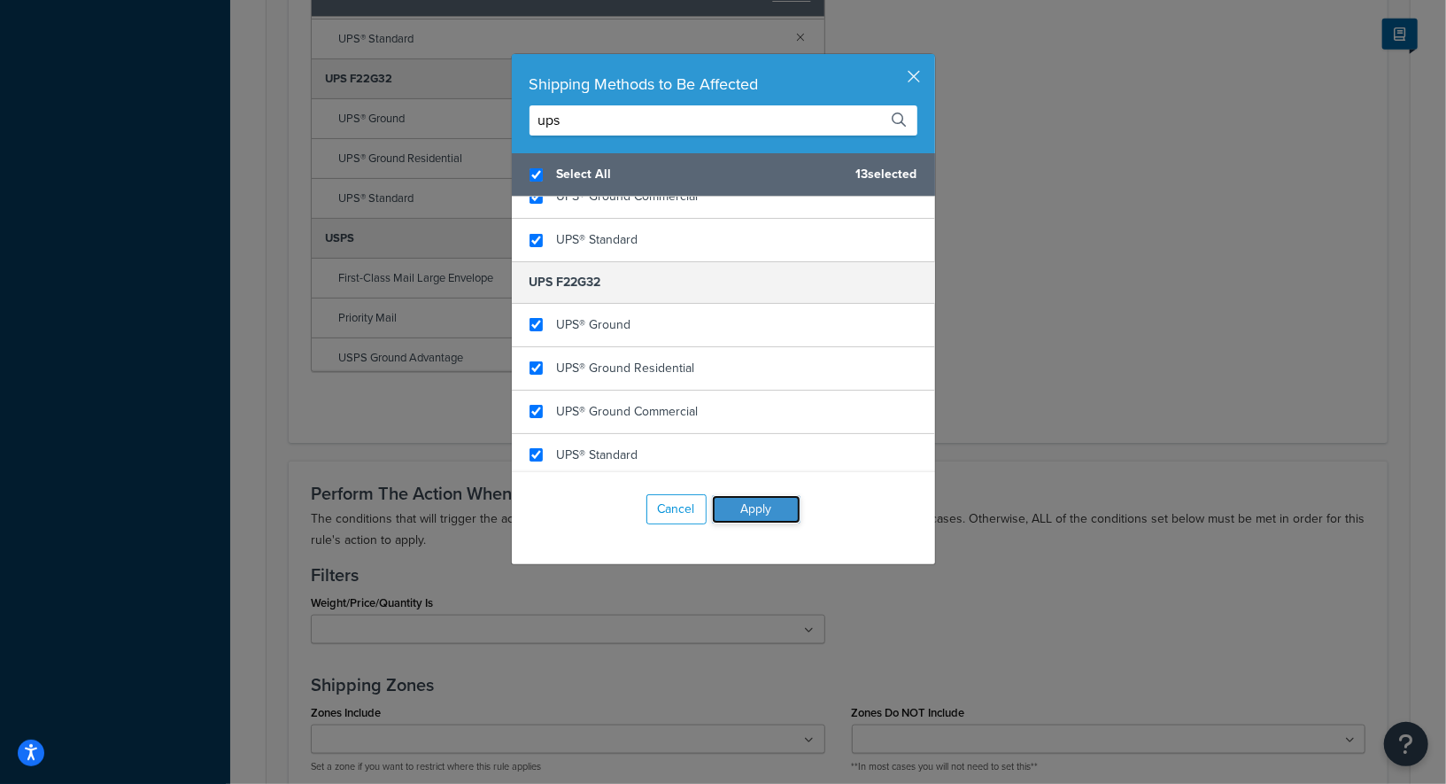
click at [780, 515] on button "Apply" at bounding box center [756, 509] width 89 height 28
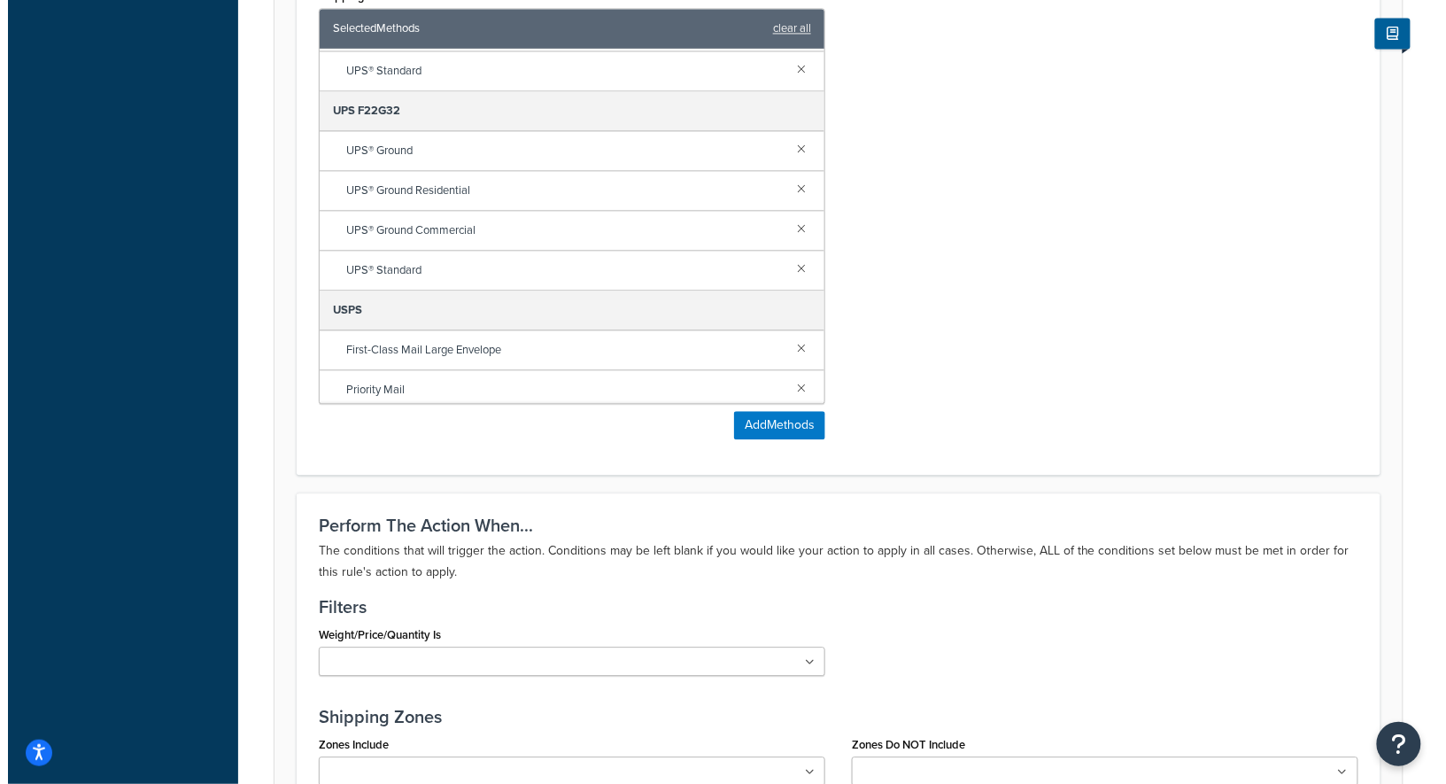
scroll to position [1072, 0]
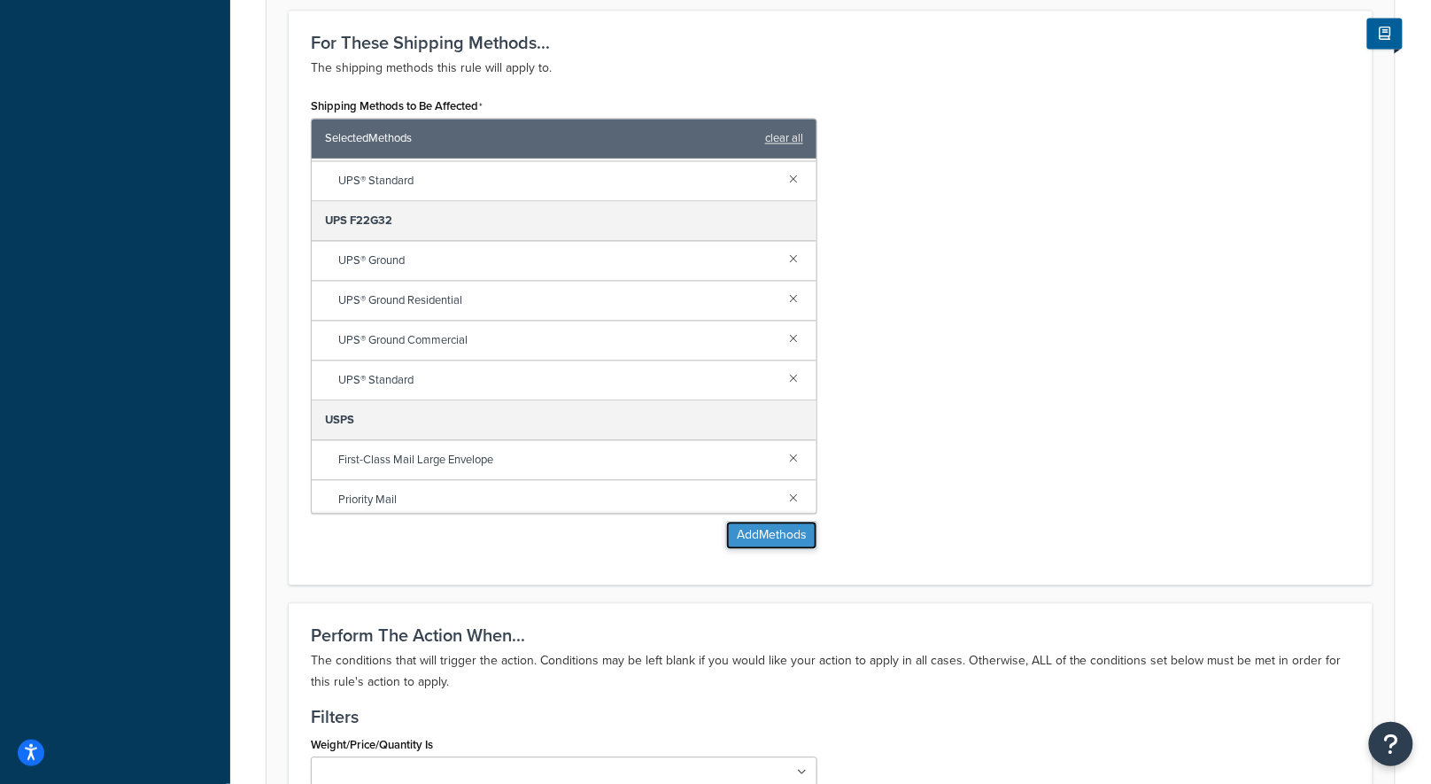
click at [797, 531] on button "Add Methods" at bounding box center [771, 536] width 91 height 28
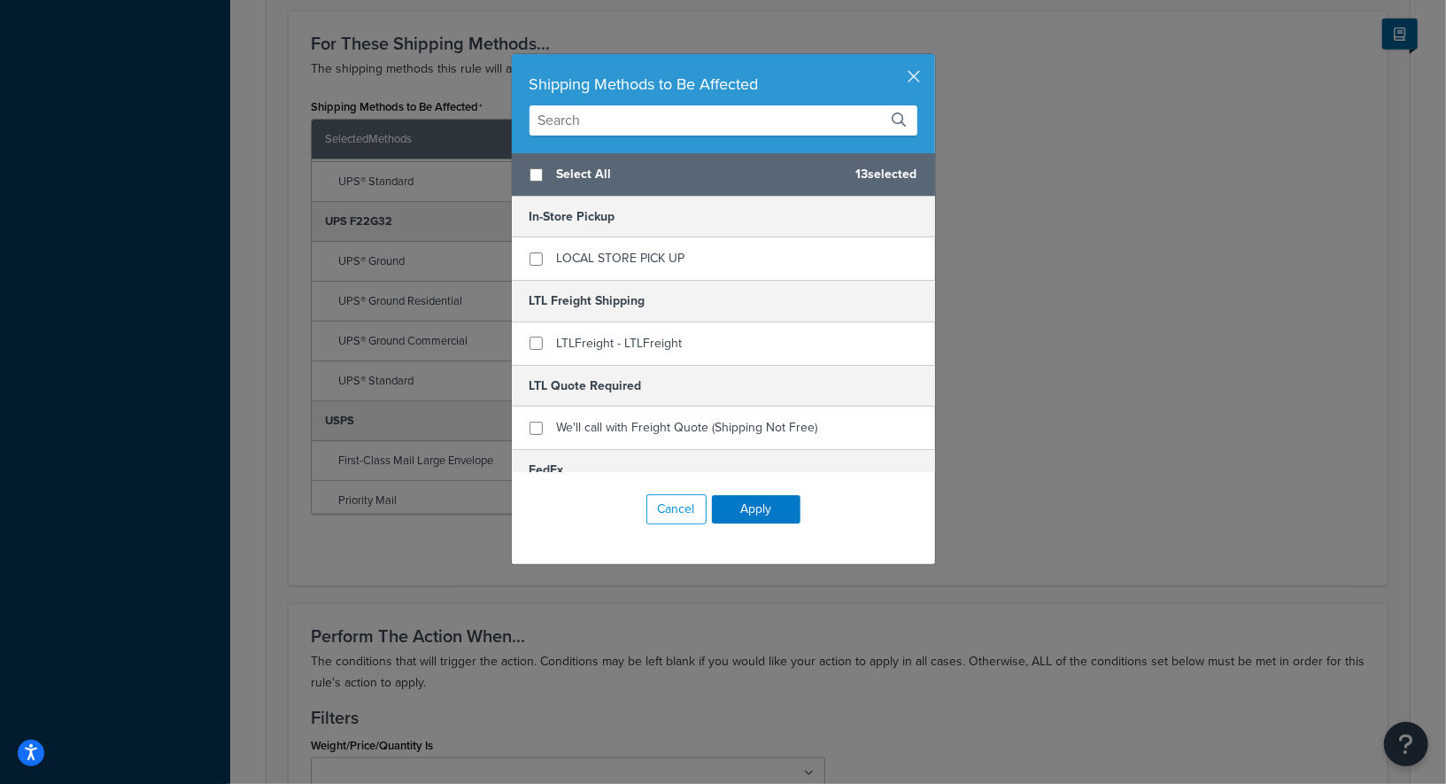
click at [628, 110] on input "text" at bounding box center [724, 120] width 388 height 30
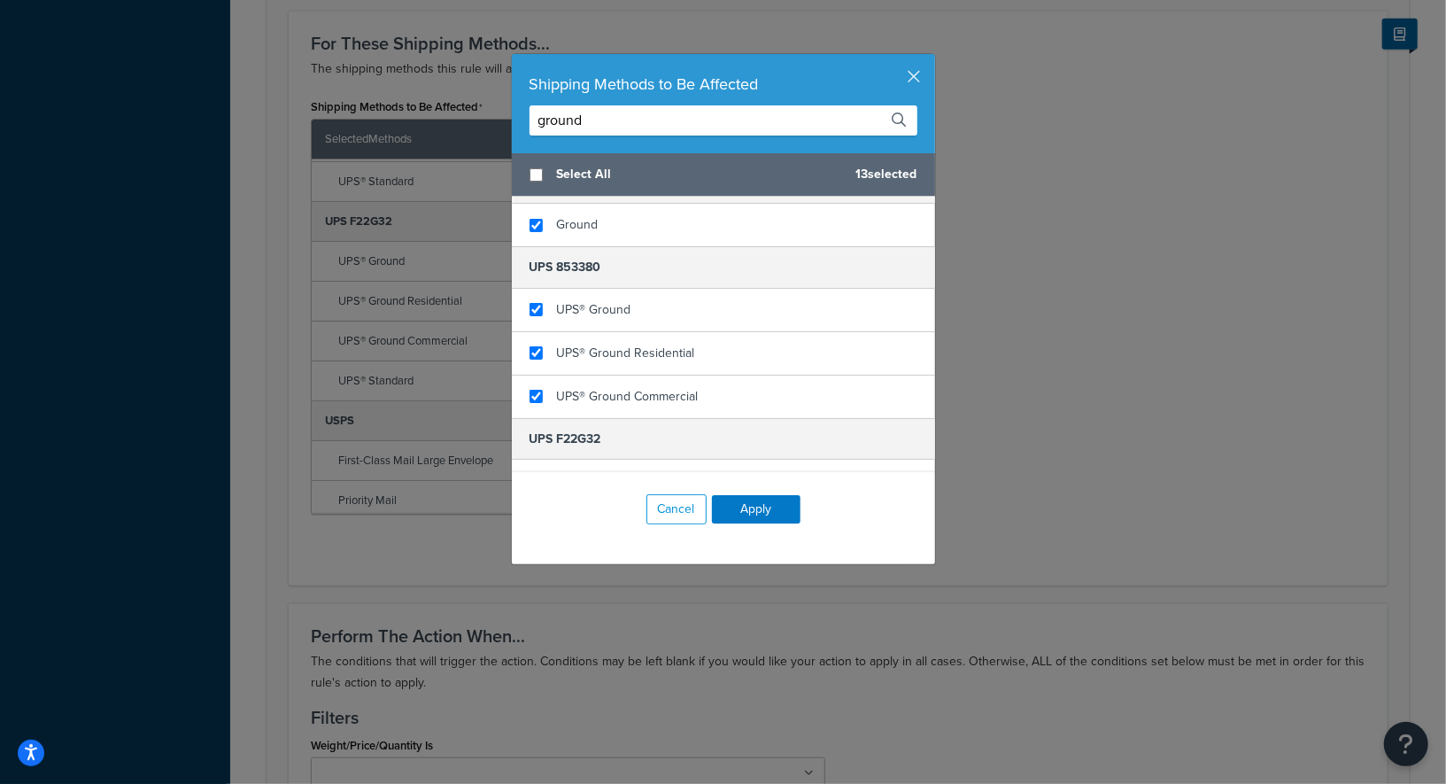
scroll to position [0, 0]
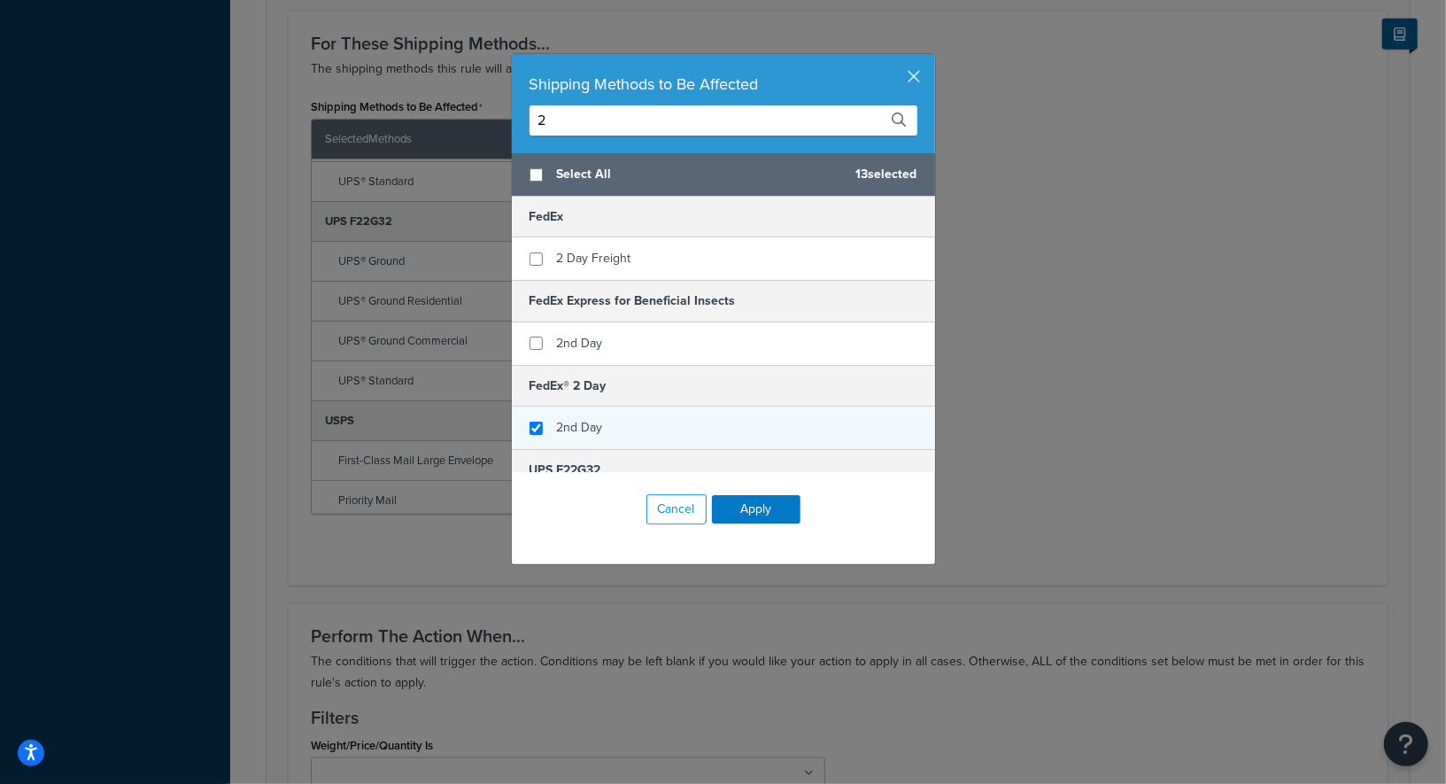
type input "2"
checkbox input "true"
click at [655, 416] on div "2nd Day" at bounding box center [723, 427] width 423 height 43
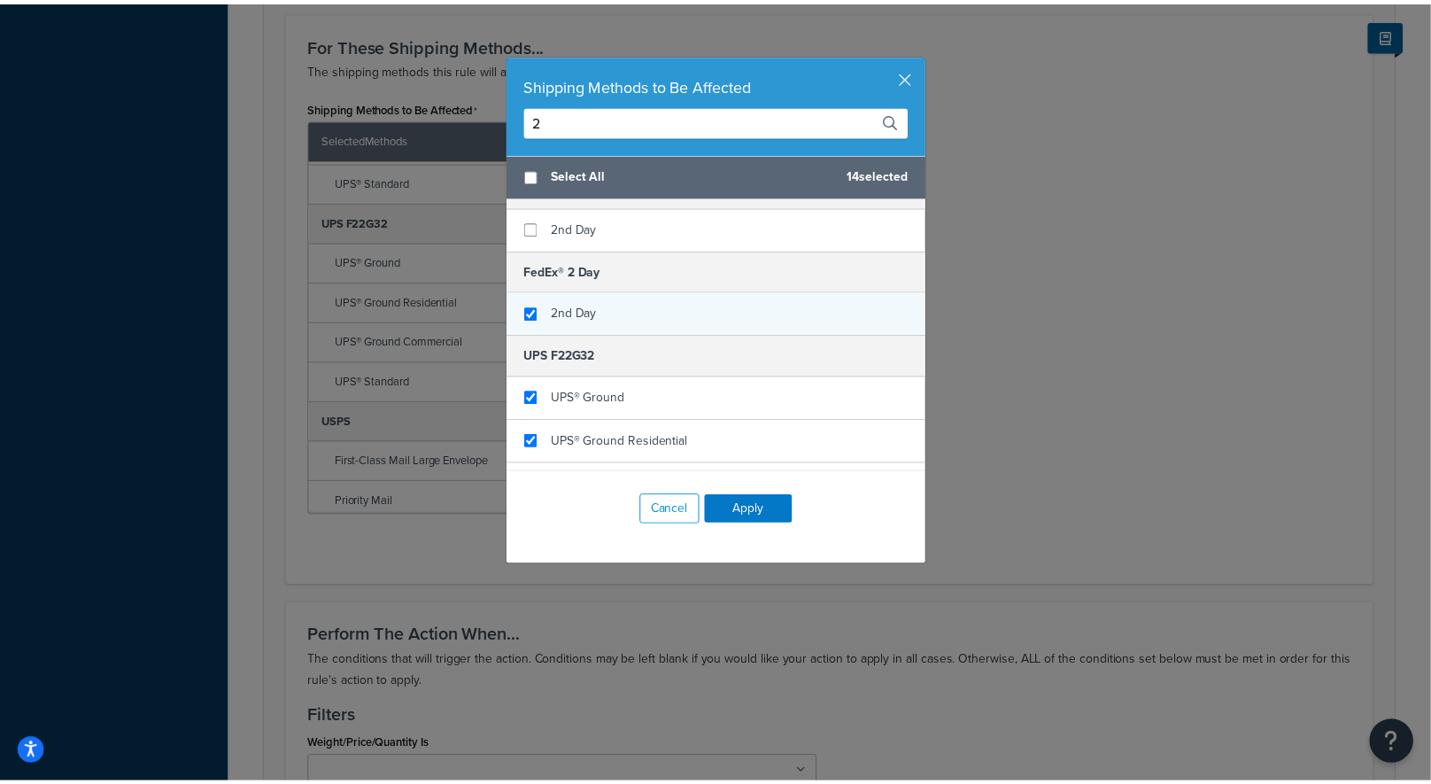
scroll to position [187, 0]
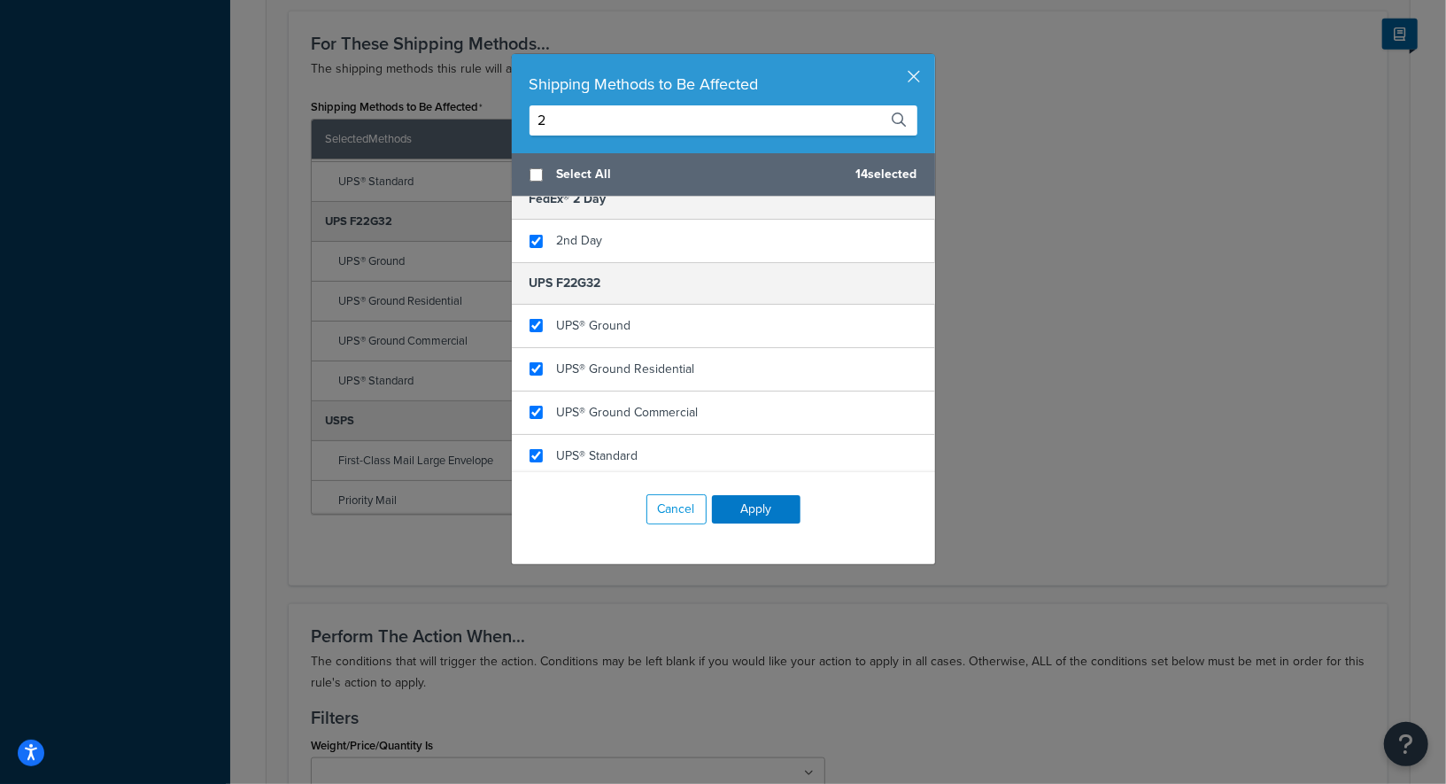
click at [763, 529] on div "Cancel Apply" at bounding box center [723, 509] width 423 height 74
click at [762, 519] on button "Apply" at bounding box center [756, 509] width 89 height 28
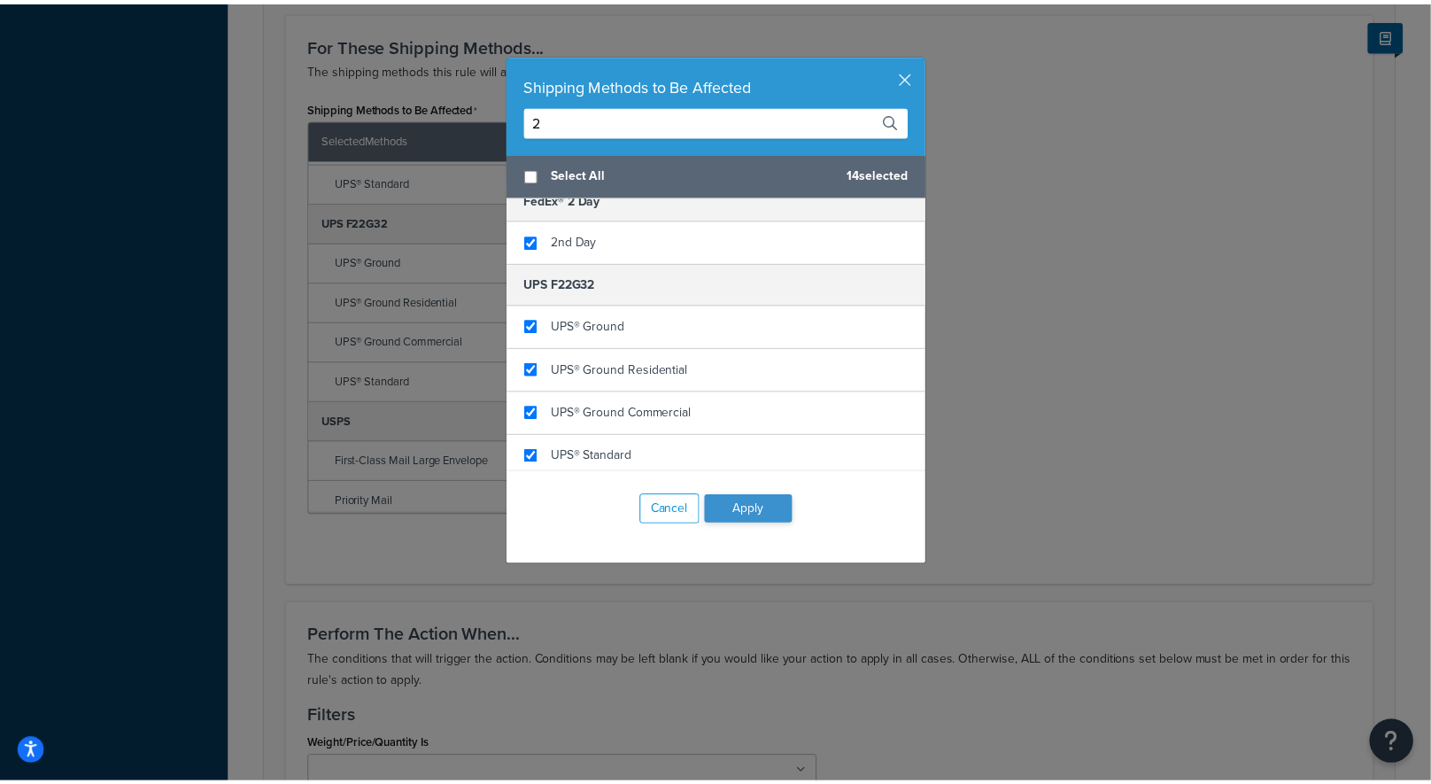
scroll to position [355, 0]
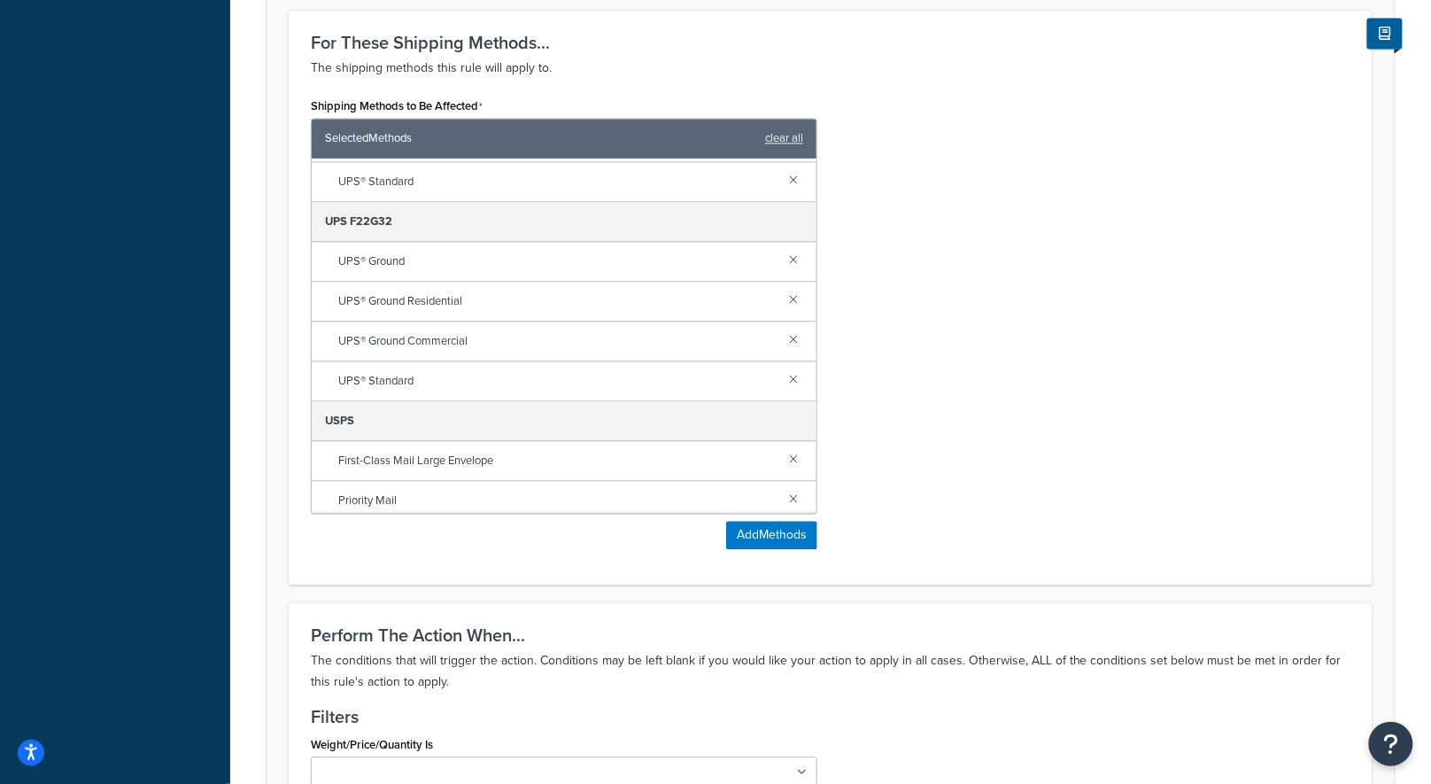
click at [955, 461] on div "Shipping Methods to Be Affected Selected Methods clear all FedEx Ground Home De…" at bounding box center [831, 328] width 1066 height 469
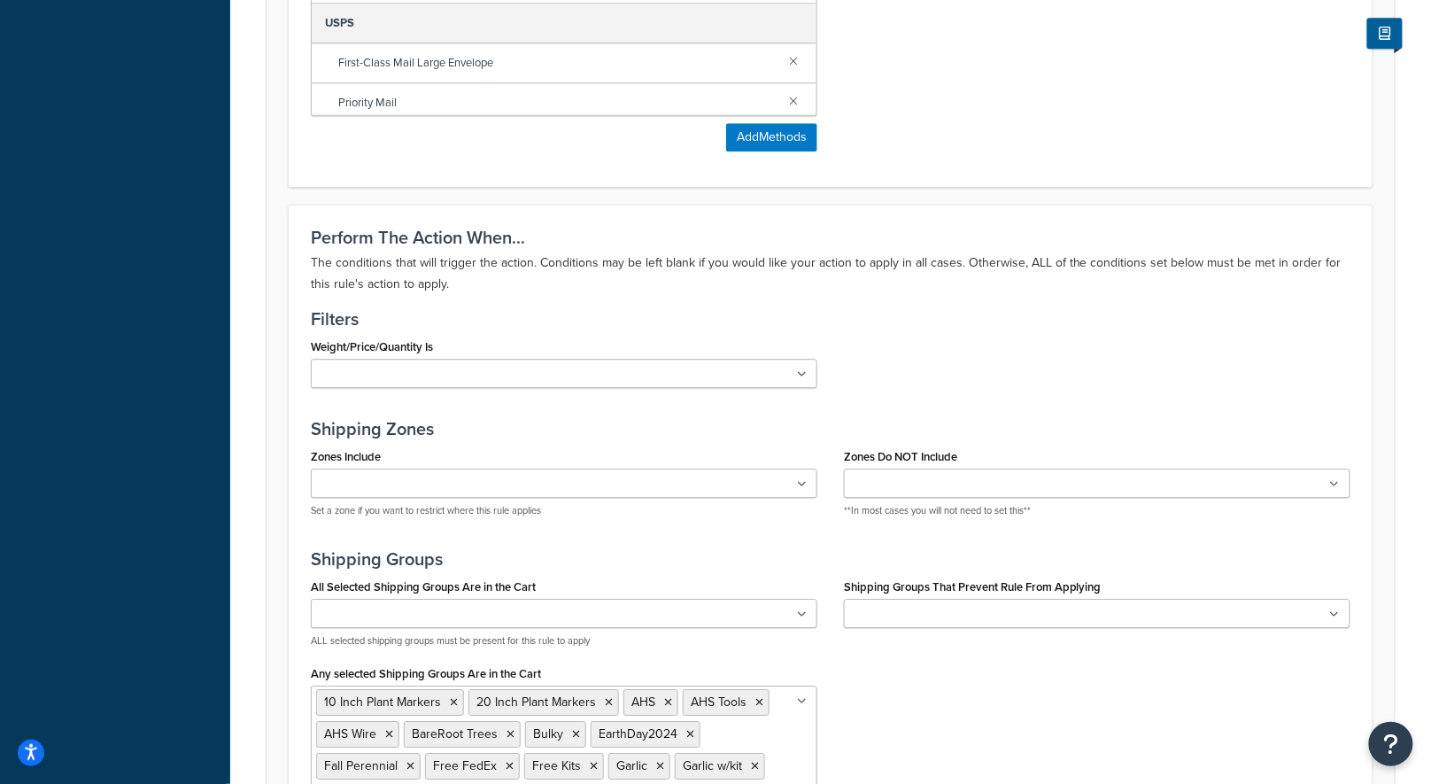
scroll to position [1704, 0]
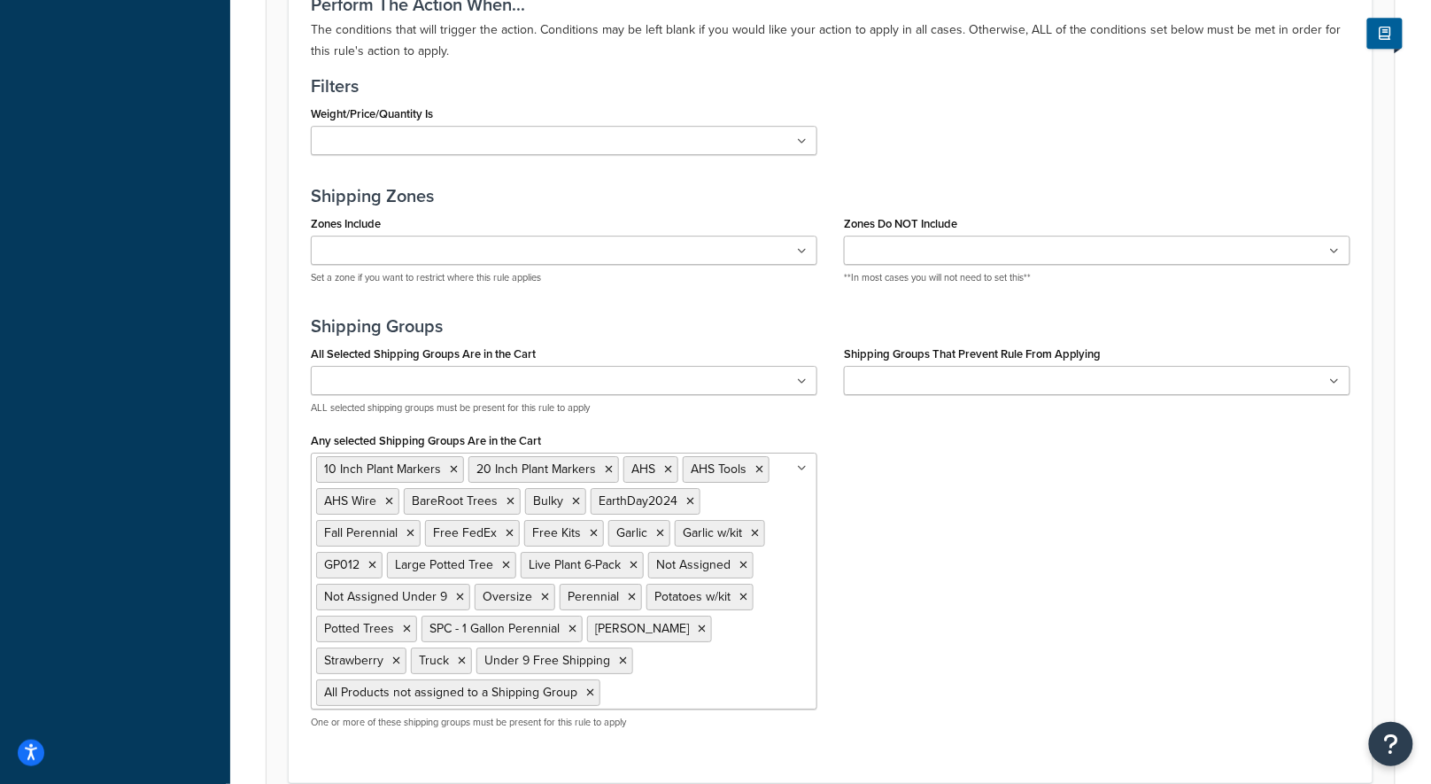
click at [719, 682] on input "Any selected Shipping Groups Are in the Cart" at bounding box center [683, 691] width 157 height 19
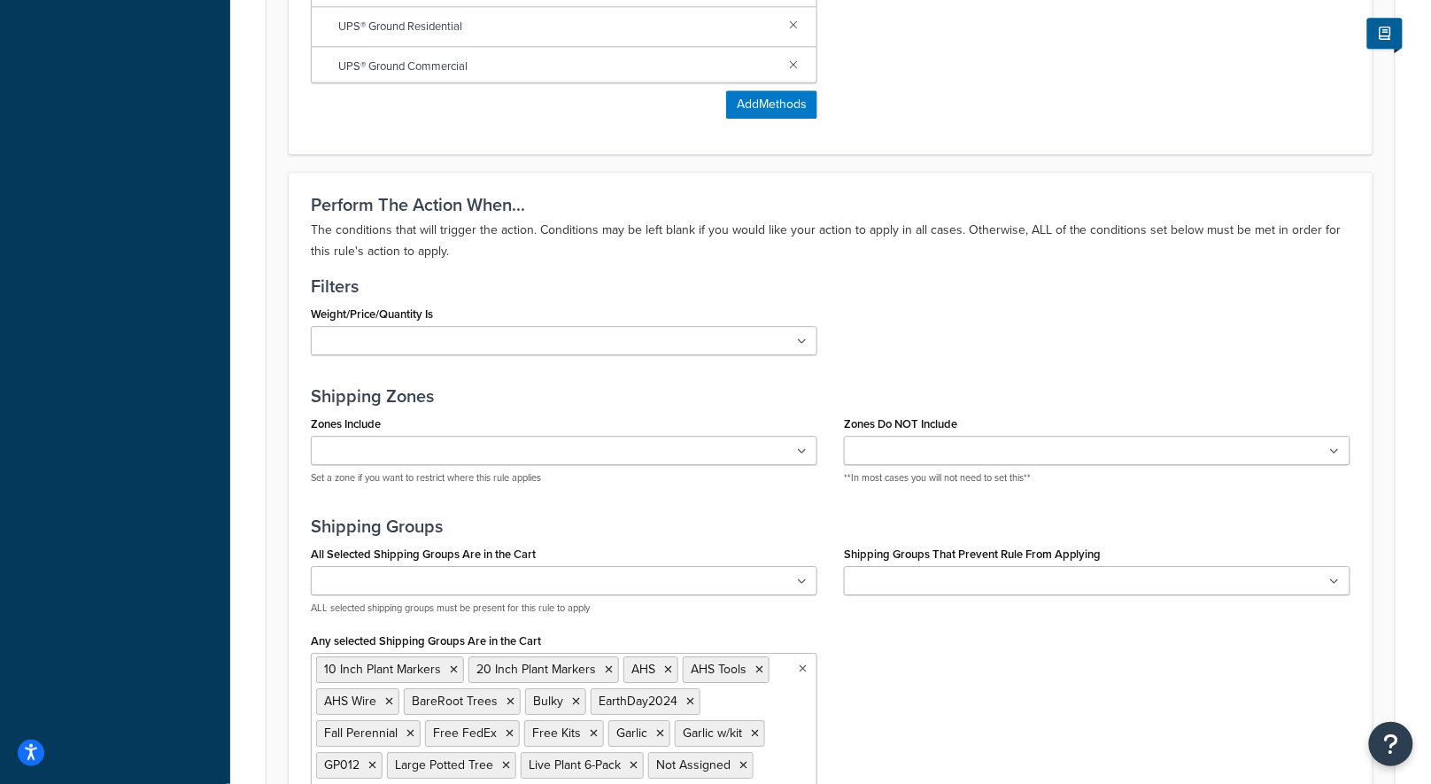
scroll to position [1850, 0]
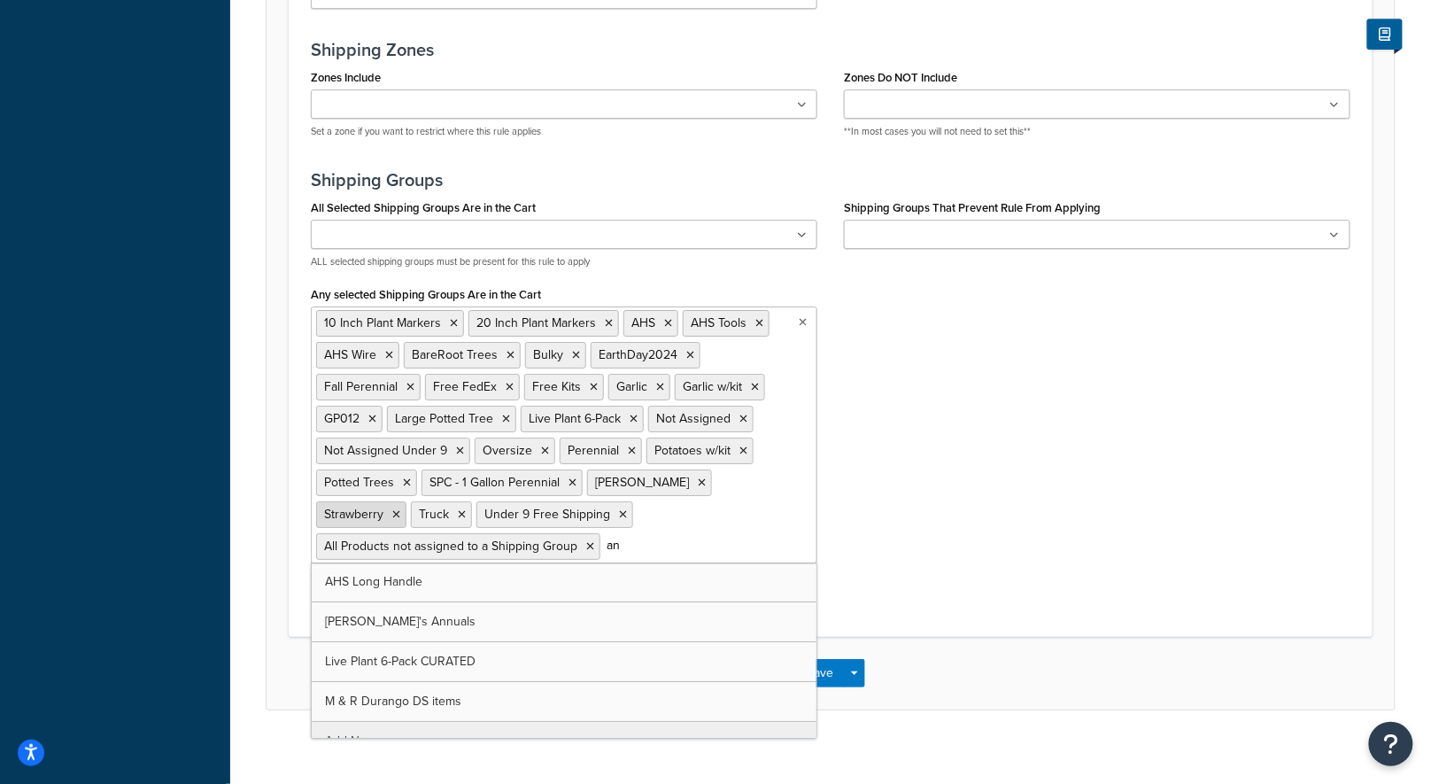
type input "a"
click at [1041, 417] on div "All Selected Shipping Groups Are in the Cart 10 Inch Plant Markers 20 Inch Plan…" at bounding box center [831, 396] width 1066 height 402
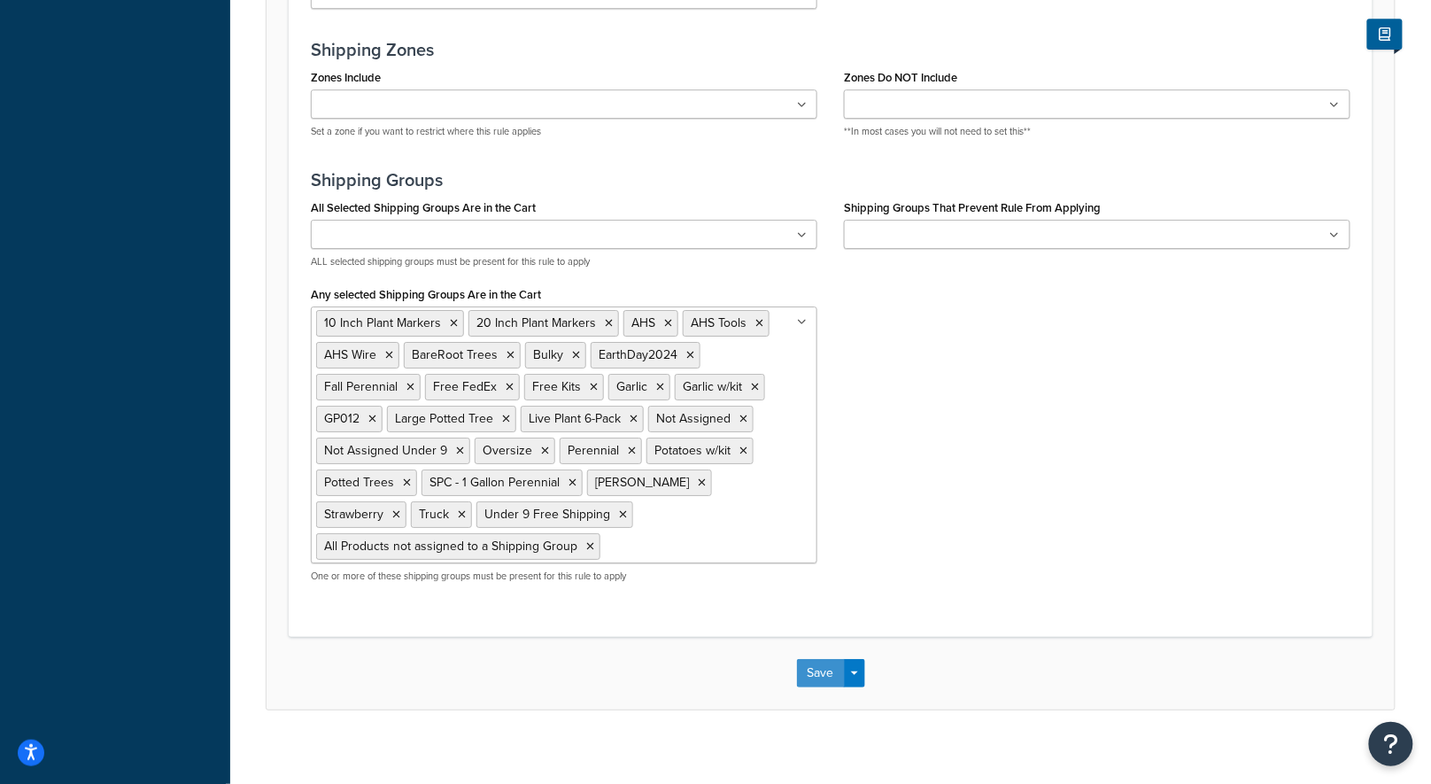
click at [827, 659] on button "Save" at bounding box center [821, 673] width 48 height 28
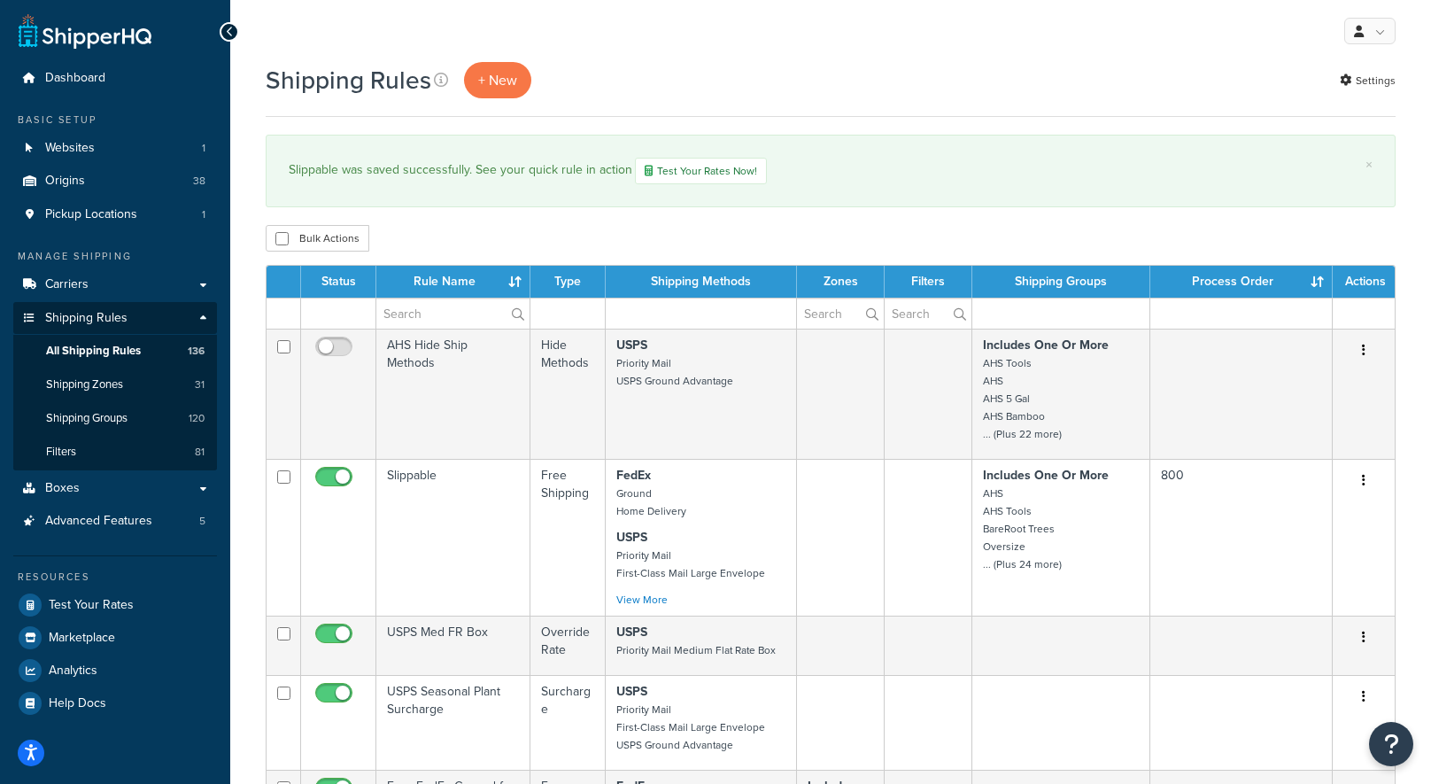
select select "1000"
